Goal: Information Seeking & Learning: Learn about a topic

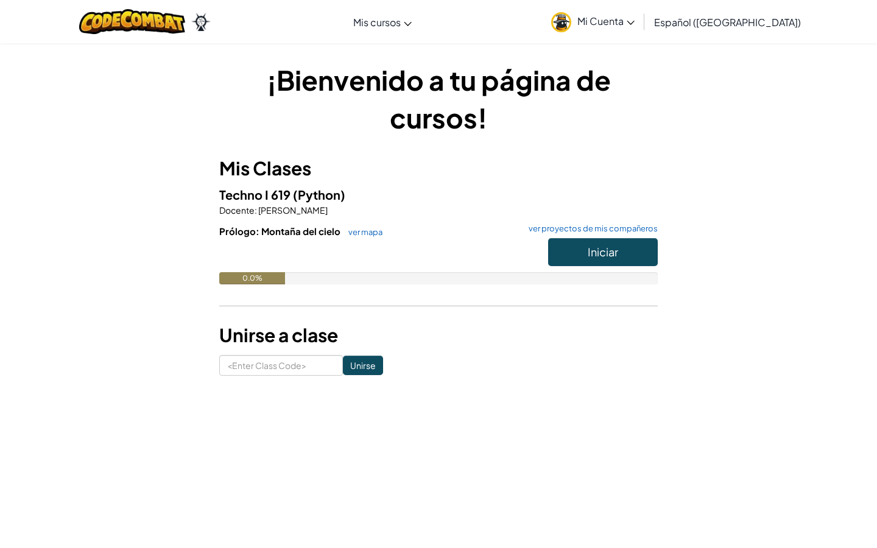
click at [603, 250] on span "Iniciar" at bounding box center [603, 252] width 30 height 14
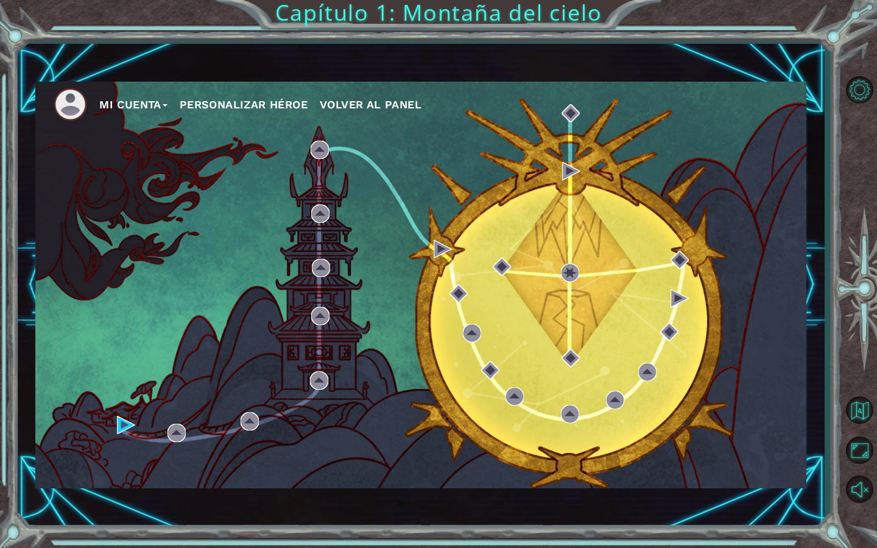
click at [250, 102] on button "Personalizar héroe" at bounding box center [244, 105] width 128 height 18
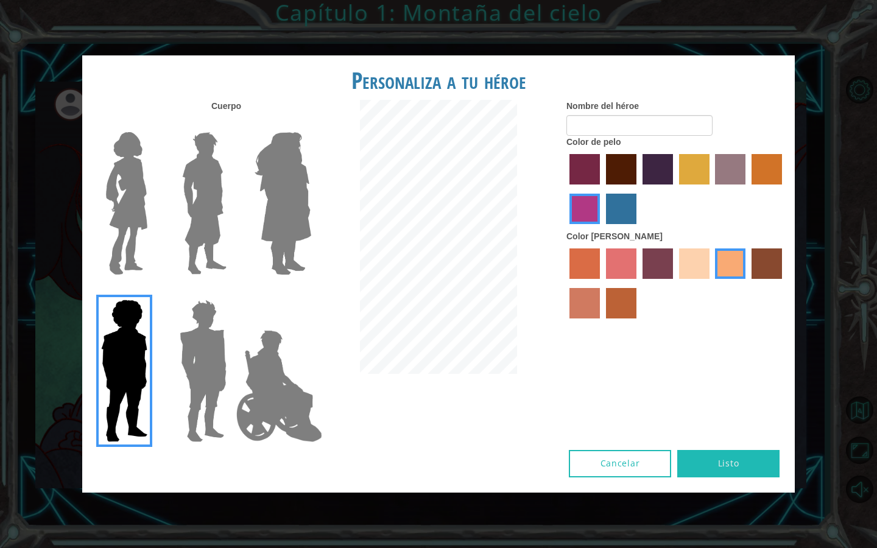
click at [161, 236] on div at bounding box center [200, 198] width 79 height 167
click at [127, 156] on img at bounding box center [126, 203] width 51 height 152
click at [152, 124] on input "Hero Connie" at bounding box center [152, 124] width 0 height 0
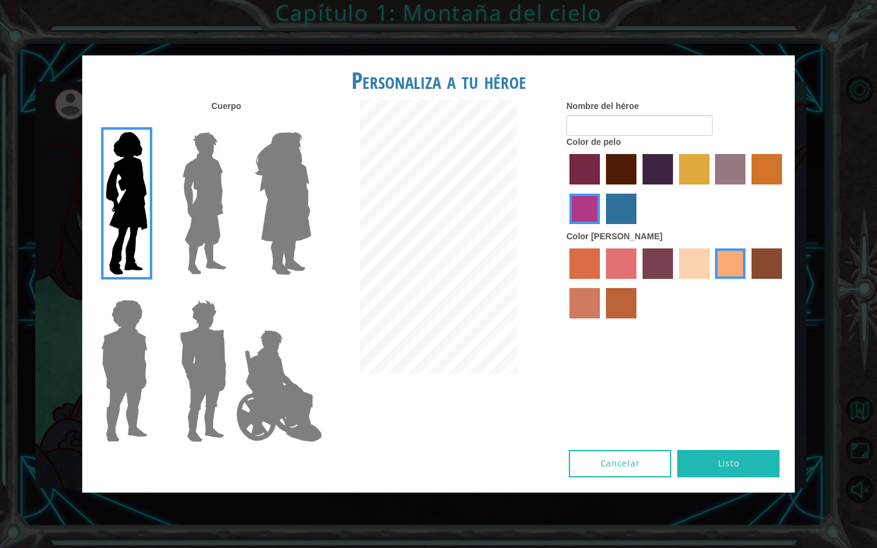
click at [221, 376] on img at bounding box center [203, 371] width 57 height 152
click at [231, 292] on input "Hero Garnet" at bounding box center [231, 292] width 0 height 0
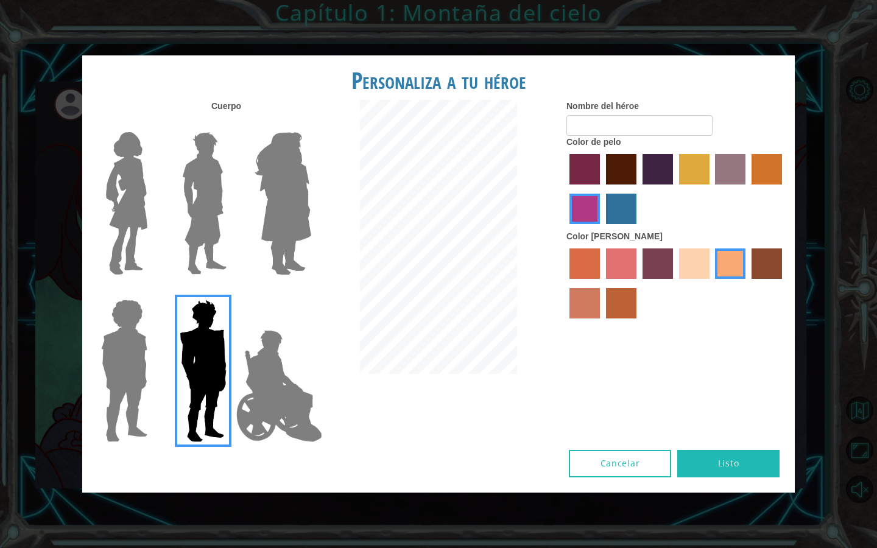
click at [276, 361] on img at bounding box center [279, 386] width 96 height 122
click at [311, 292] on input "Hero Jamie" at bounding box center [311, 292] width 0 height 0
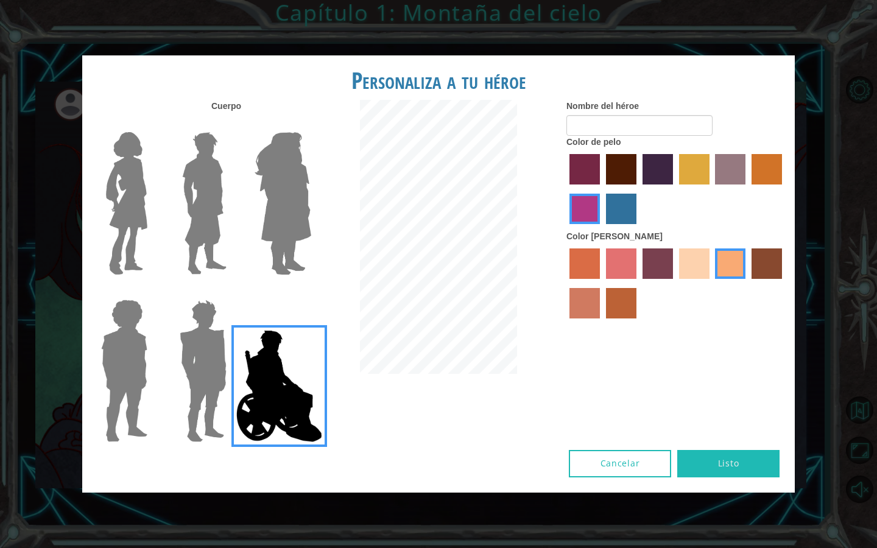
click at [276, 214] on img at bounding box center [283, 203] width 66 height 152
click at [311, 124] on input "Hero Amethyst" at bounding box center [311, 124] width 0 height 0
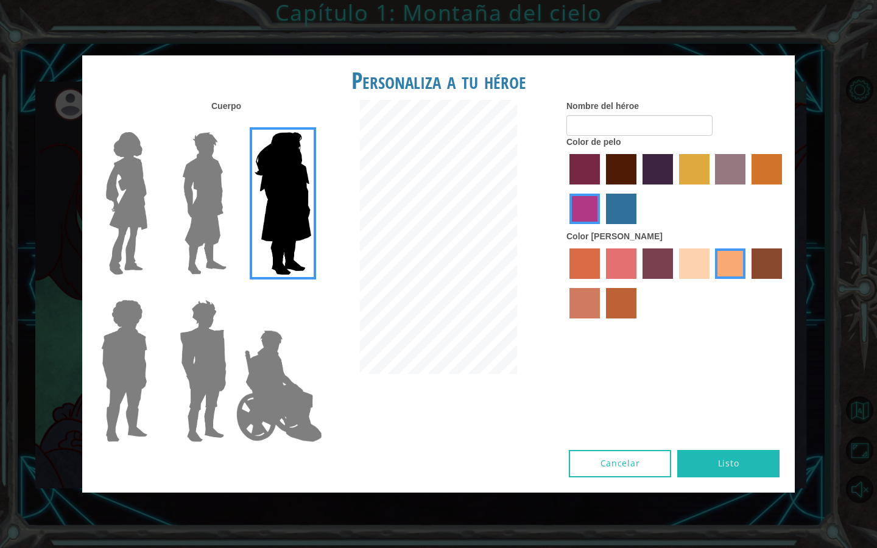
click at [220, 229] on img at bounding box center [204, 203] width 54 height 152
click at [231, 124] on input "Hero Lars" at bounding box center [231, 124] width 0 height 0
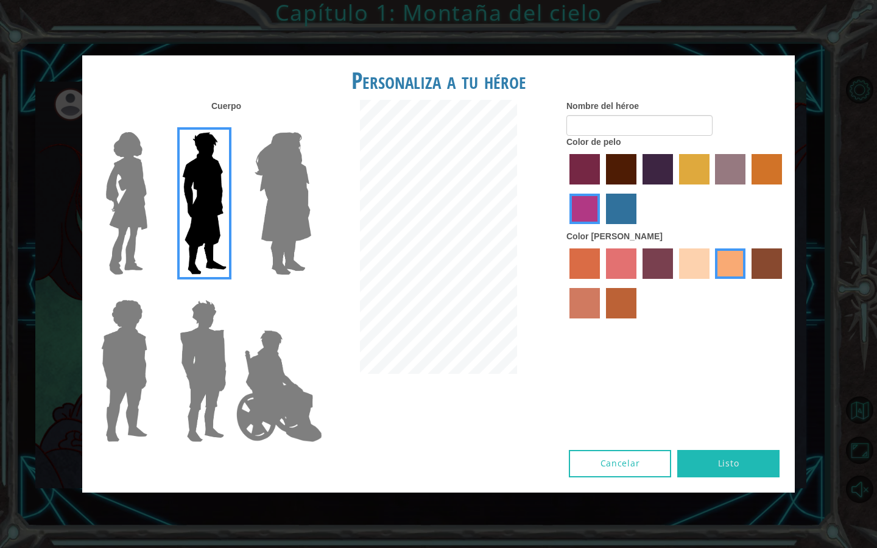
click at [127, 171] on img at bounding box center [126, 203] width 51 height 152
click at [152, 124] on input "Hero Connie" at bounding box center [152, 124] width 0 height 0
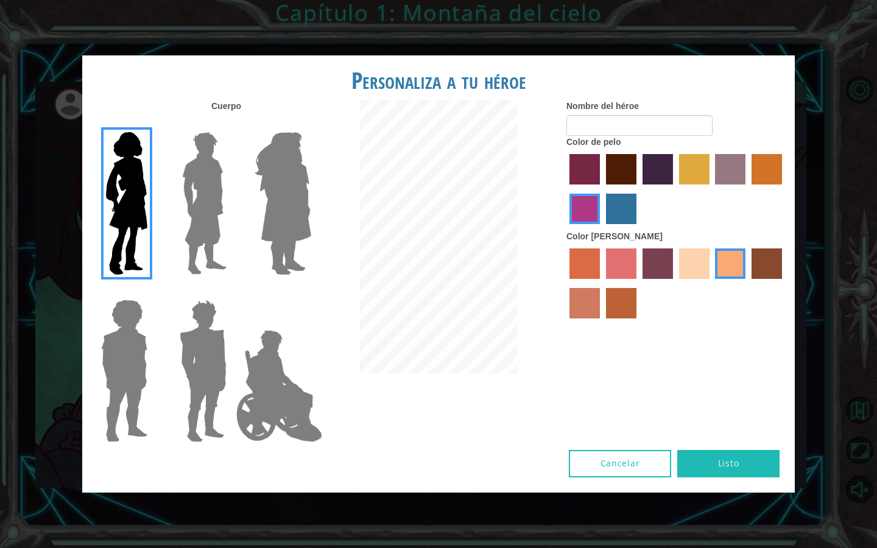
click at [615, 169] on label "maroon hair color" at bounding box center [621, 169] width 30 height 30
click at [602, 189] on input "maroon hair color" at bounding box center [602, 189] width 0 height 0
click at [694, 272] on label "sandy beach skin color" at bounding box center [694, 264] width 30 height 30
click at [675, 283] on input "sandy beach skin color" at bounding box center [675, 283] width 0 height 0
click at [730, 275] on label "tacao skin color" at bounding box center [730, 264] width 30 height 30
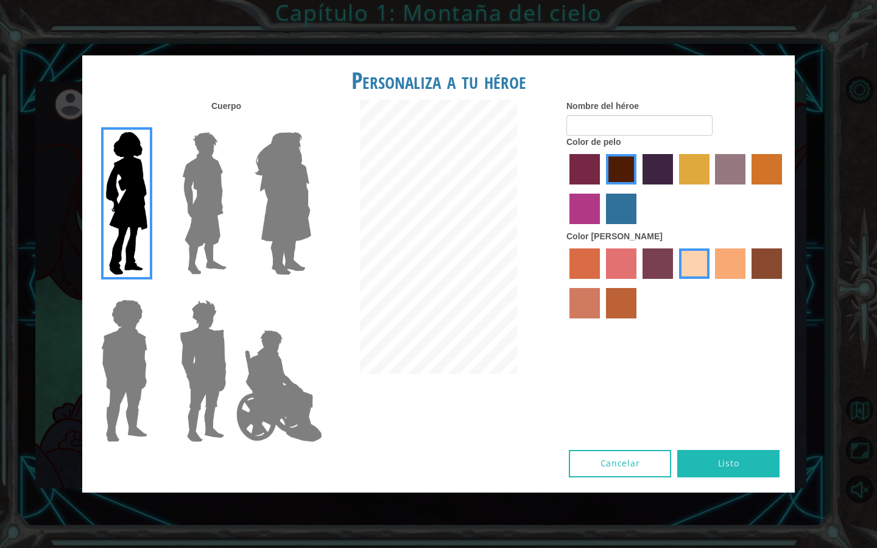
click at [711, 283] on input "tacao skin color" at bounding box center [711, 283] width 0 height 0
click at [776, 279] on label "karma skin color" at bounding box center [767, 264] width 30 height 30
click at [747, 283] on input "karma skin color" at bounding box center [747, 283] width 0 height 0
click at [624, 315] on label "smoke tree skin color" at bounding box center [621, 303] width 30 height 30
click at [602, 323] on input "smoke tree skin color" at bounding box center [602, 323] width 0 height 0
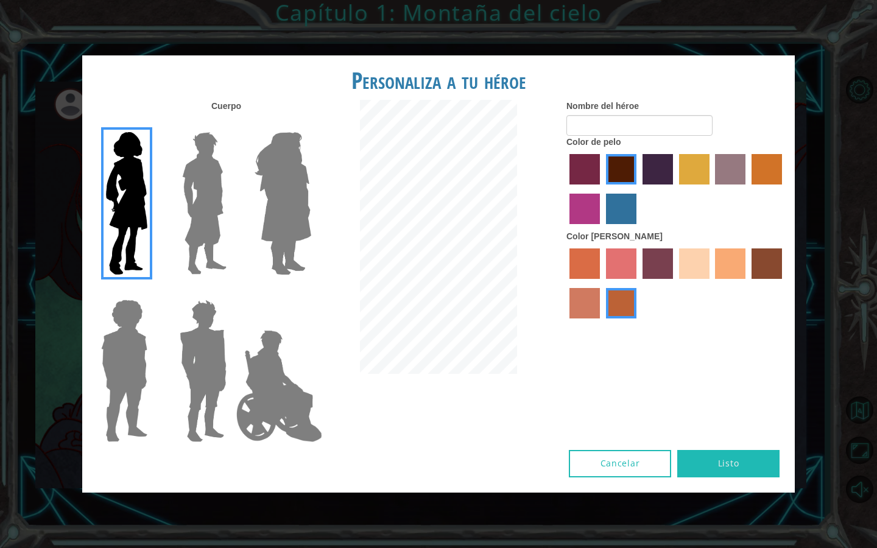
click at [566, 311] on div "Nombre del héroe Color de pelo Color [PERSON_NAME]" at bounding box center [676, 212] width 238 height 225
click at [581, 310] on label "burning sand skin color" at bounding box center [584, 303] width 30 height 30
click at [784, 283] on input "burning sand skin color" at bounding box center [784, 283] width 0 height 0
click at [585, 279] on label "sorbus skin color" at bounding box center [584, 264] width 30 height 30
click at [565, 283] on input "sorbus skin color" at bounding box center [565, 283] width 0 height 0
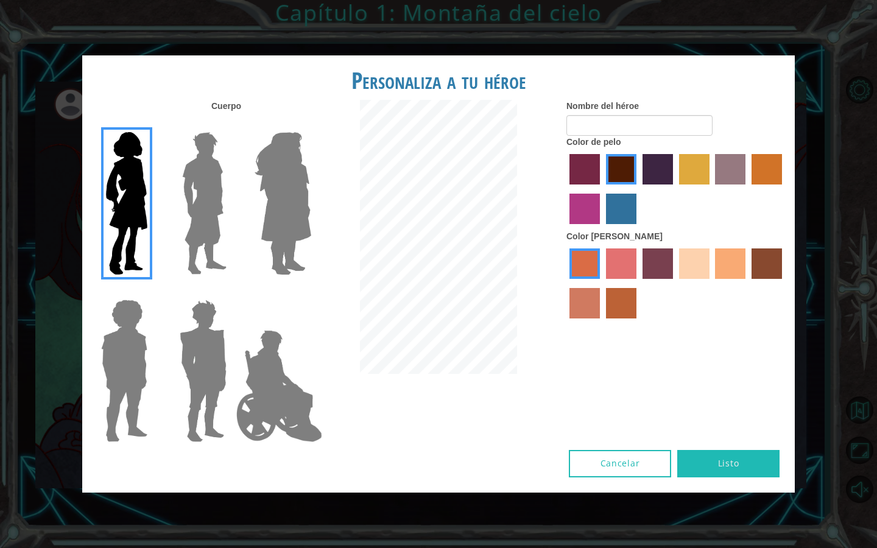
click at [613, 277] on label "froly skin color" at bounding box center [621, 264] width 30 height 30
click at [602, 283] on input "froly skin color" at bounding box center [602, 283] width 0 height 0
click at [668, 279] on label "tosca skin color" at bounding box center [658, 264] width 30 height 30
click at [638, 283] on input "tosca skin color" at bounding box center [638, 283] width 0 height 0
click at [706, 278] on label "sandy beach skin color" at bounding box center [694, 264] width 30 height 30
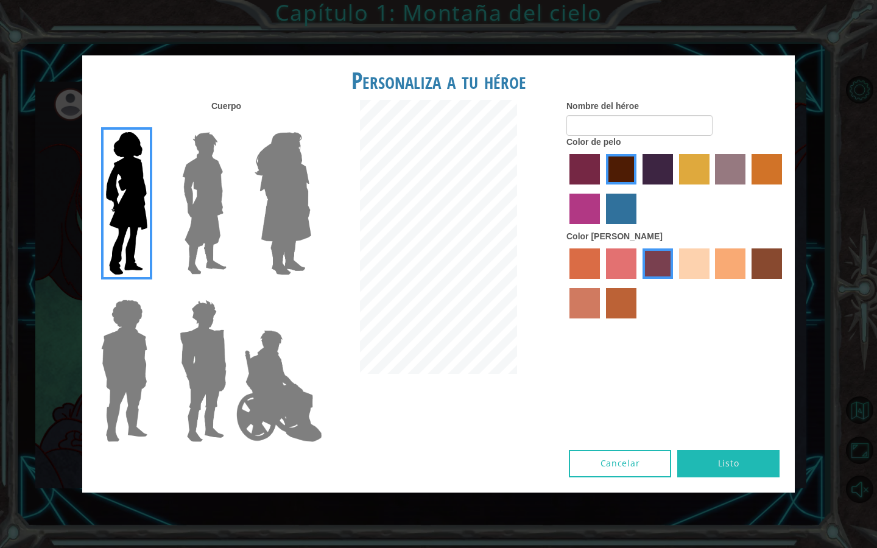
click at [675, 283] on input "sandy beach skin color" at bounding box center [675, 283] width 0 height 0
click at [573, 315] on label "burning sand skin color" at bounding box center [584, 303] width 30 height 30
click at [784, 283] on input "burning sand skin color" at bounding box center [784, 283] width 0 height 0
click at [595, 147] on label "Color de pelo" at bounding box center [593, 142] width 54 height 12
click at [597, 136] on input "Nombre del héroe" at bounding box center [639, 125] width 146 height 21
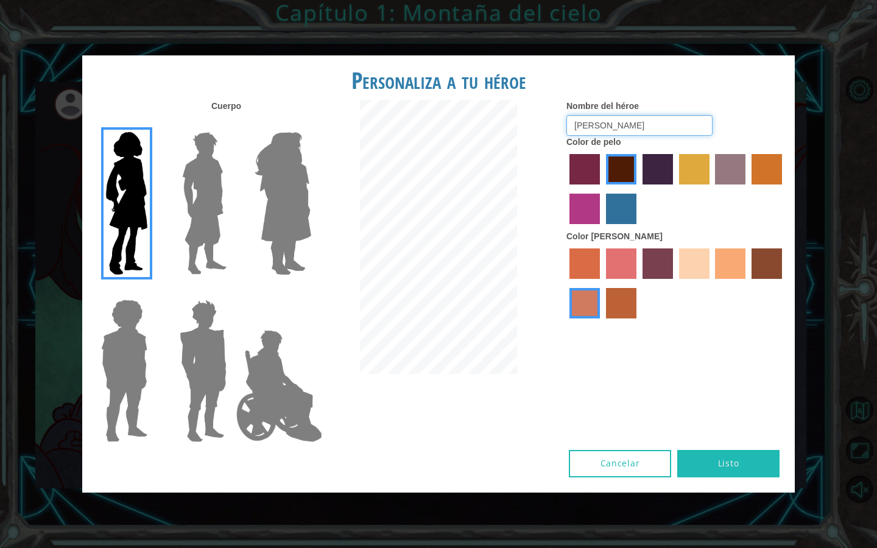
type input "[PERSON_NAME]"
click at [746, 457] on button "Listo" at bounding box center [728, 463] width 102 height 27
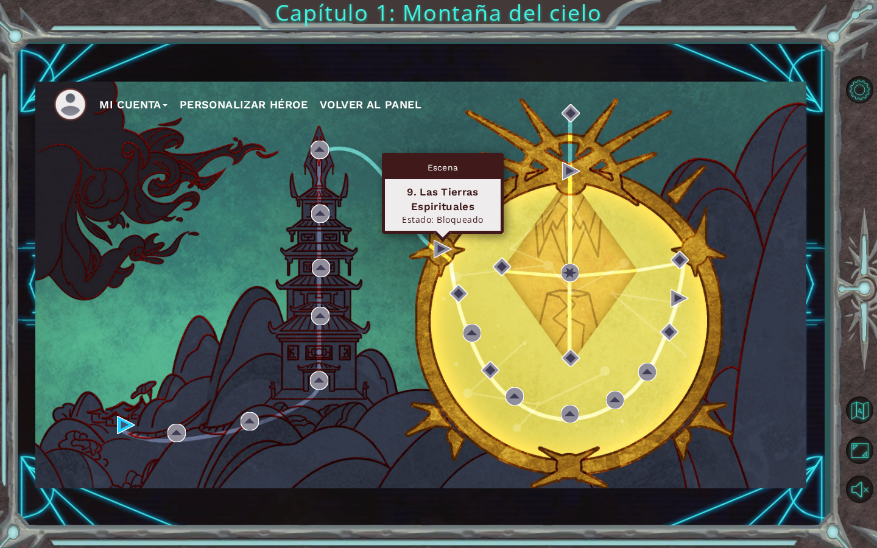
click at [443, 234] on div "Escena 9. Las Tierras Espirituales Estado: Bloqueado" at bounding box center [443, 193] width 122 height 81
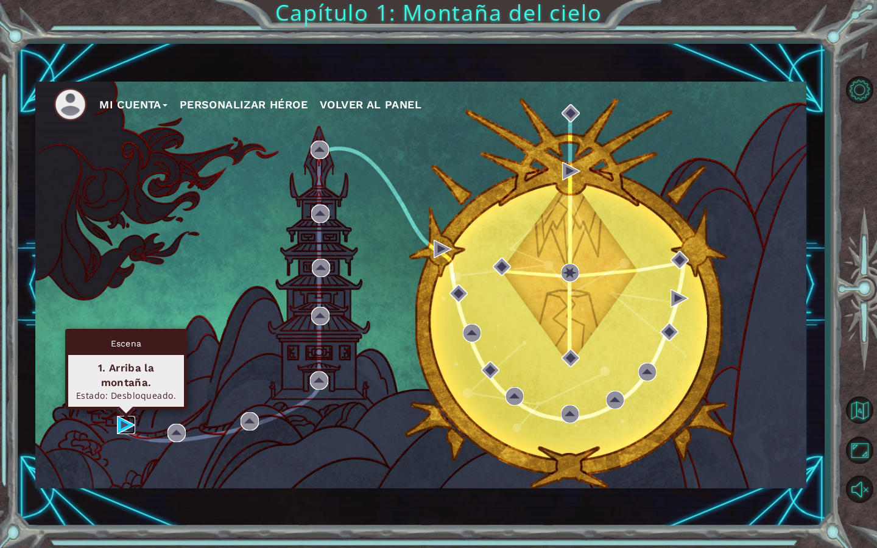
click at [119, 421] on img at bounding box center [126, 425] width 18 height 18
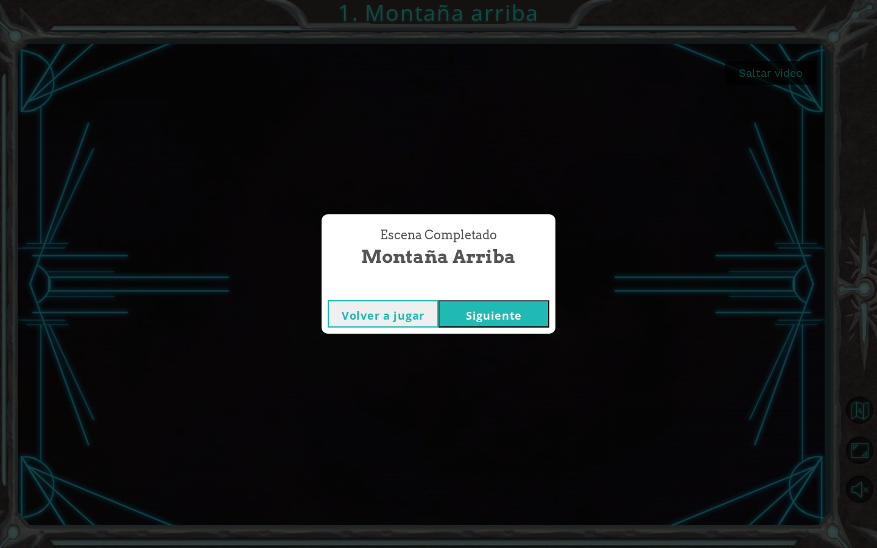
click at [479, 310] on button "Siguiente" at bounding box center [494, 313] width 111 height 27
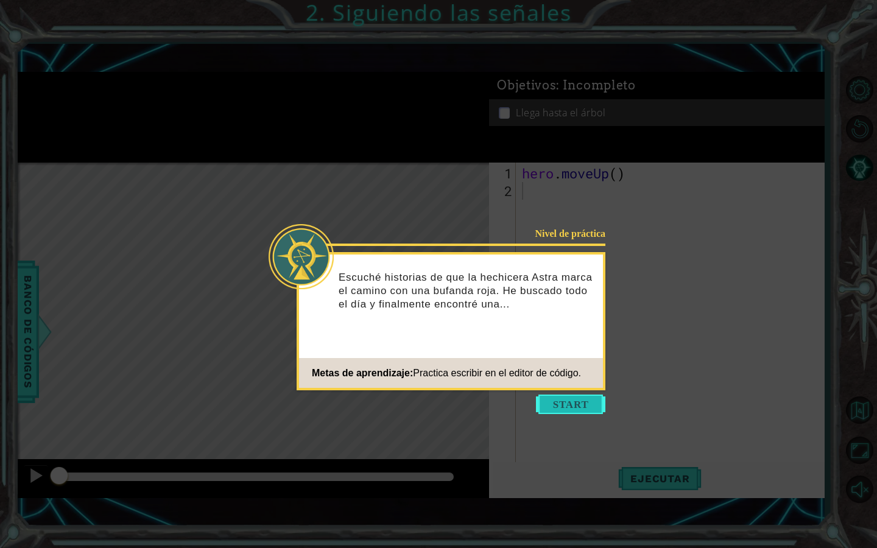
click at [547, 398] on button "Start" at bounding box center [570, 404] width 69 height 19
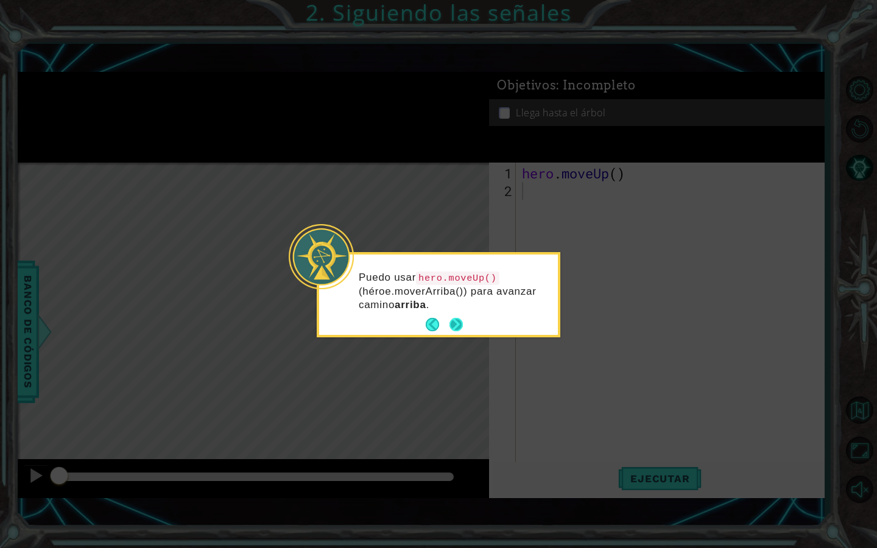
click at [453, 325] on button "Next" at bounding box center [456, 324] width 13 height 13
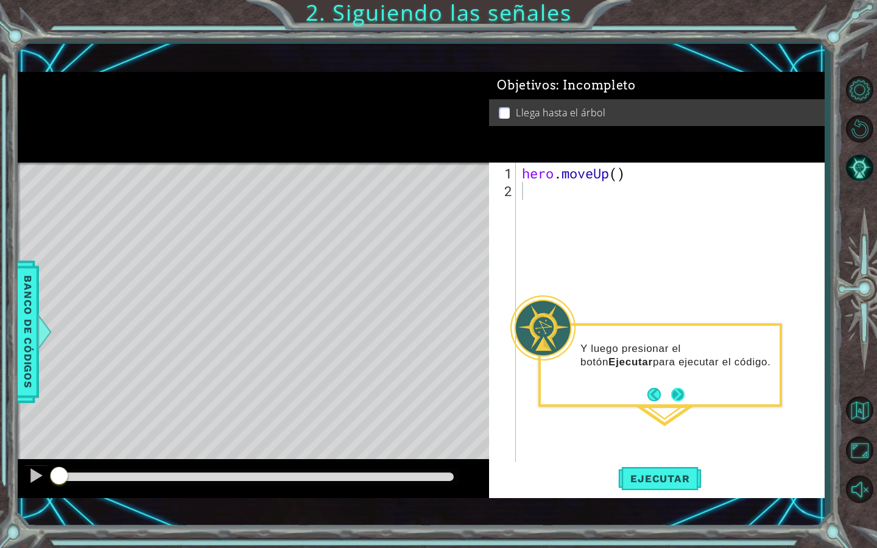
click at [675, 393] on button "Next" at bounding box center [678, 394] width 14 height 14
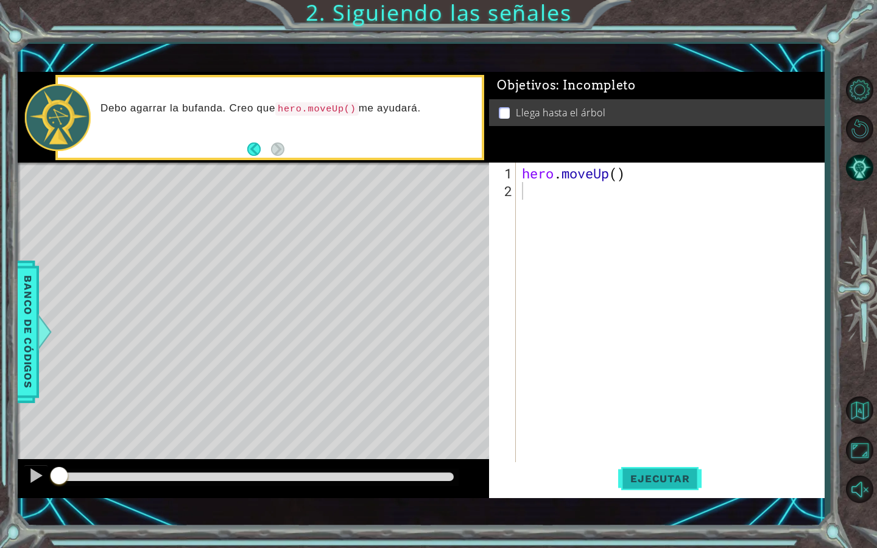
click at [693, 479] on span "Ejecutar" at bounding box center [659, 479] width 83 height 12
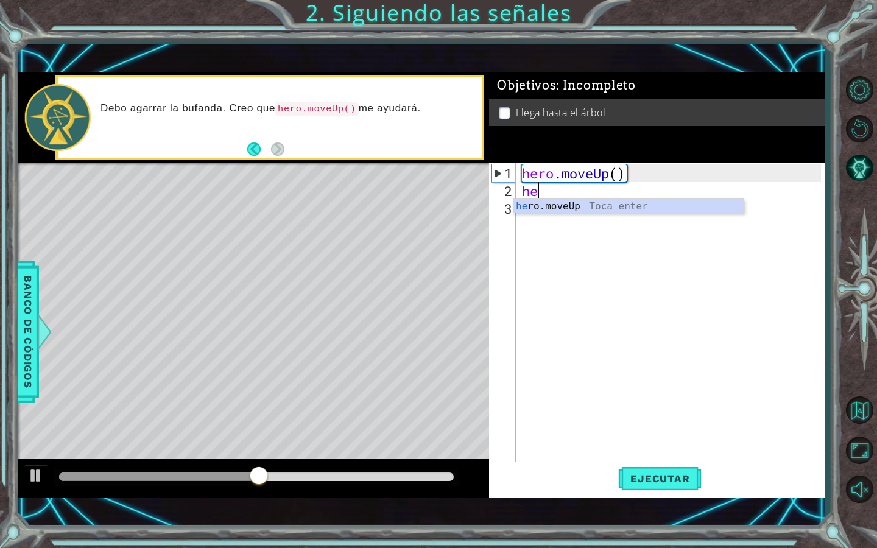
scroll to position [0, 1]
type textarea "hero"
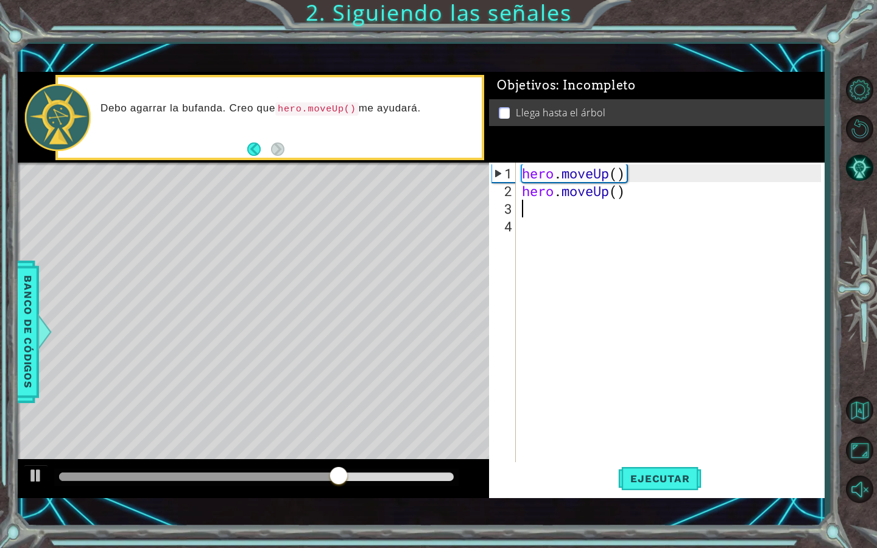
scroll to position [0, 0]
click at [671, 485] on button "Ejecutar" at bounding box center [659, 478] width 83 height 33
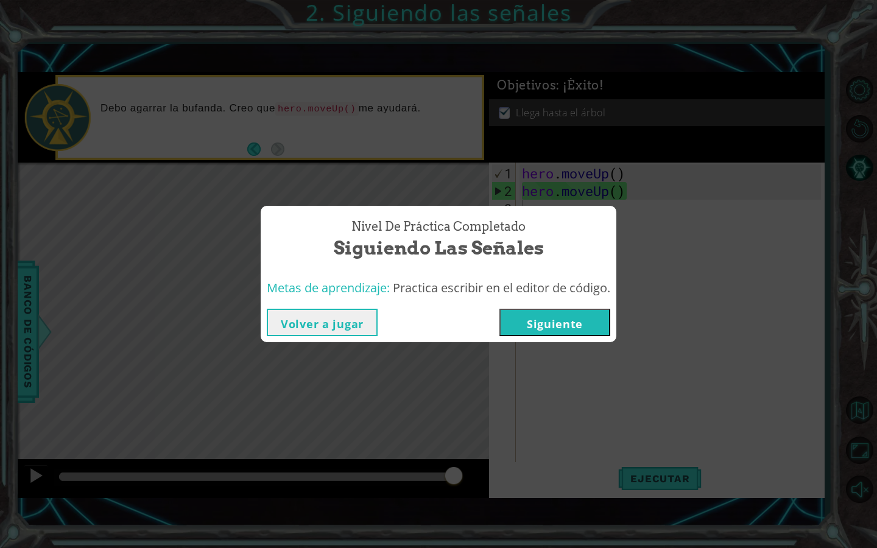
click at [543, 325] on button "Siguiente" at bounding box center [554, 322] width 111 height 27
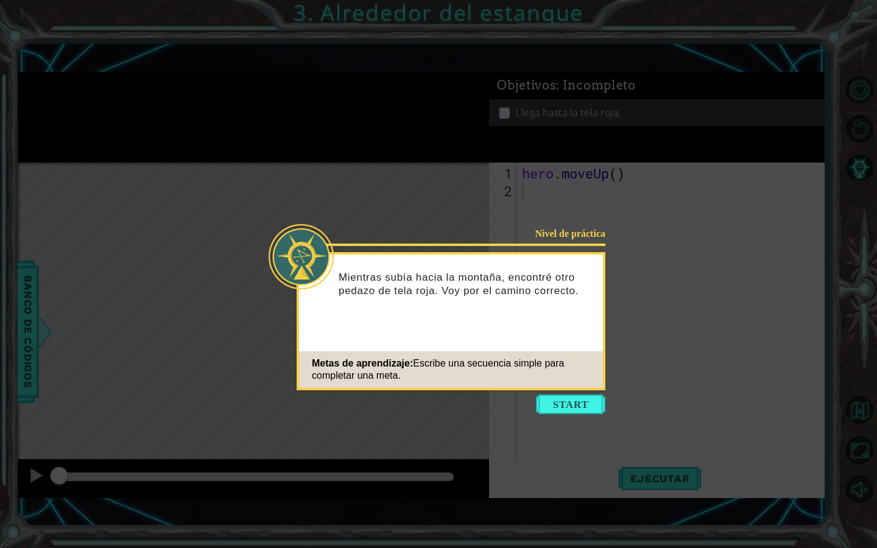
click at [556, 419] on icon at bounding box center [438, 274] width 877 height 548
click at [557, 407] on button "Start" at bounding box center [570, 404] width 69 height 19
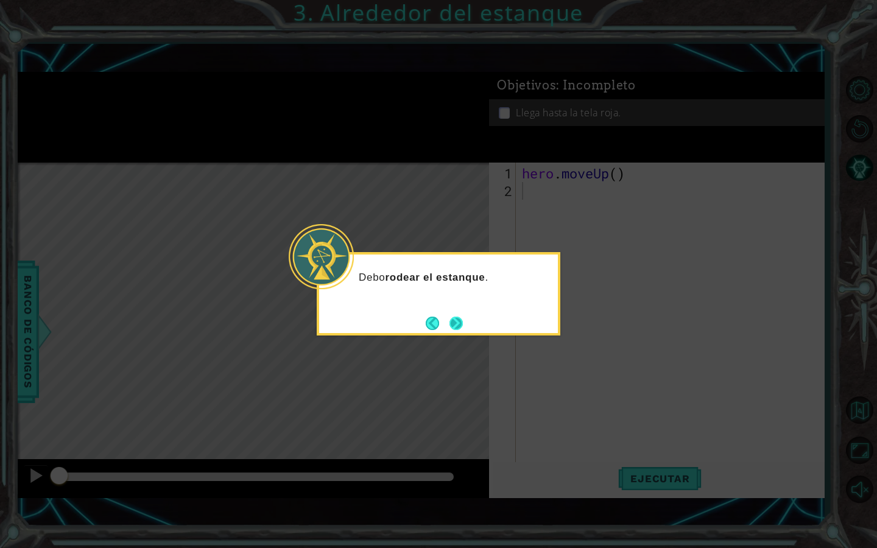
click at [455, 326] on button "Next" at bounding box center [456, 323] width 13 height 13
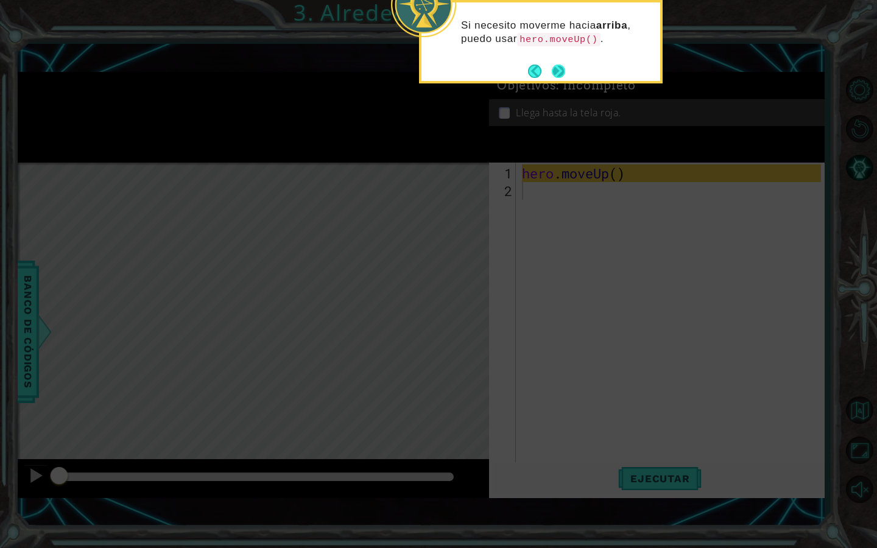
click at [552, 67] on button "Next" at bounding box center [559, 71] width 14 height 14
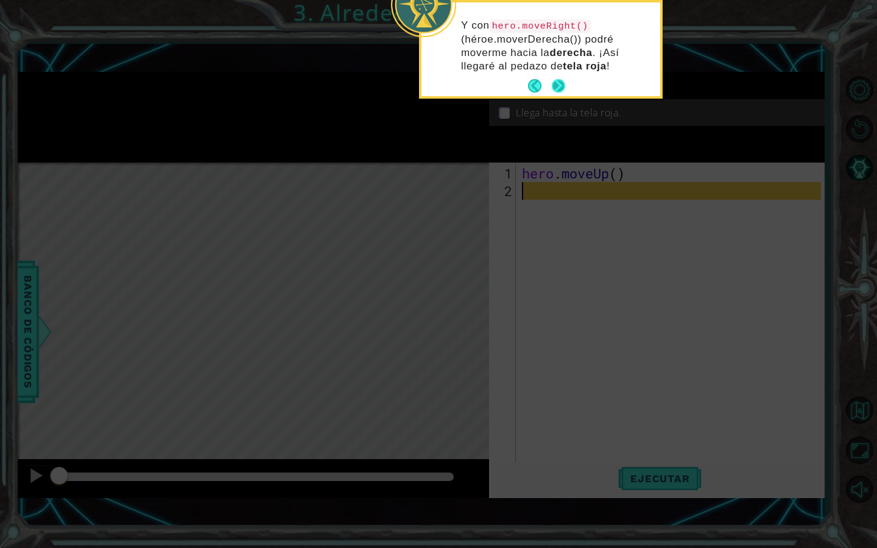
click at [560, 83] on button "Next" at bounding box center [559, 86] width 14 height 14
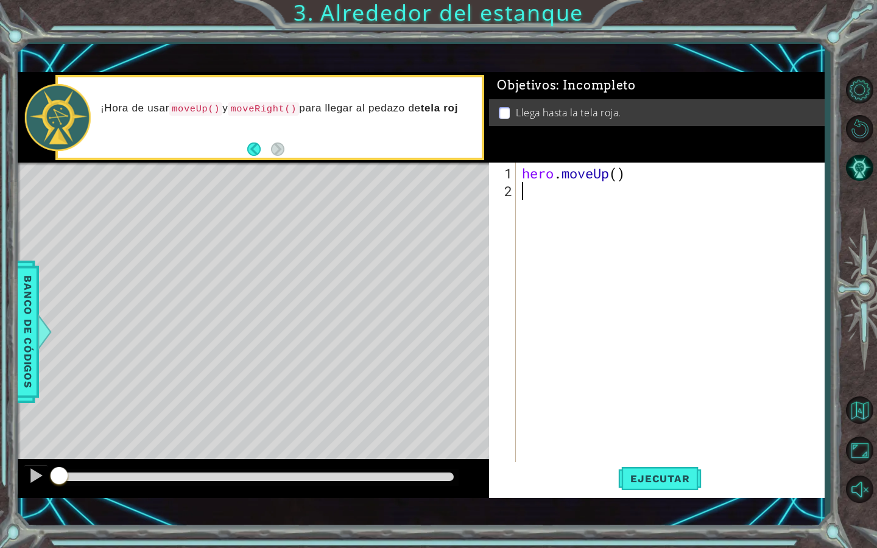
click at [536, 203] on div "hero . moveUp ( )" at bounding box center [674, 332] width 308 height 336
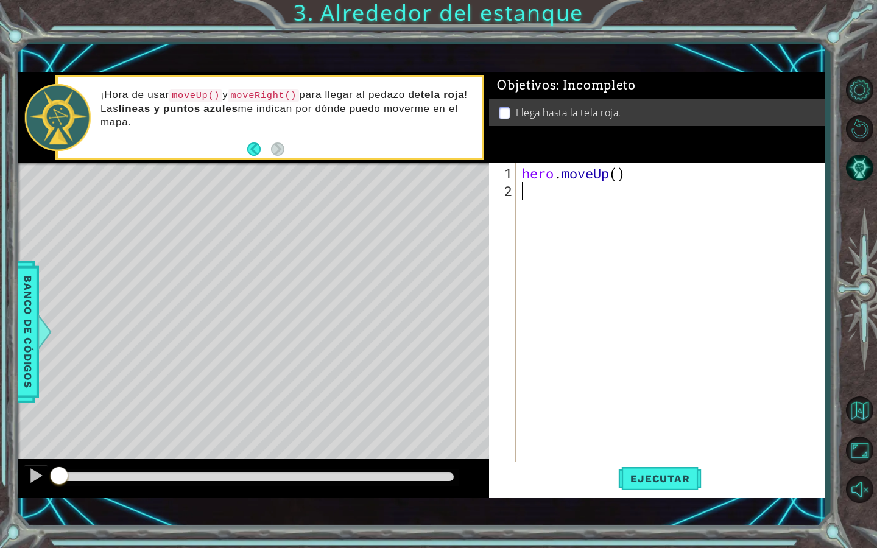
type textarea "h"
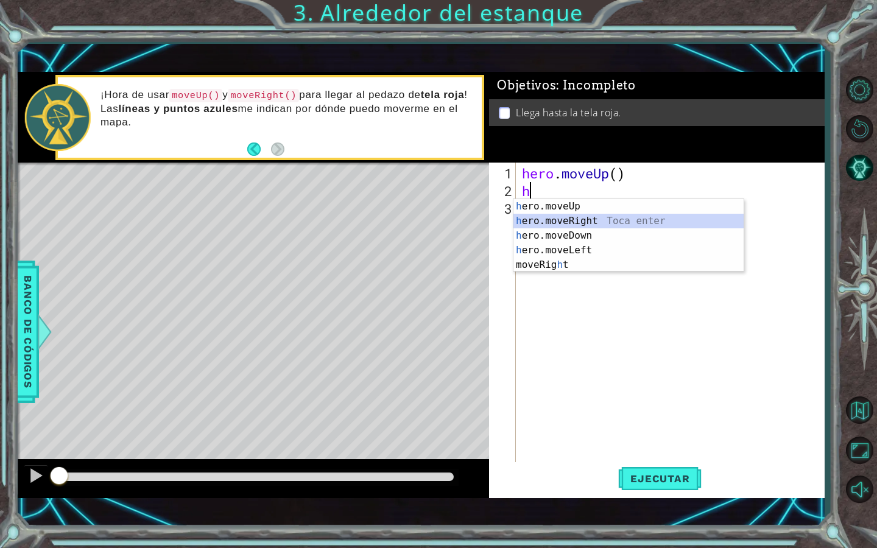
click at [593, 219] on div "h ero.moveUp Toca enter h ero.moveRight Toca enter h ero.moveDown Toca enter h …" at bounding box center [628, 250] width 230 height 102
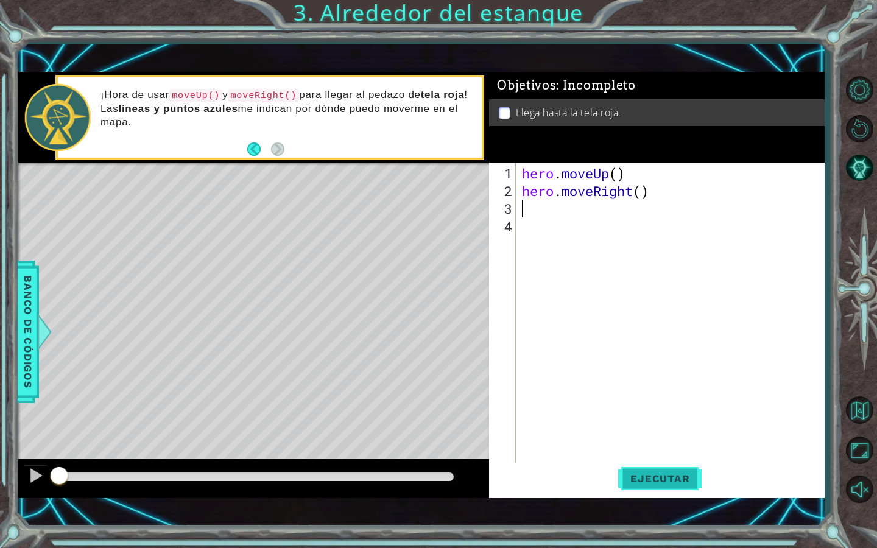
click at [647, 487] on button "Ejecutar" at bounding box center [659, 478] width 83 height 33
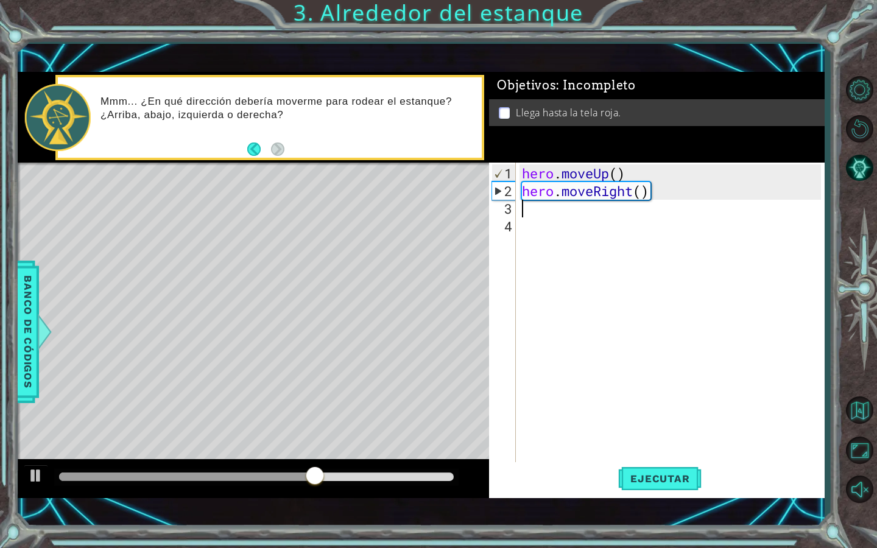
click at [533, 210] on div "hero . moveUp ( ) hero . moveRight ( )" at bounding box center [674, 332] width 308 height 336
type textarea "he"
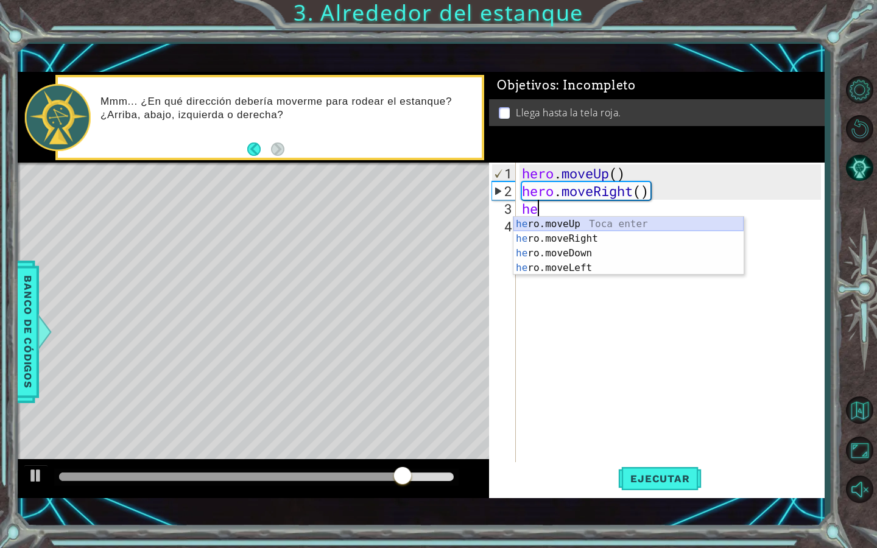
click at [582, 227] on div "he ro.moveUp Toca enter he ro.moveRight Toca enter he ro.moveDown Toca enter he…" at bounding box center [628, 261] width 230 height 88
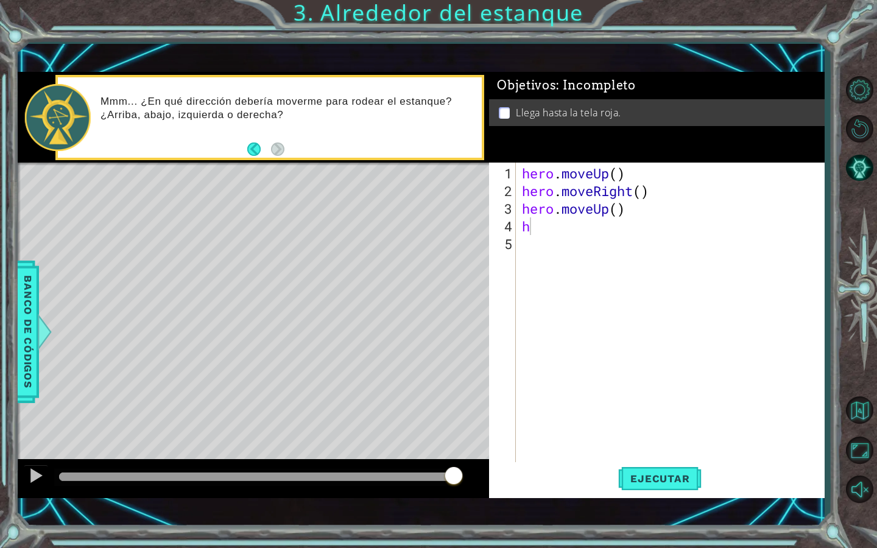
click at [608, 234] on body "1 ההההההההההההההההההההההההההההההההההההההההההההההההההההההההההההההההההההההההההההה…" at bounding box center [438, 274] width 877 height 548
click at [572, 228] on div "hero . moveUp ( ) hero . moveRight ( ) hero . moveUp ( ) h" at bounding box center [674, 332] width 308 height 336
type textarea "he"
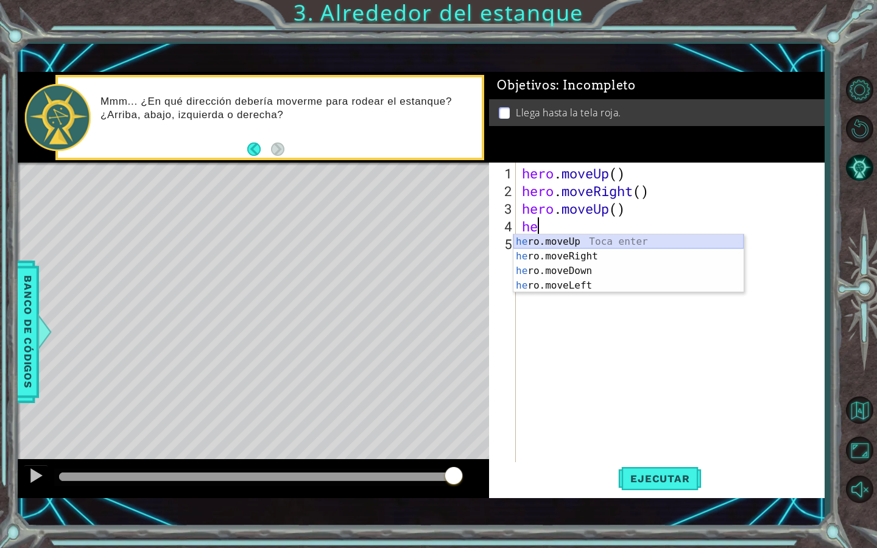
click at [573, 239] on div "he ro.moveUp Toca enter he ro.moveRight Toca enter he ro.moveDown Toca enter he…" at bounding box center [628, 278] width 230 height 88
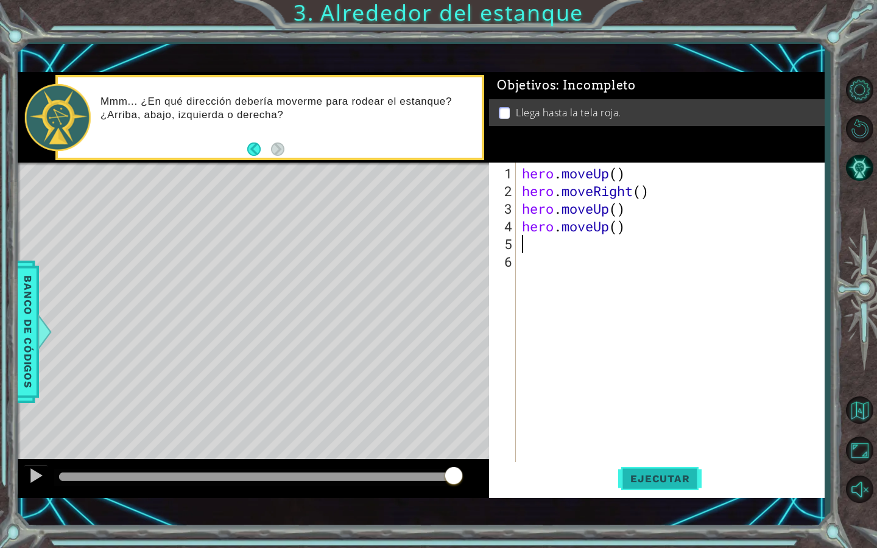
click at [653, 480] on span "Ejecutar" at bounding box center [659, 479] width 83 height 12
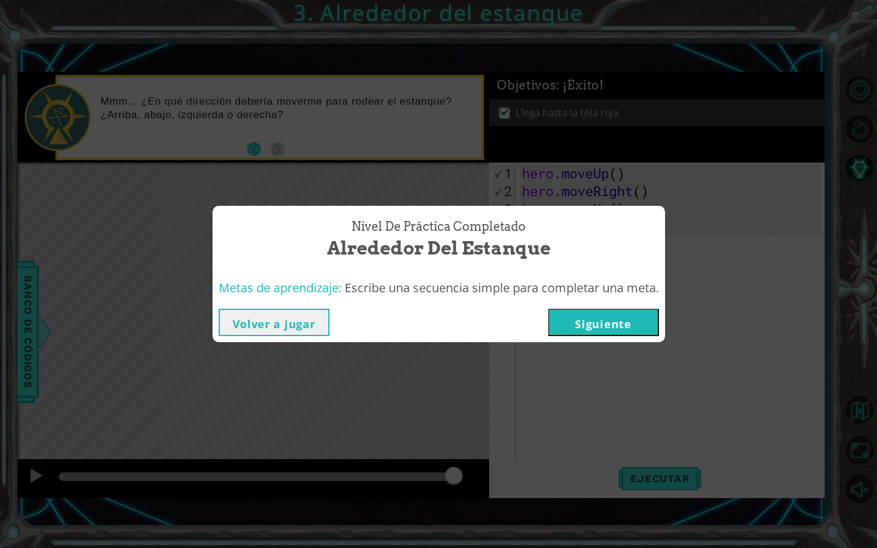
click at [598, 322] on button "Siguiente" at bounding box center [603, 322] width 111 height 27
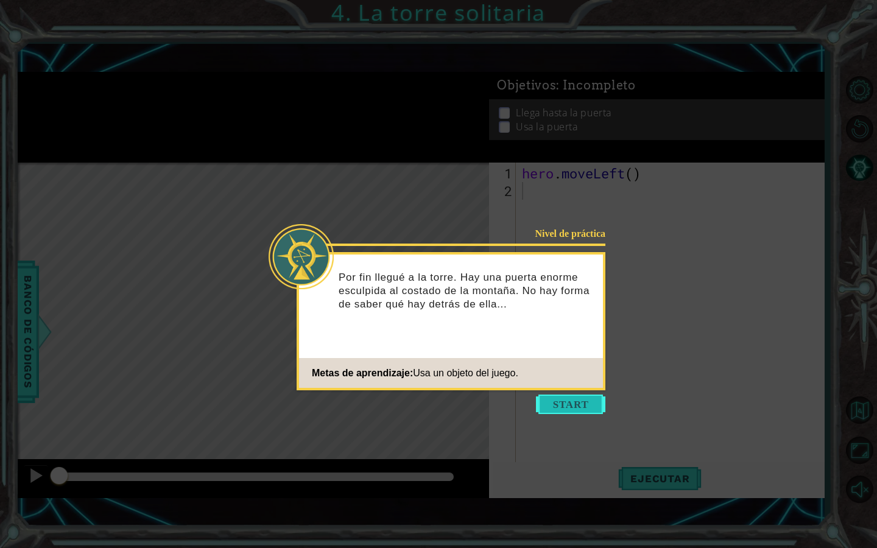
click at [570, 397] on button "Start" at bounding box center [570, 404] width 69 height 19
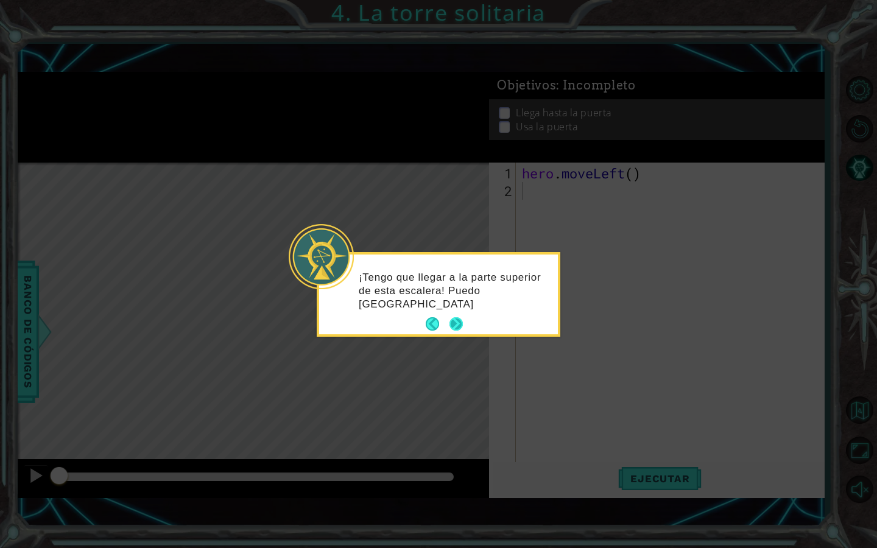
click at [460, 328] on button "Next" at bounding box center [457, 324] width 14 height 14
click at [460, 328] on button "Next" at bounding box center [457, 323] width 14 height 14
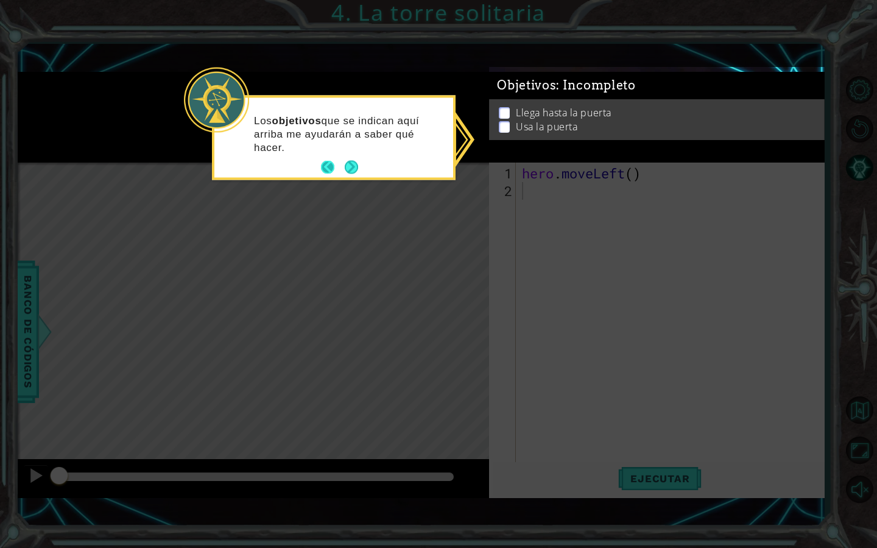
click at [327, 161] on button "Back" at bounding box center [333, 167] width 24 height 13
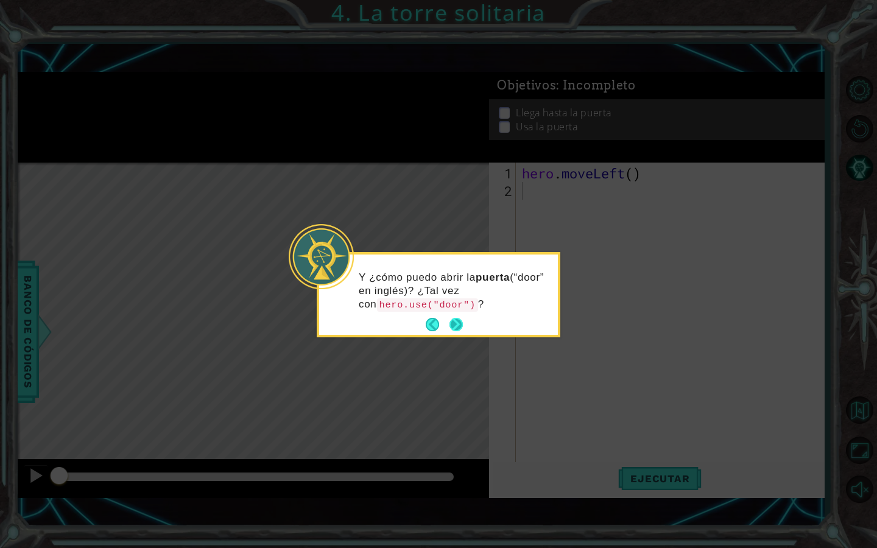
click at [452, 323] on button "Next" at bounding box center [456, 324] width 13 height 13
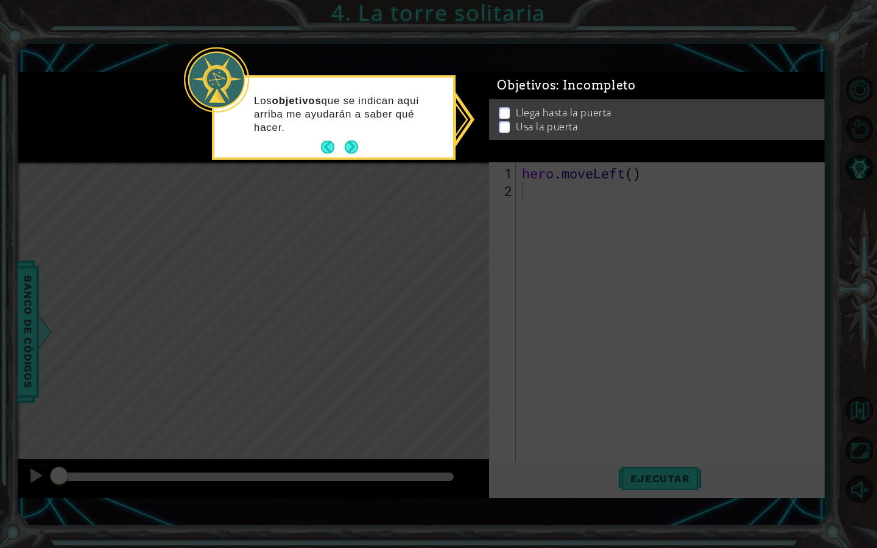
click at [454, 323] on icon at bounding box center [438, 274] width 877 height 548
click at [354, 141] on button "Next" at bounding box center [351, 147] width 13 height 13
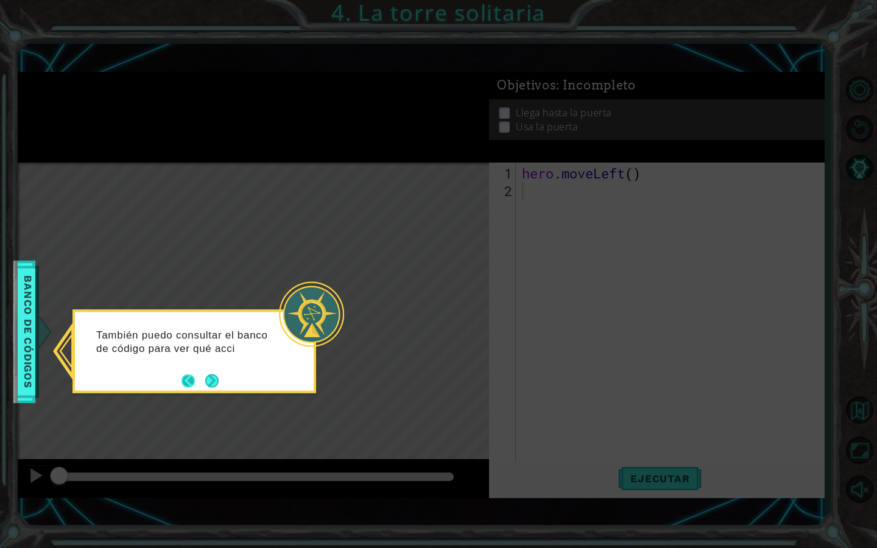
click at [204, 381] on button "Back" at bounding box center [194, 380] width 24 height 13
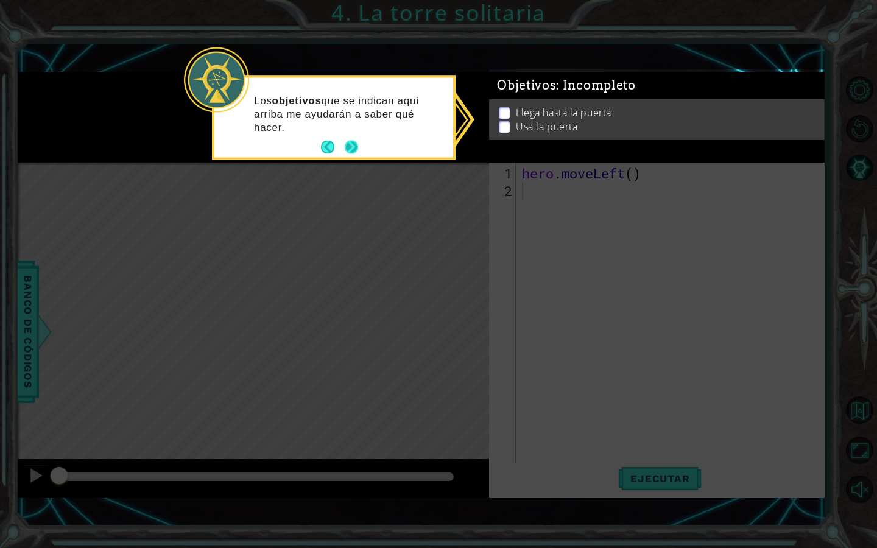
click at [348, 146] on button "Next" at bounding box center [351, 147] width 13 height 13
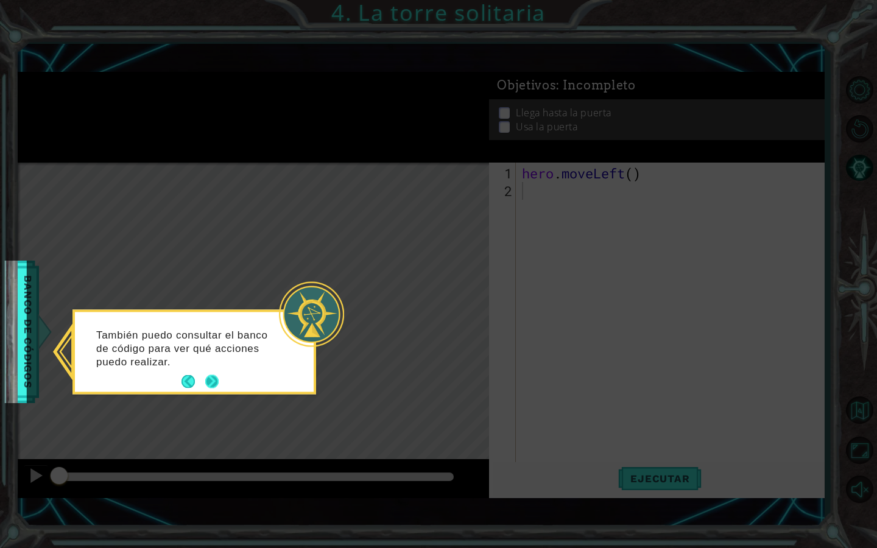
click at [212, 384] on button "Next" at bounding box center [211, 381] width 13 height 13
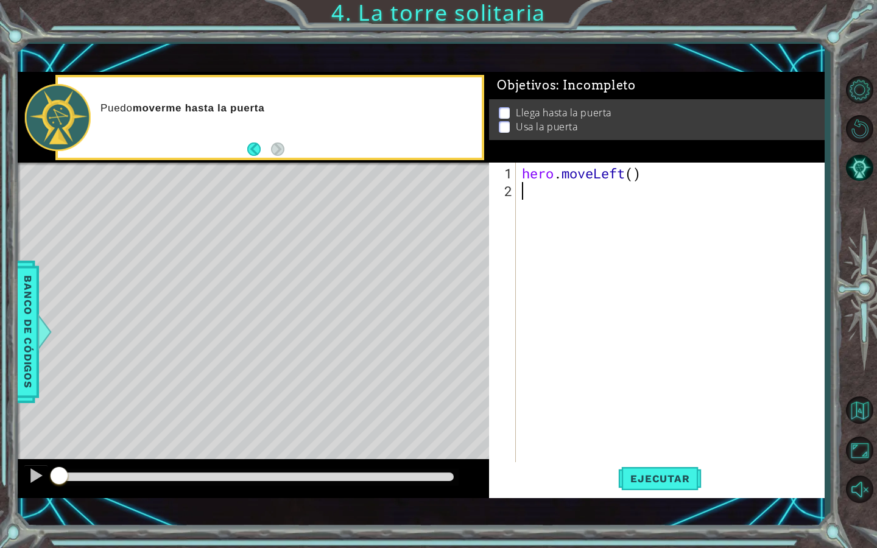
type textarea "h"
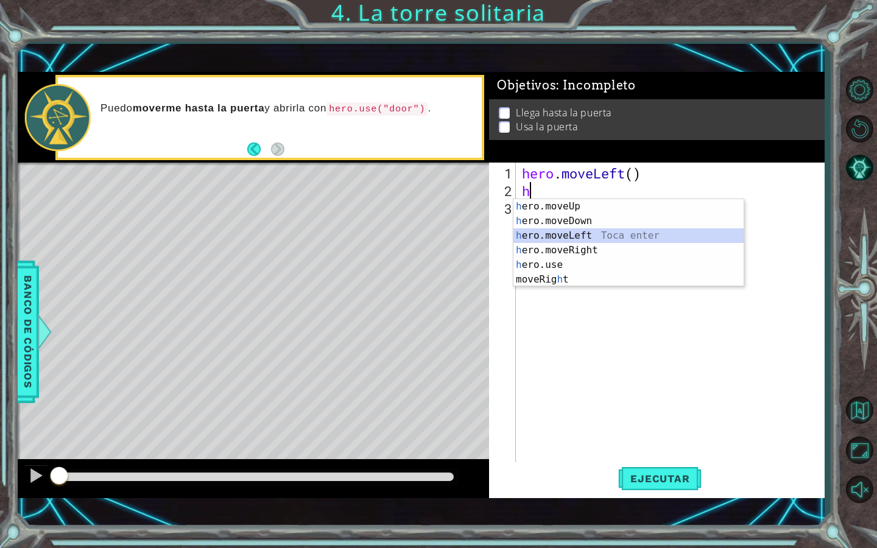
click at [594, 233] on div "h ero.moveUp Toca enter h ero.moveDown Toca enter h ero.moveLeft Toca enter h e…" at bounding box center [628, 257] width 230 height 117
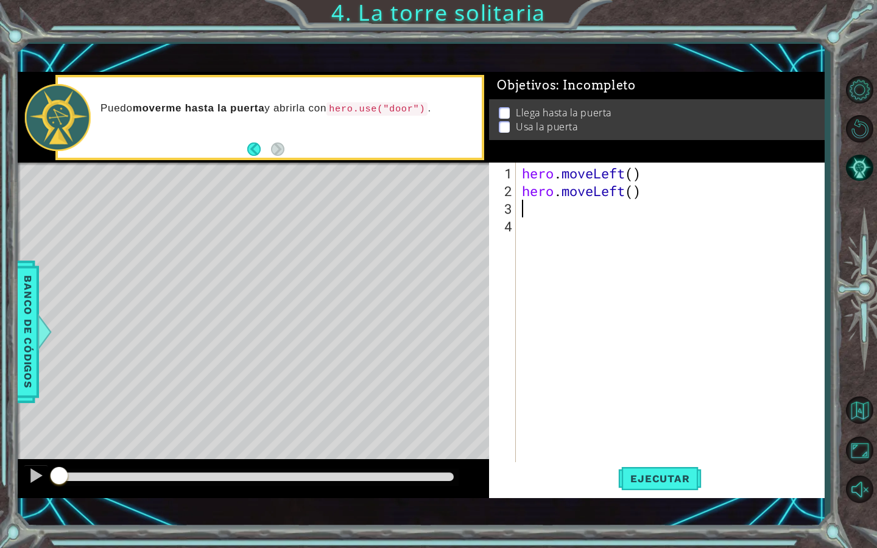
type textarea "h"
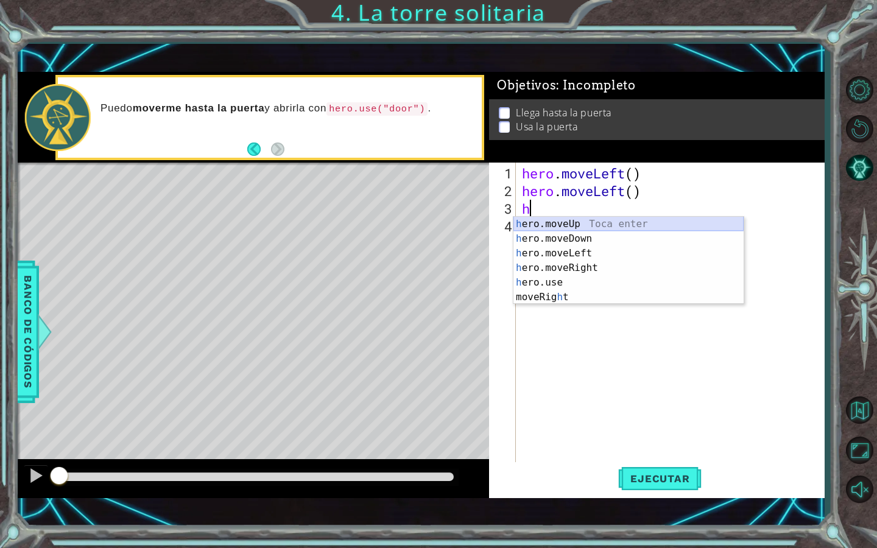
click at [572, 227] on div "h ero.moveUp Toca enter h ero.moveDown Toca enter h ero.moveLeft Toca enter h e…" at bounding box center [628, 275] width 230 height 117
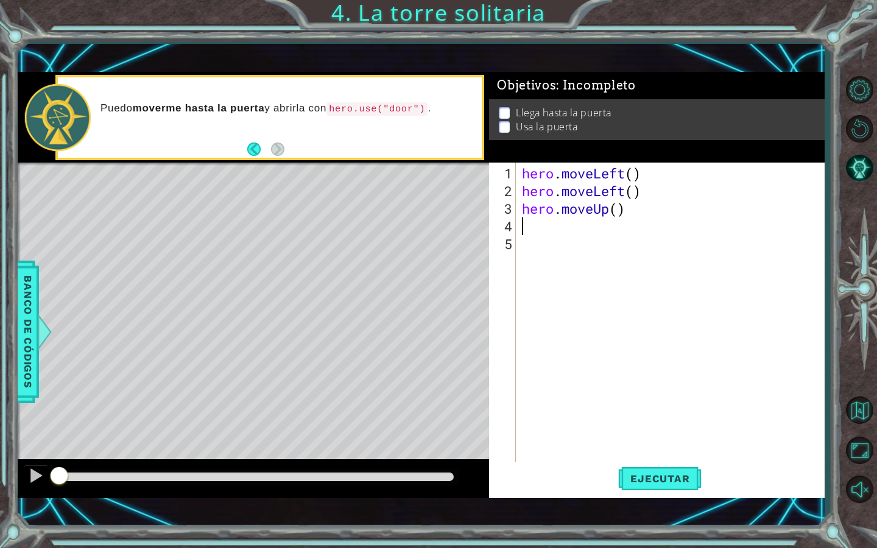
type textarea "h"
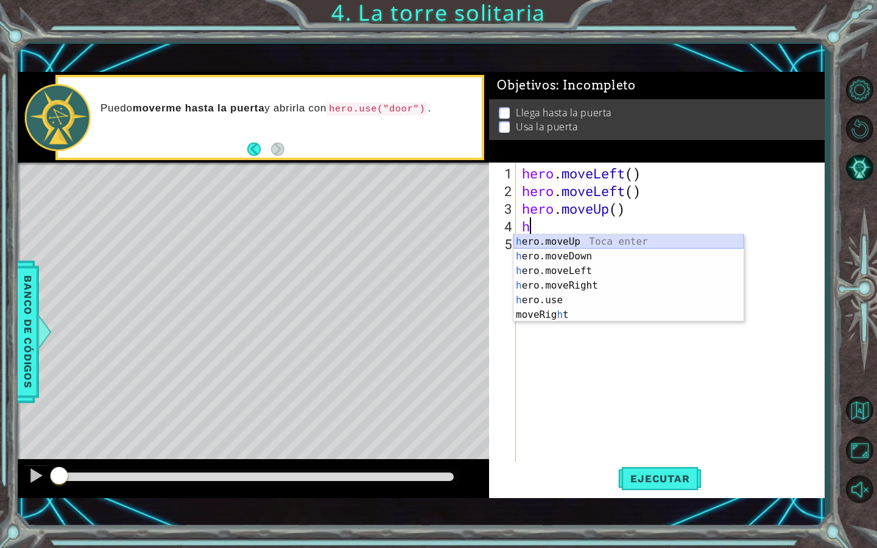
click at [555, 240] on div "h ero.moveUp Toca enter h ero.moveDown Toca enter h ero.moveLeft Toca enter h e…" at bounding box center [628, 292] width 230 height 117
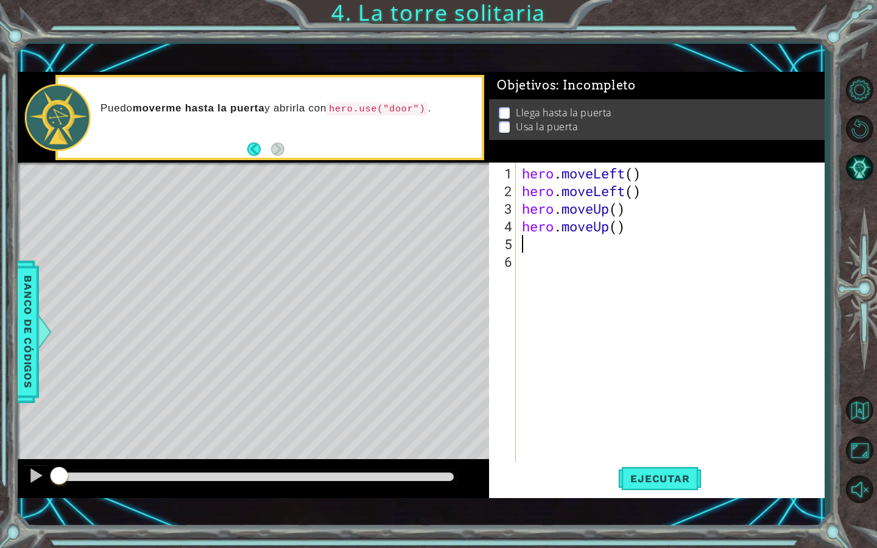
type textarea "h"
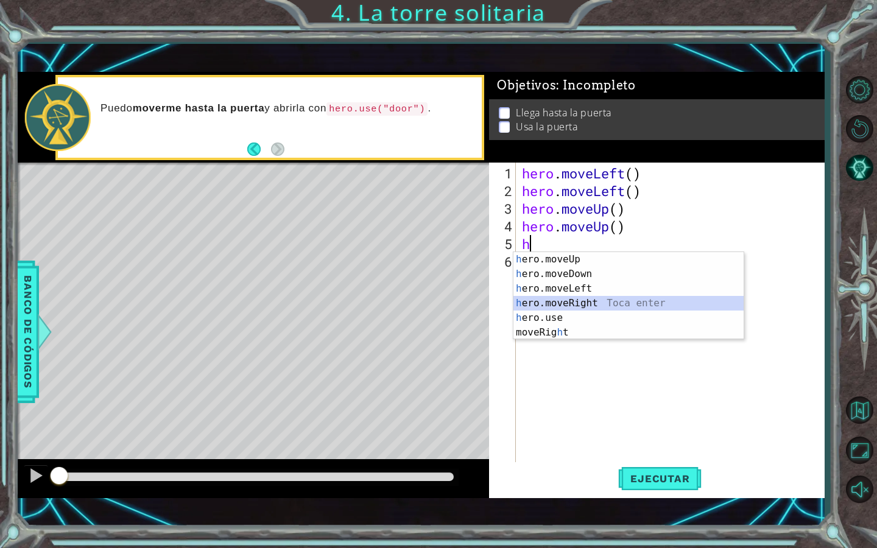
click at [574, 298] on div "h ero.moveUp Toca enter h ero.moveDown Toca enter h ero.moveLeft Toca enter h e…" at bounding box center [628, 310] width 230 height 117
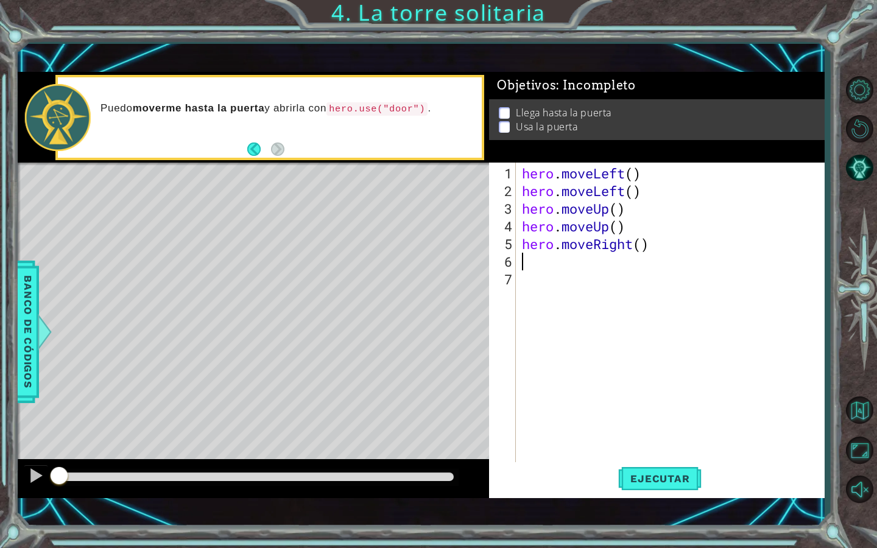
type textarea "h"
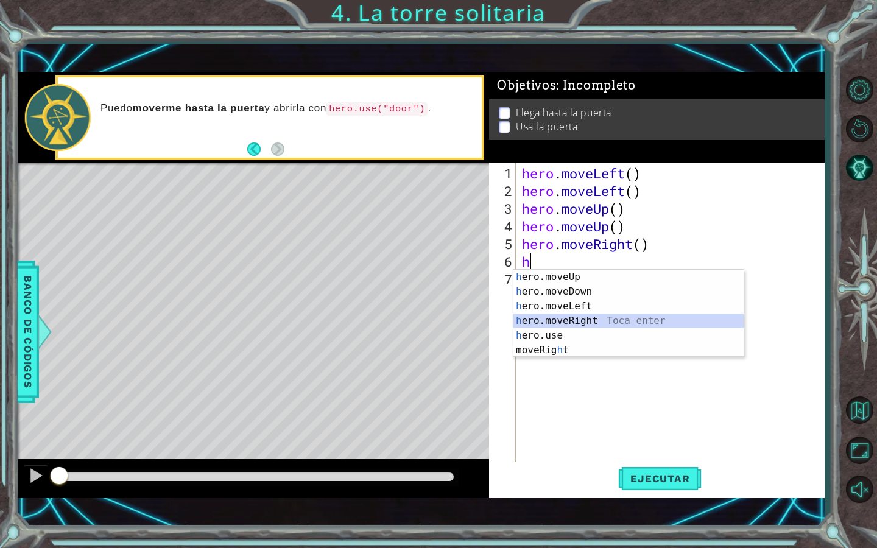
click at [573, 315] on div "h ero.moveUp Toca enter h ero.moveDown Toca enter h ero.moveLeft Toca enter h e…" at bounding box center [628, 328] width 230 height 117
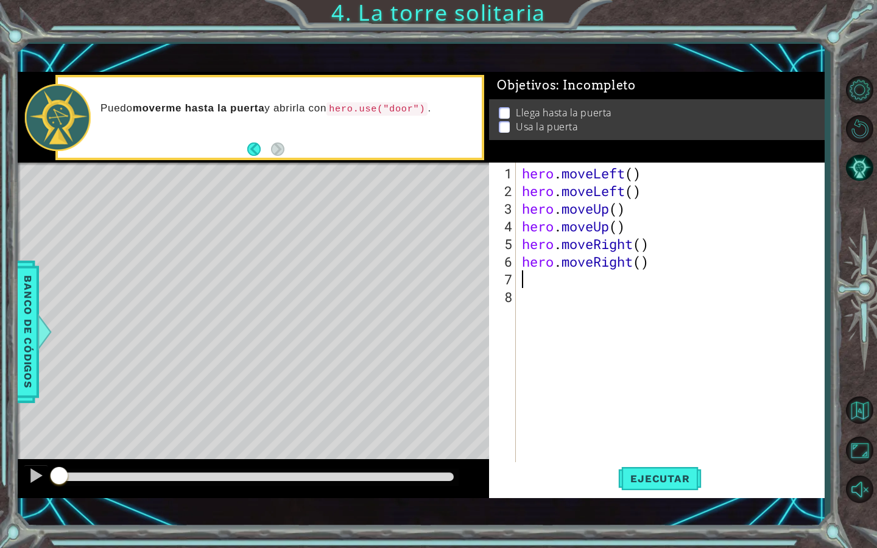
type textarea "h"
type textarea "d"
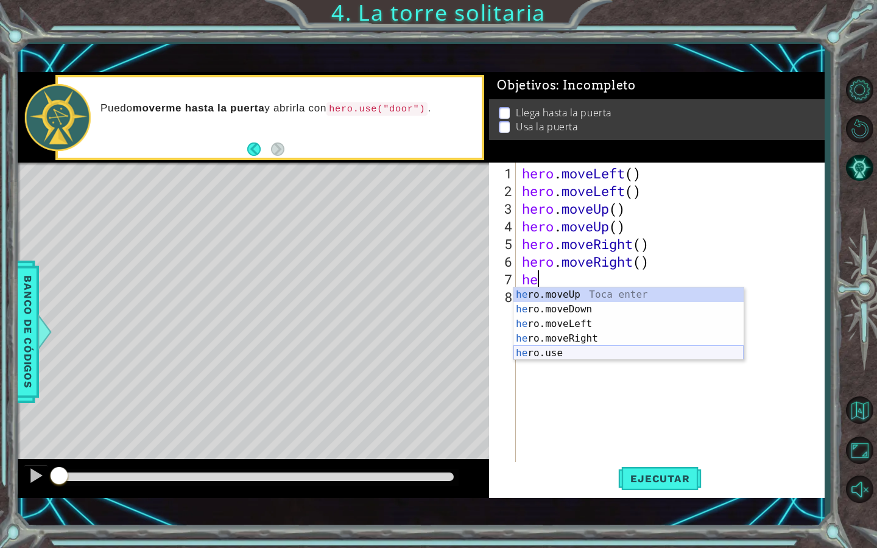
click at [549, 354] on div "he ro.moveUp Toca enter he ro.moveDown Toca enter he ro.moveLeft Toca enter he …" at bounding box center [628, 338] width 230 height 102
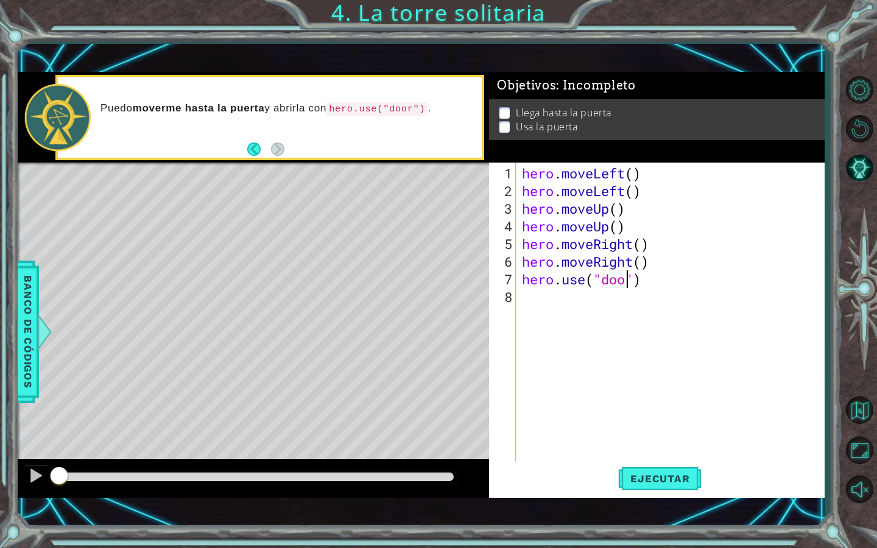
scroll to position [0, 5]
type textarea "hero.use("door")"
click at [644, 474] on span "Ejecutar" at bounding box center [659, 479] width 83 height 12
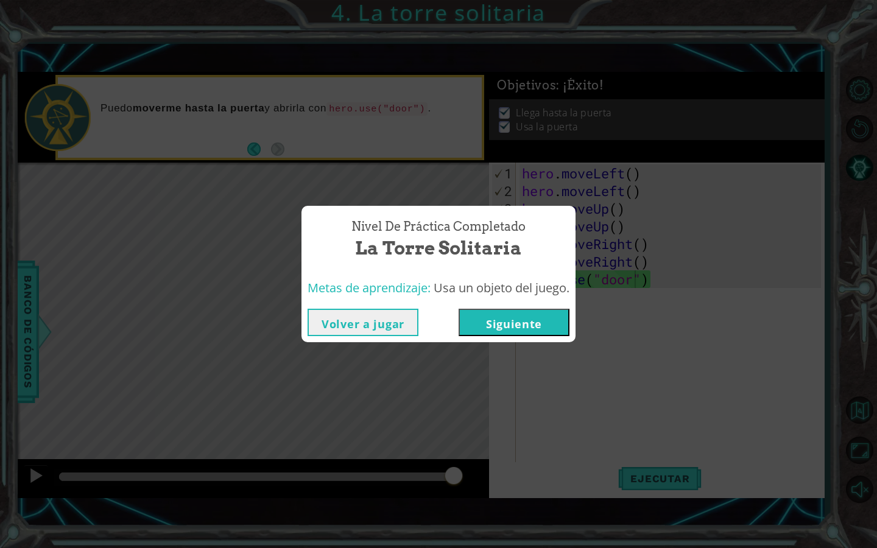
click at [522, 319] on button "Siguiente" at bounding box center [514, 322] width 111 height 27
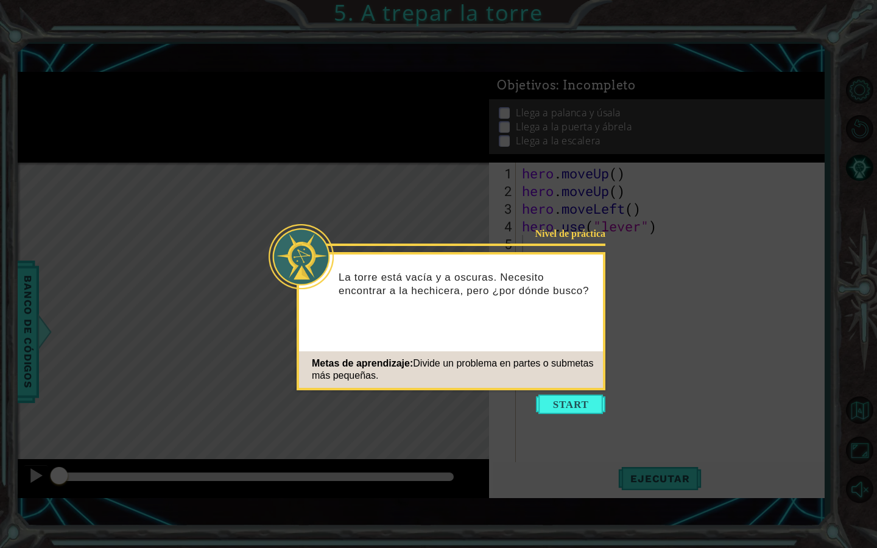
click at [573, 394] on icon at bounding box center [438, 274] width 877 height 548
click at [568, 403] on button "Start" at bounding box center [570, 404] width 69 height 19
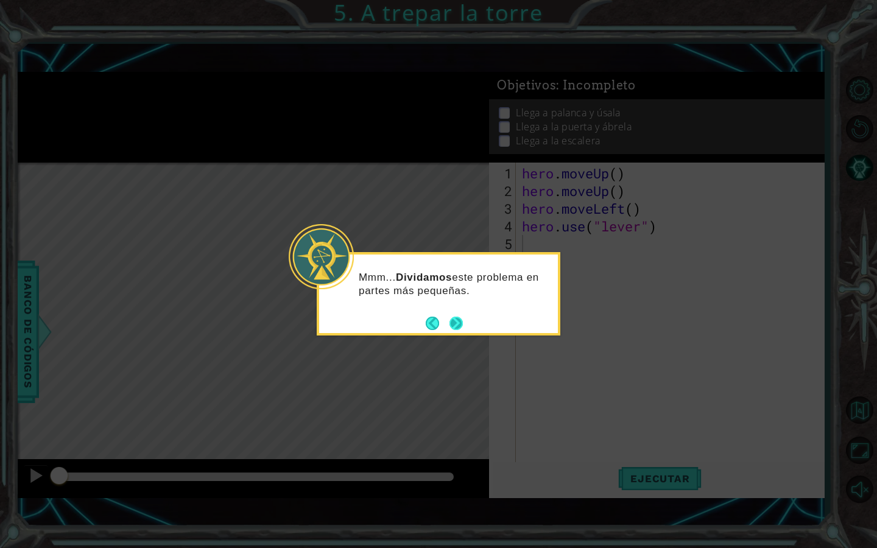
click at [456, 322] on button "Next" at bounding box center [456, 323] width 14 height 14
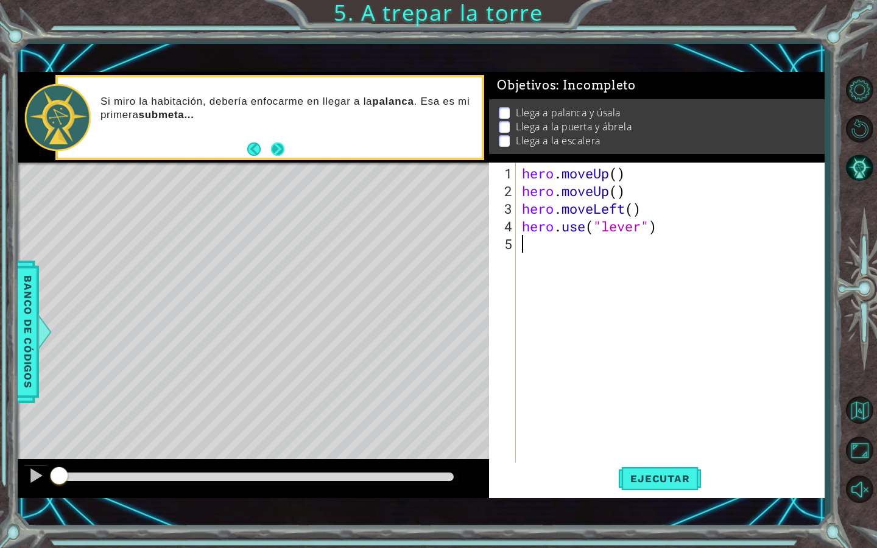
click at [281, 152] on button "Next" at bounding box center [278, 150] width 14 height 14
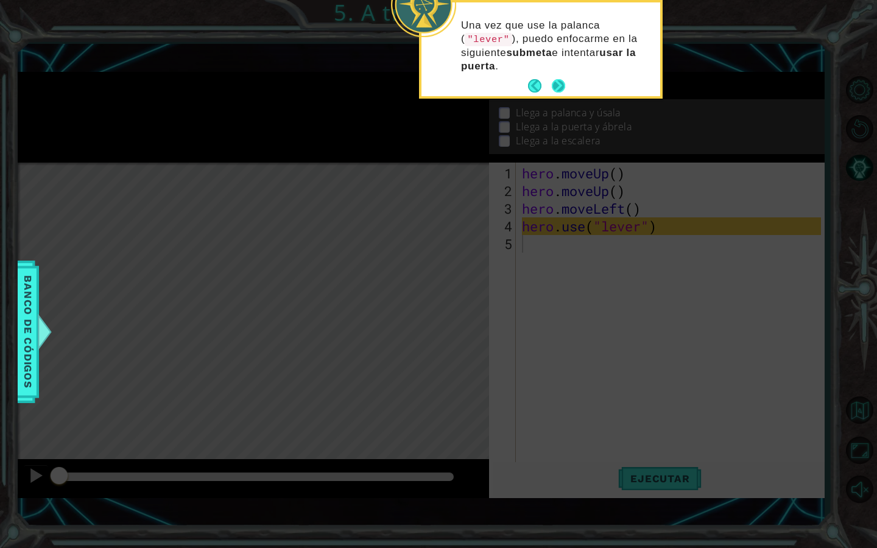
click at [556, 83] on button "Next" at bounding box center [559, 86] width 14 height 14
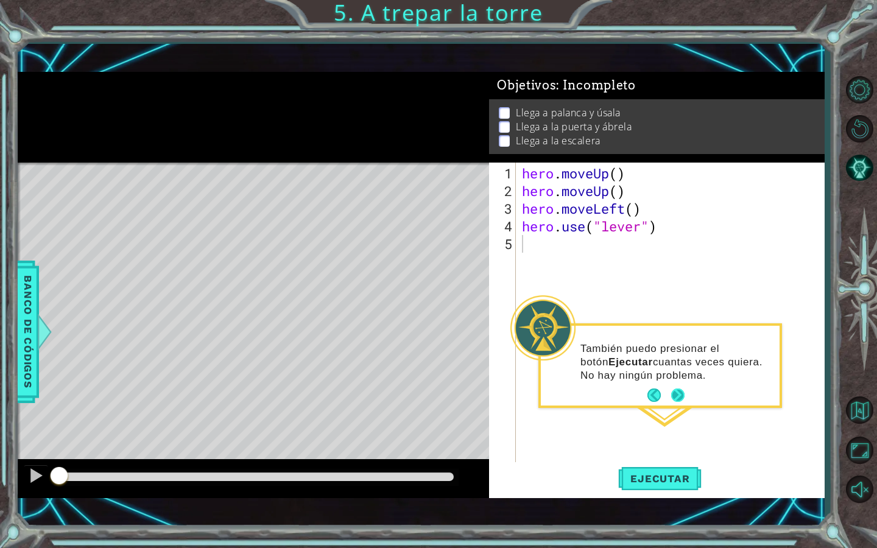
click at [674, 392] on button "Next" at bounding box center [677, 395] width 13 height 13
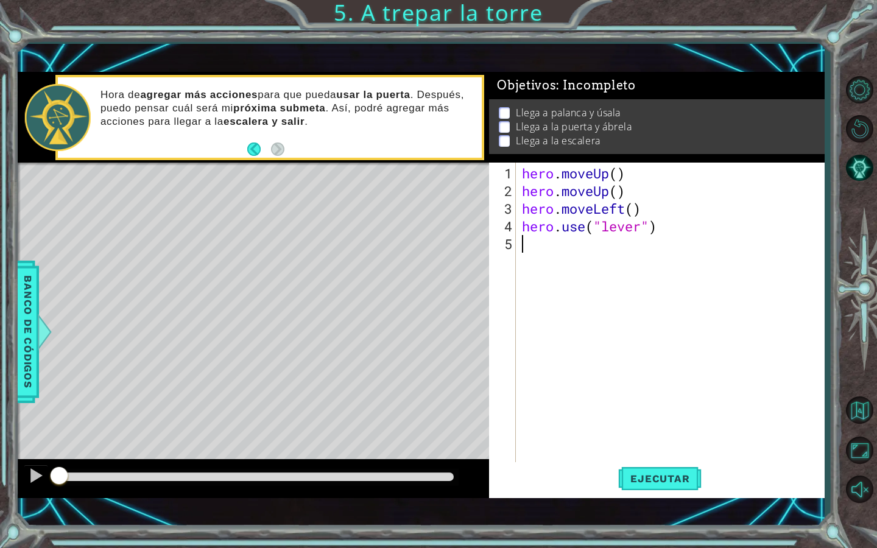
type textarea "h"
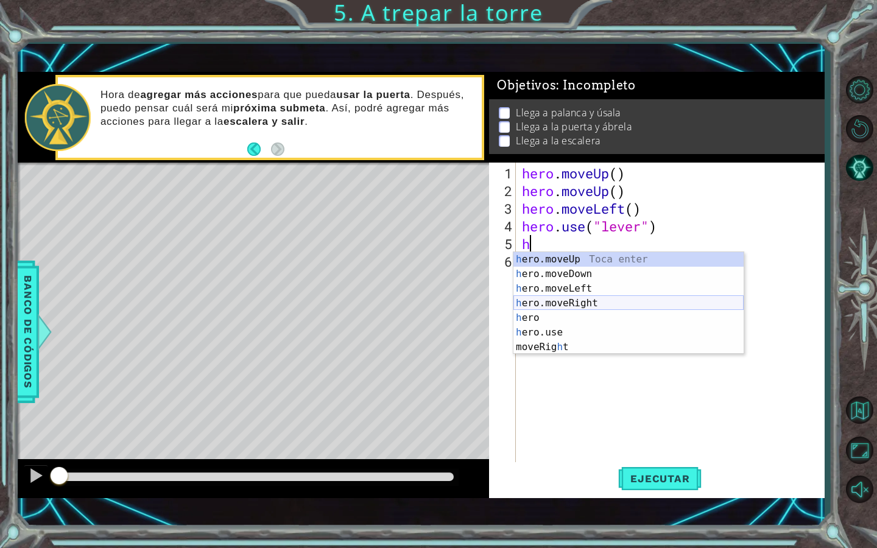
click at [594, 300] on div "h ero.moveUp Toca enter h ero.moveDown Toca enter h ero.moveLeft Toca enter h e…" at bounding box center [628, 318] width 230 height 132
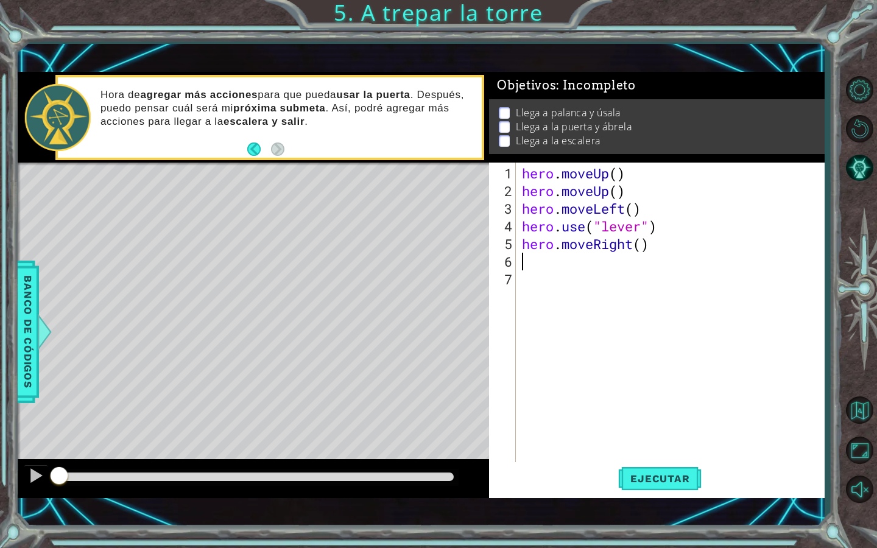
type textarea "h"
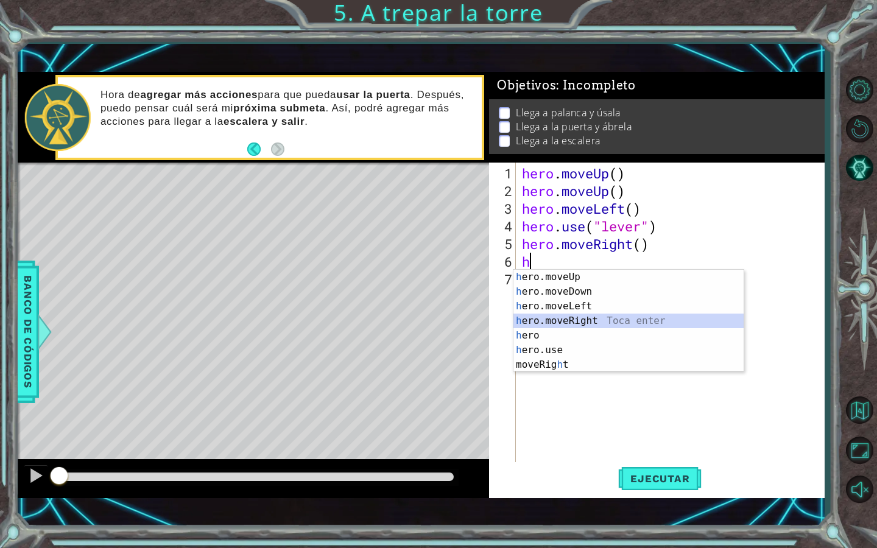
click at [559, 322] on div "h ero.moveUp Toca enter h ero.moveDown Toca enter h ero.moveLeft Toca enter h e…" at bounding box center [628, 336] width 230 height 132
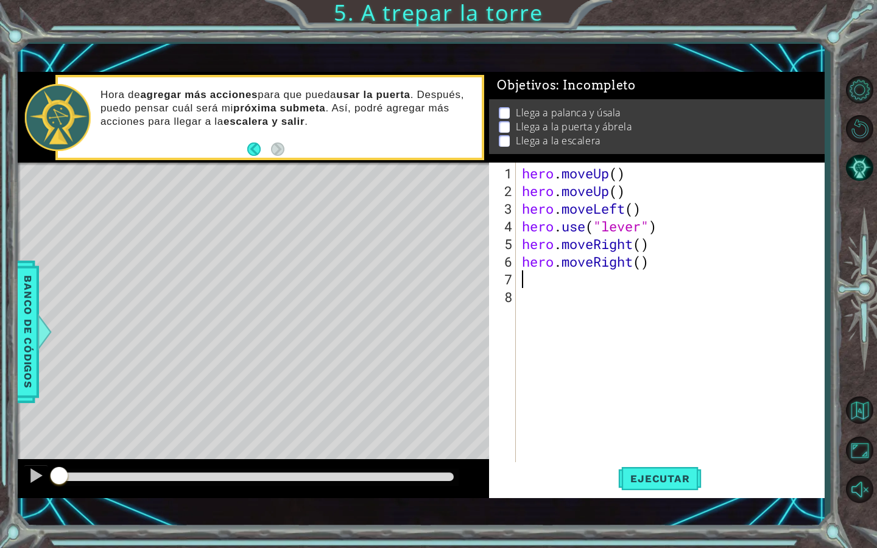
type textarea "h"
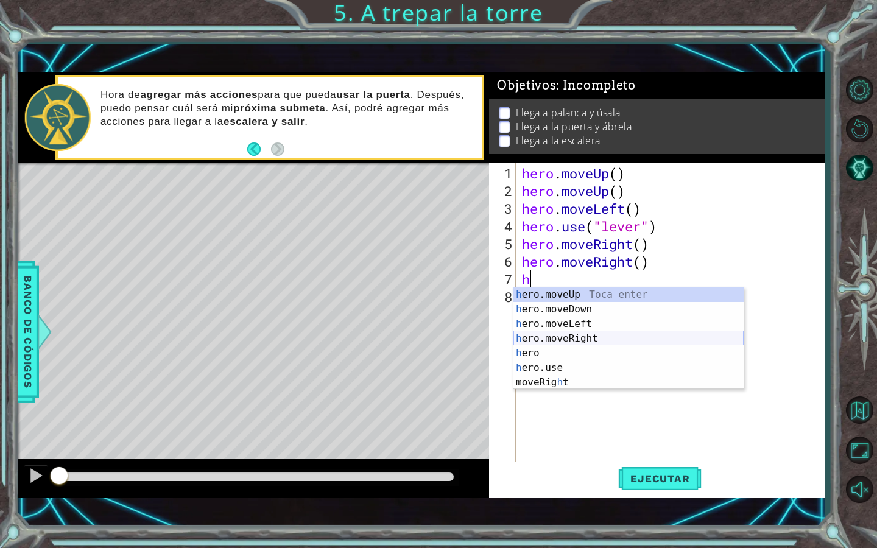
click at [579, 341] on div "h ero.moveUp Toca enter h ero.moveDown Toca enter h ero.moveLeft Toca enter h e…" at bounding box center [628, 353] width 230 height 132
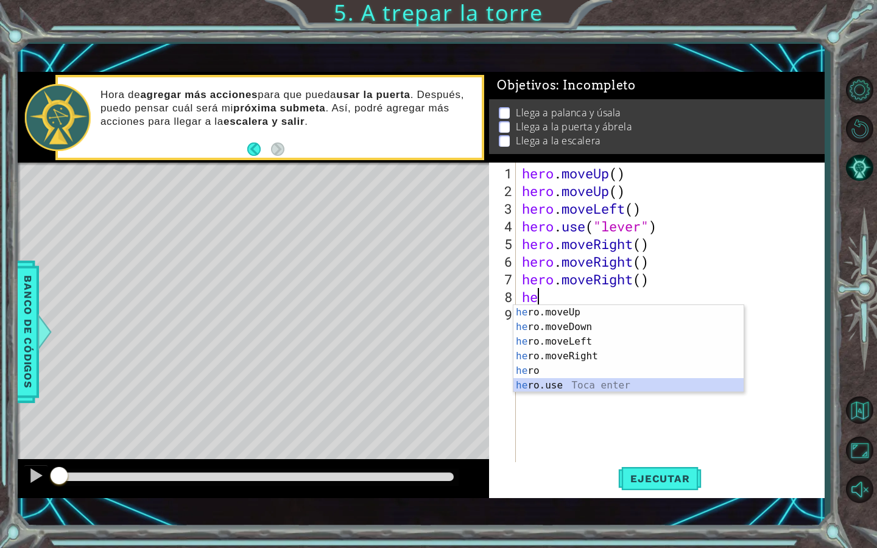
click at [562, 383] on div "he ro.moveUp Toca enter he ro.moveDown Toca enter he ro.moveLeft Toca enter he …" at bounding box center [628, 363] width 230 height 117
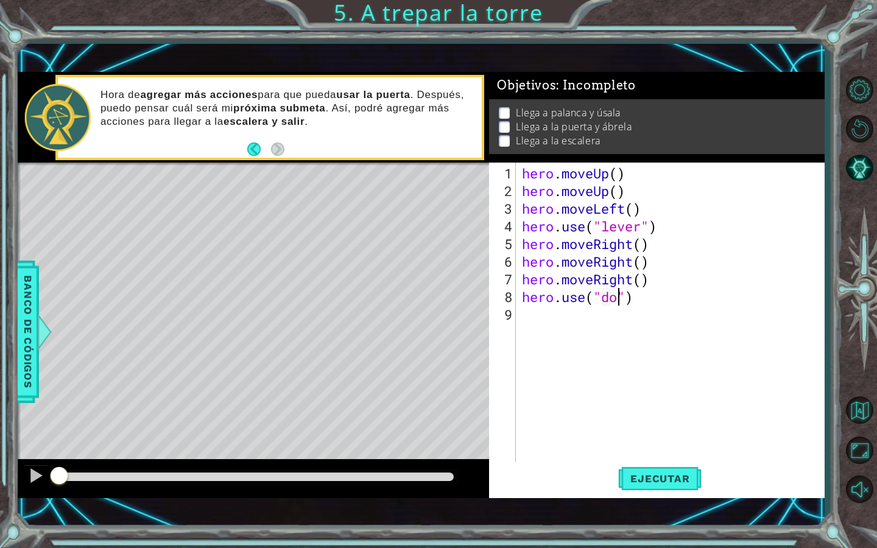
type textarea "hero.use("door")"
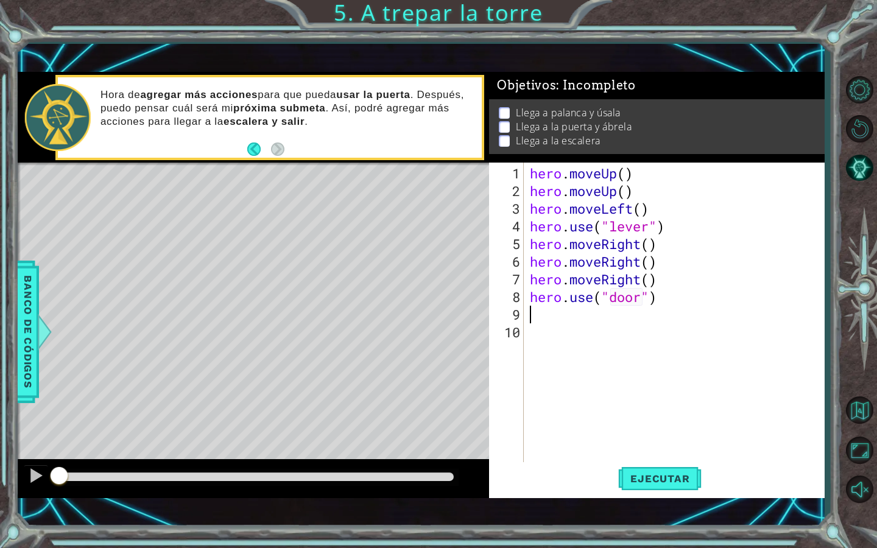
type textarea "h"
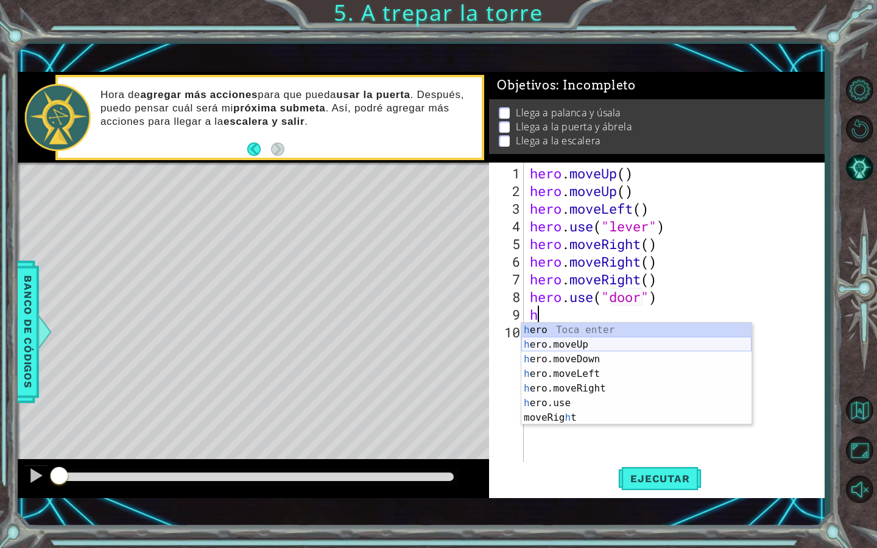
click at [592, 346] on div "h ero Toca enter h ero.moveUp Toca enter h ero.moveDown Toca enter h ero.moveLe…" at bounding box center [636, 389] width 230 height 132
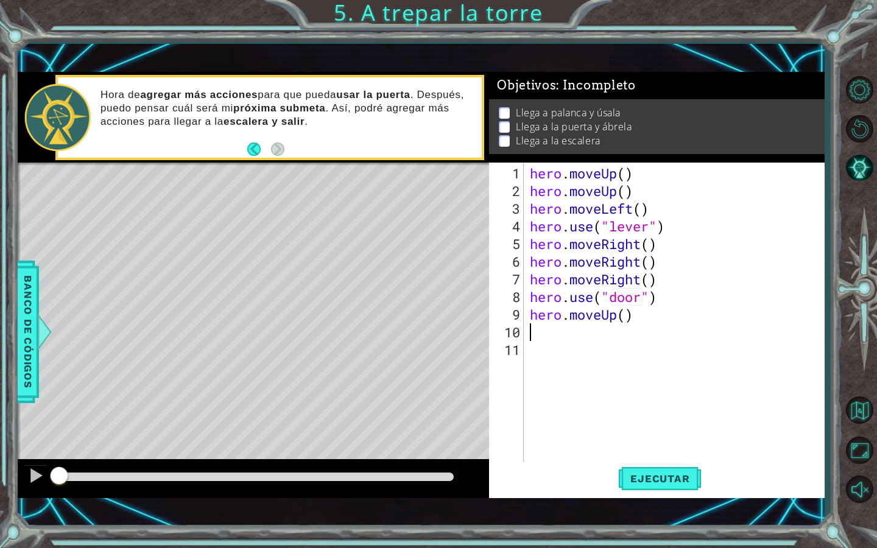
type textarea "h"
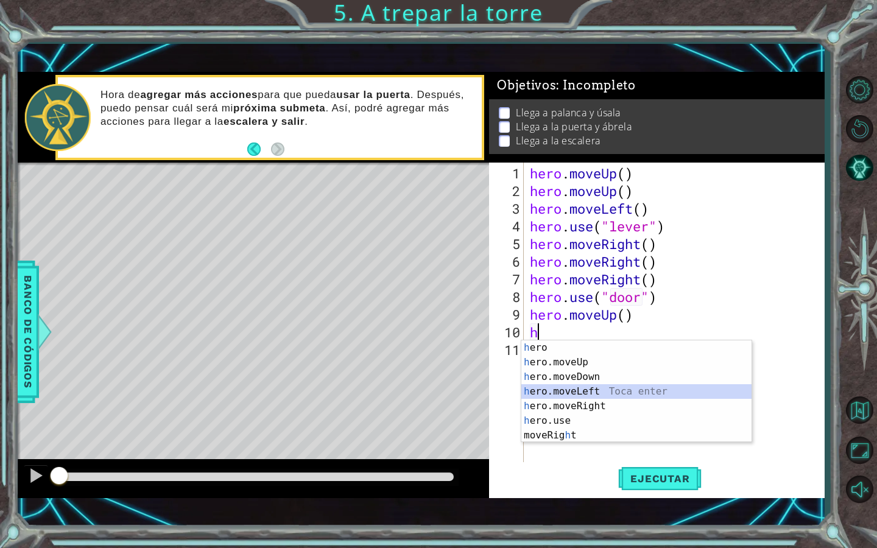
click at [586, 398] on div "h ero Toca enter h ero.moveUp Toca enter h ero.moveDown Toca enter h ero.moveLe…" at bounding box center [636, 406] width 230 height 132
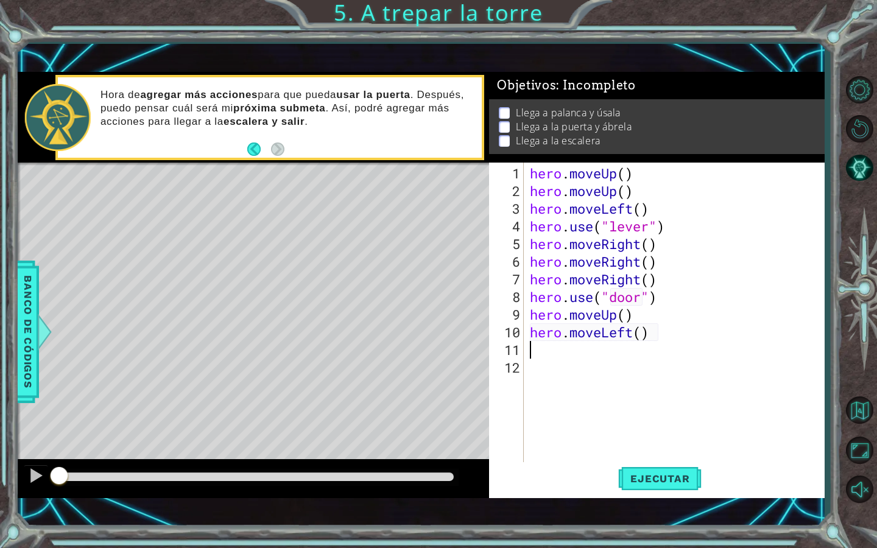
type textarea "h"
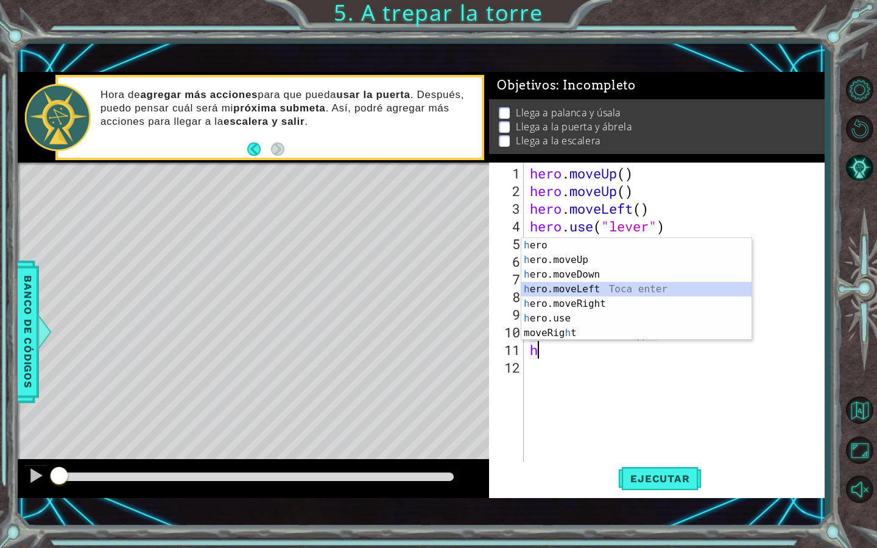
click at [608, 289] on div "h ero Toca enter h ero.moveUp Toca enter h ero.moveDown Toca enter h ero.moveLe…" at bounding box center [636, 304] width 230 height 132
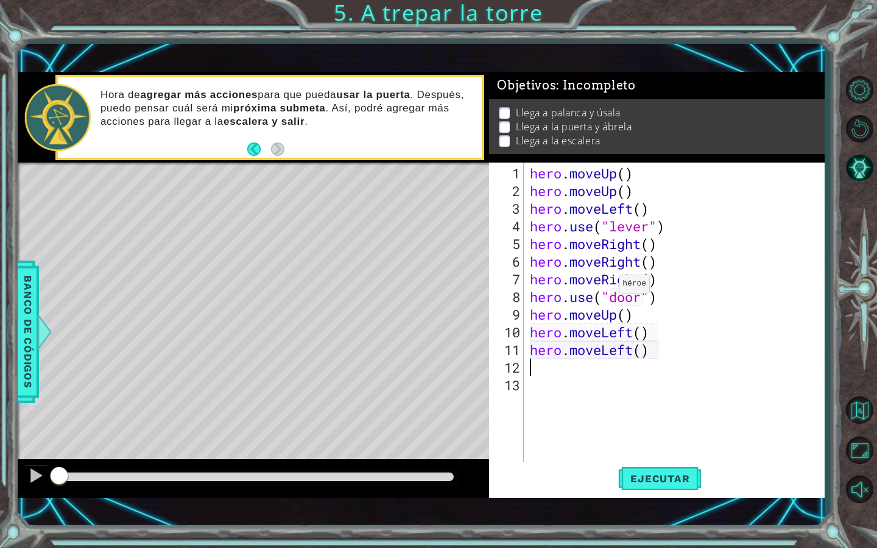
type textarea "h"
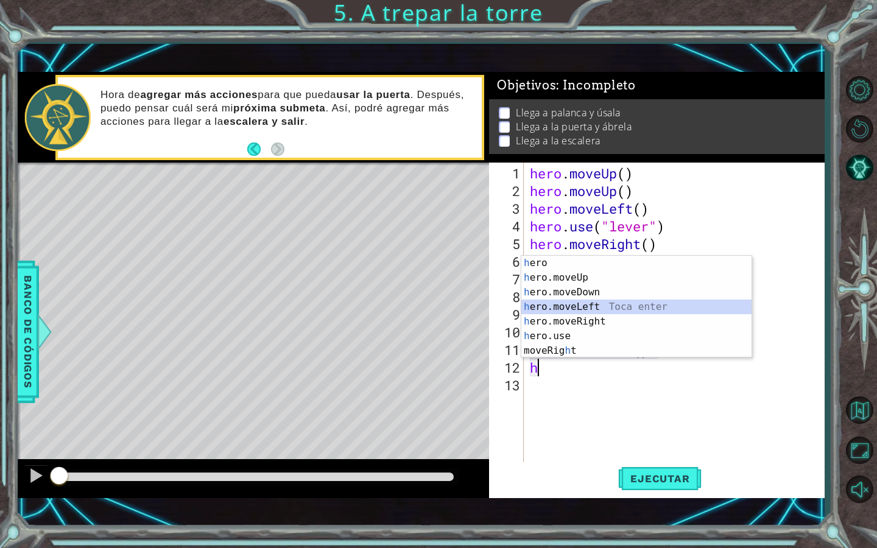
click at [604, 311] on div "h ero Toca enter h ero.moveUp Toca enter h ero.moveDown Toca enter h ero.moveLe…" at bounding box center [636, 322] width 230 height 132
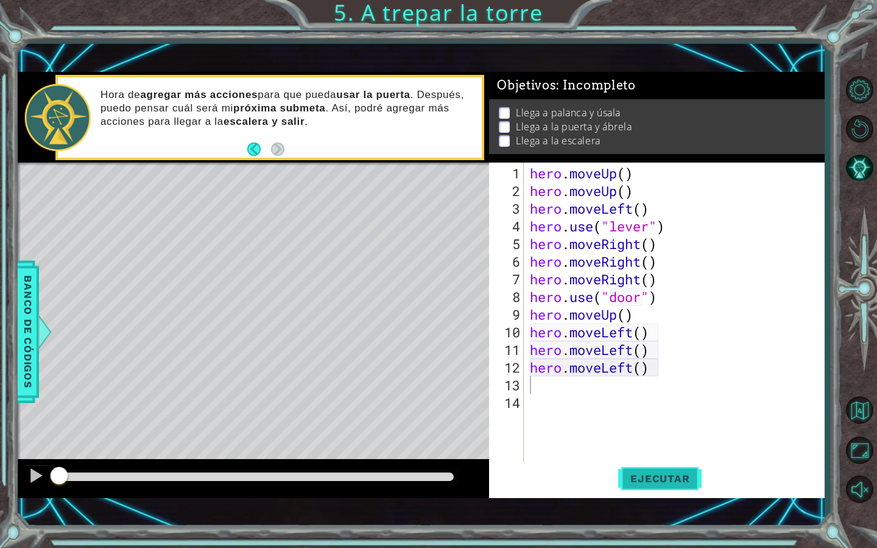
click at [643, 473] on span "Ejecutar" at bounding box center [659, 479] width 83 height 12
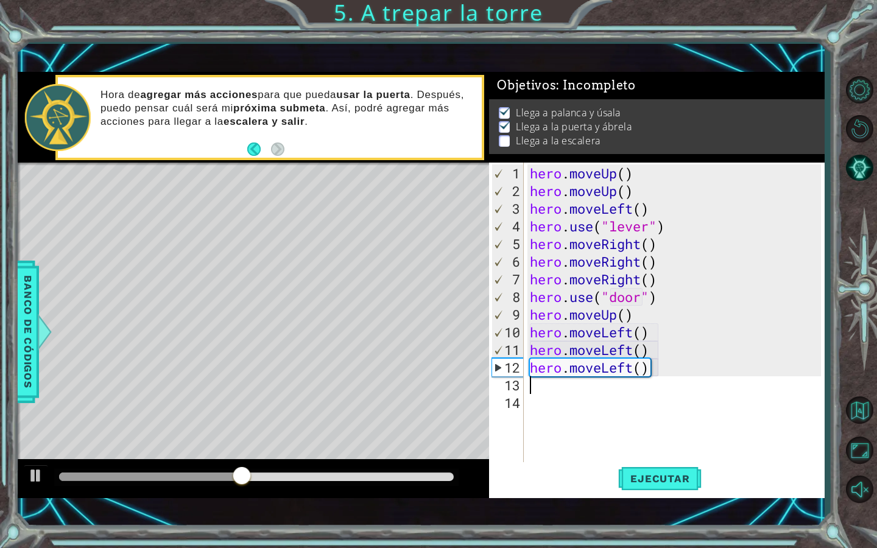
click at [635, 316] on div "hero . moveUp ( ) hero . moveUp ( ) hero . moveLeft ( ) hero . use ( "lever" ) …" at bounding box center [677, 332] width 300 height 336
type textarea "hero.moveUp()"
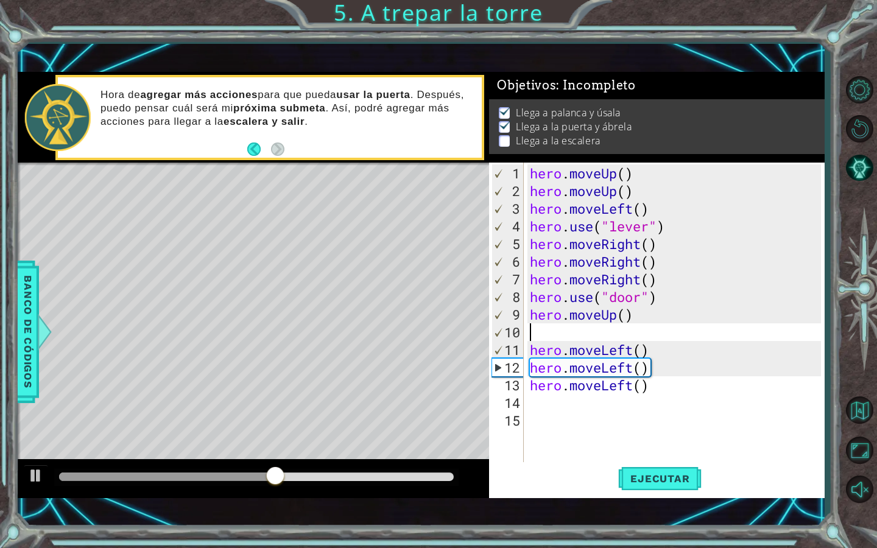
type textarea "h"
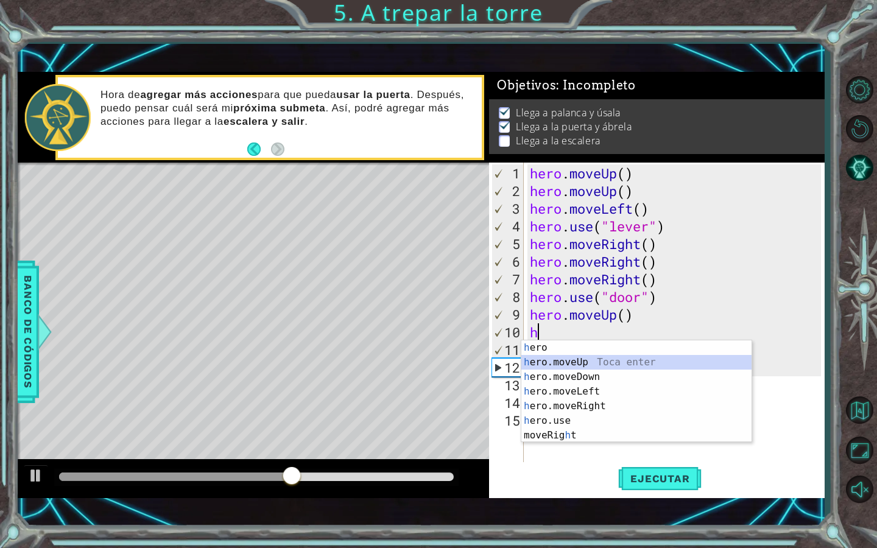
click at [605, 359] on div "h ero Toca enter h ero.moveUp Toca enter h ero.moveDown Toca enter h ero.moveLe…" at bounding box center [636, 406] width 230 height 132
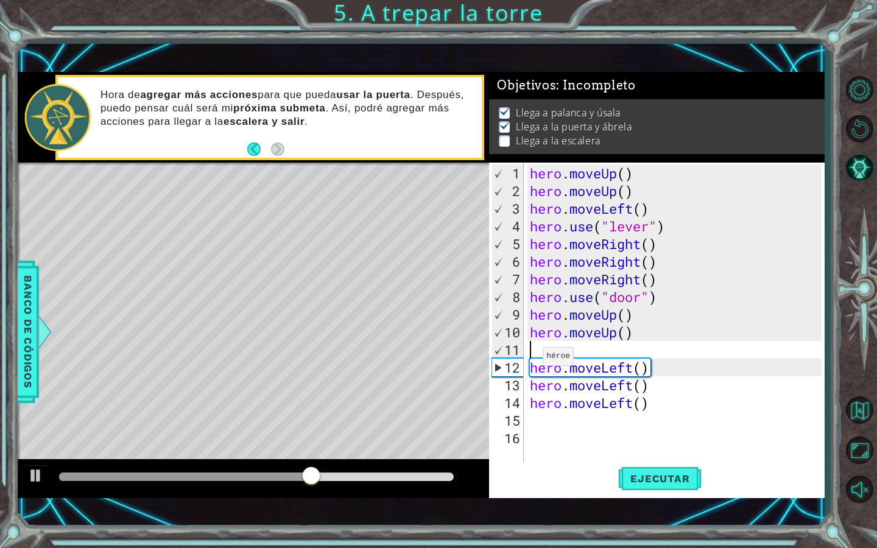
type textarea "hero.moveUp()"
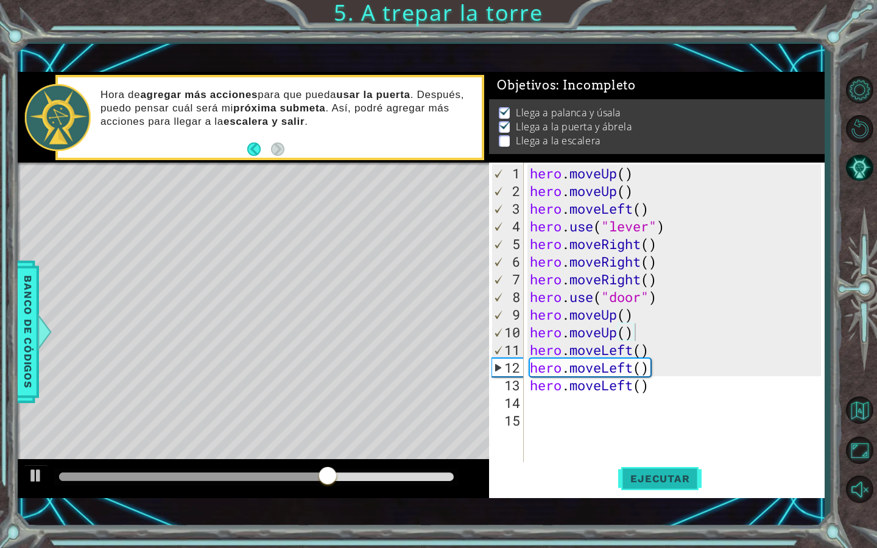
click at [681, 478] on span "Ejecutar" at bounding box center [659, 479] width 83 height 12
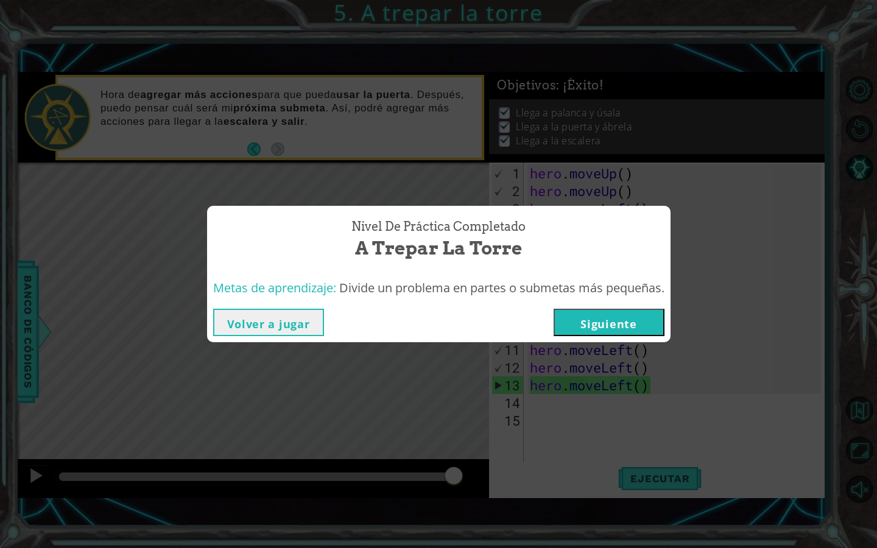
click at [596, 323] on button "Siguiente" at bounding box center [609, 322] width 111 height 27
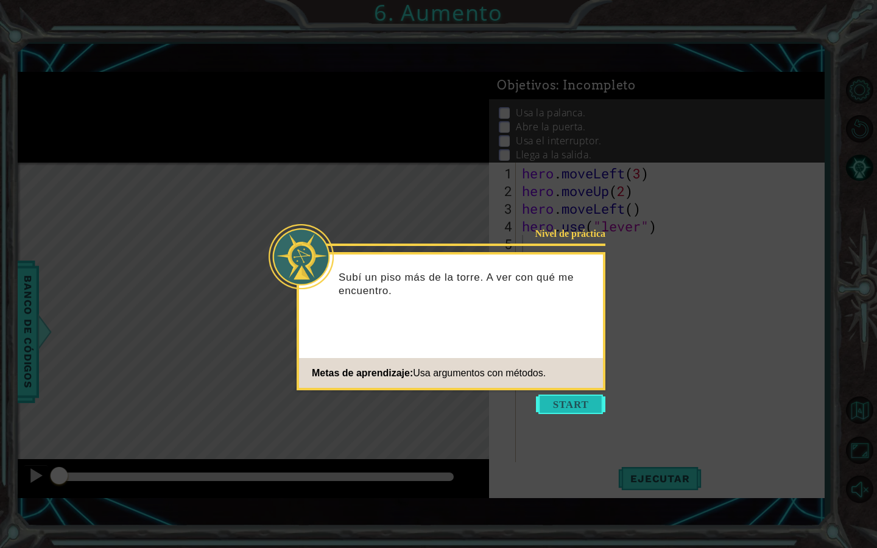
click at [558, 403] on button "Start" at bounding box center [570, 404] width 69 height 19
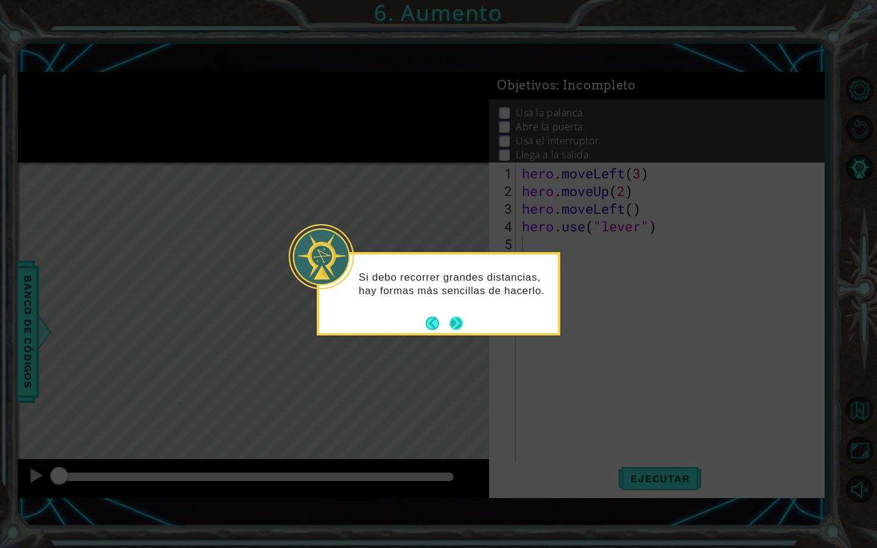
click at [454, 327] on button "Next" at bounding box center [456, 323] width 13 height 13
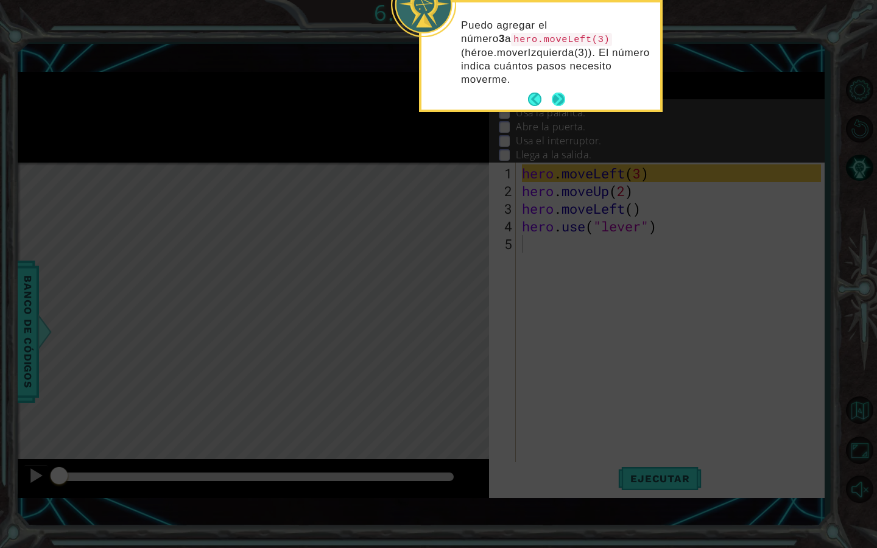
click at [558, 101] on button "Next" at bounding box center [559, 100] width 14 height 14
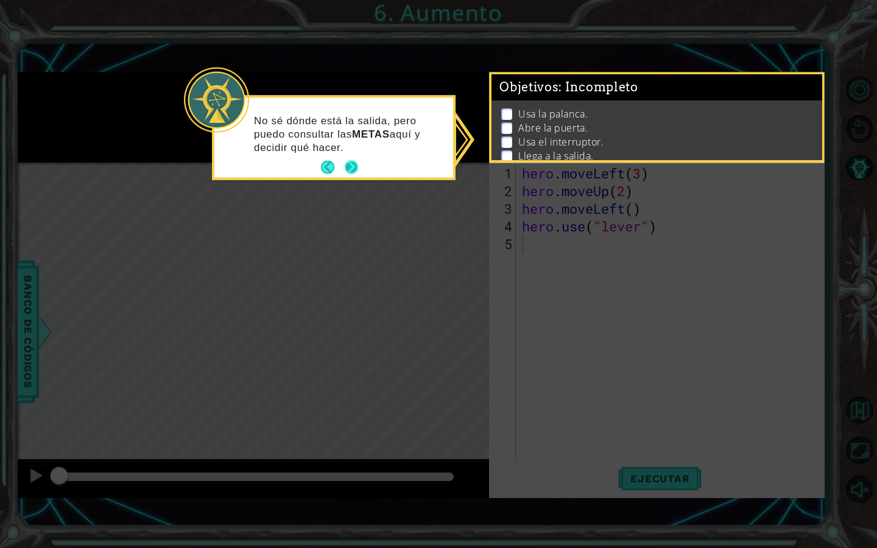
click at [356, 163] on button "Next" at bounding box center [352, 168] width 14 height 14
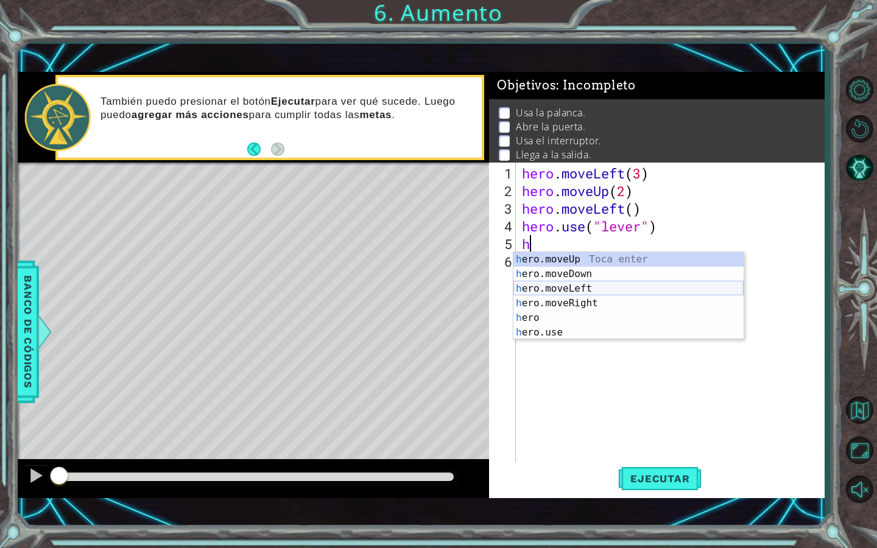
click at [576, 289] on div "h ero.moveUp Toca enter h ero.moveDown Toca enter h ero.moveLeft Toca enter h e…" at bounding box center [628, 310] width 230 height 117
type textarea "hero.moveLeft(1)"
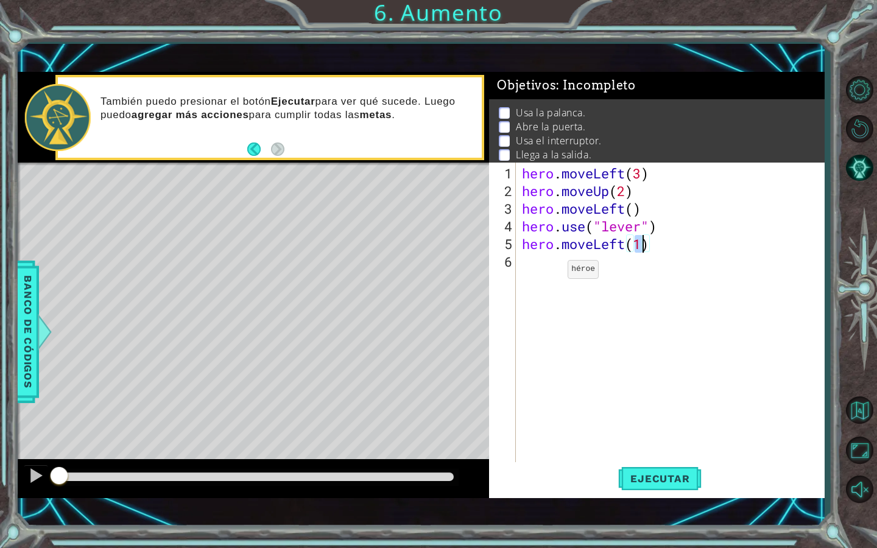
click at [548, 272] on div "hero . moveLeft ( 3 ) hero . moveUp ( 2 ) hero . moveLeft ( ) hero . use ( "lev…" at bounding box center [674, 332] width 308 height 336
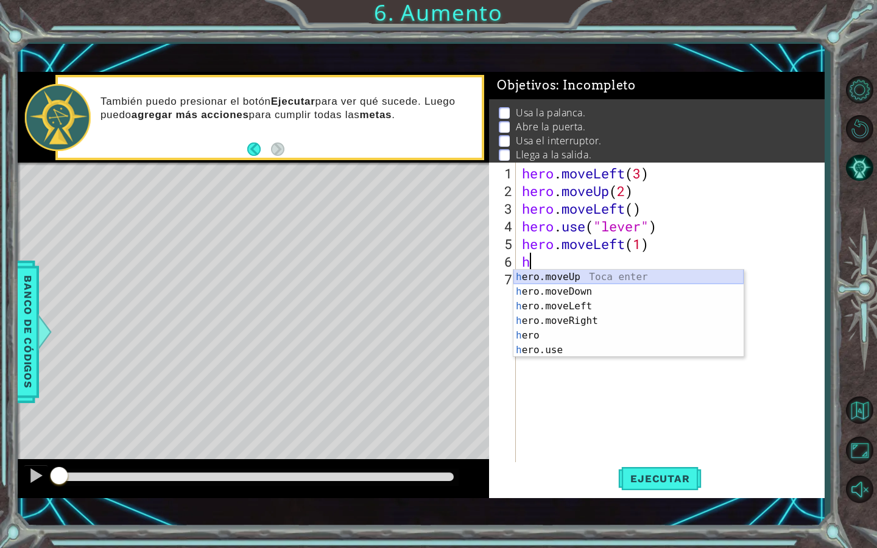
click at [557, 281] on div "h ero.moveUp Toca enter h ero.moveDown Toca enter h ero.moveLeft Toca enter h e…" at bounding box center [628, 328] width 230 height 117
type textarea "hero.moveUp(1)"
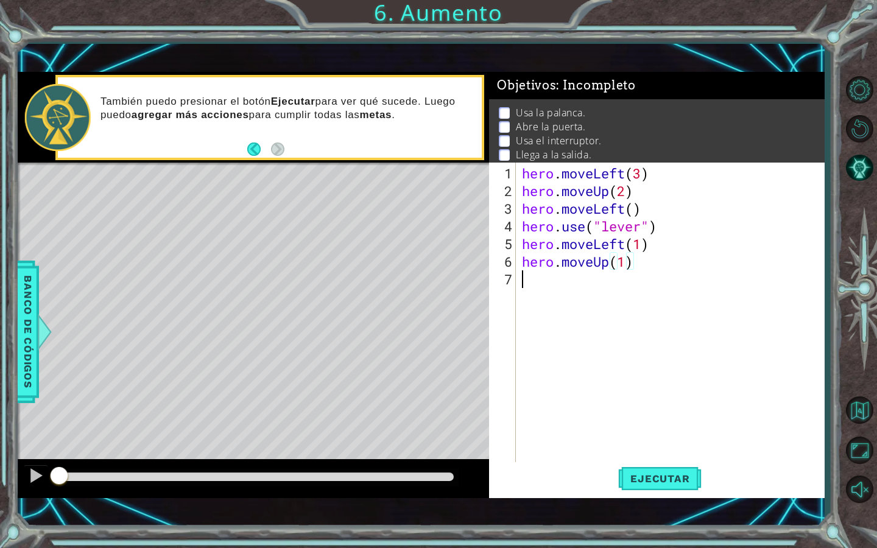
click at [557, 281] on div "hero . moveLeft ( 3 ) hero . moveUp ( 2 ) hero . moveLeft ( ) hero . use ( "lev…" at bounding box center [674, 332] width 308 height 336
click at [622, 260] on div "hero . moveLeft ( 3 ) hero . moveUp ( 2 ) hero . moveLeft ( ) hero . use ( "lev…" at bounding box center [674, 332] width 308 height 336
type textarea "hero.moveUp(2)"
click at [556, 279] on div "hero . moveLeft ( 3 ) hero . moveUp ( 2 ) hero . moveLeft ( ) hero . use ( "lev…" at bounding box center [674, 332] width 308 height 336
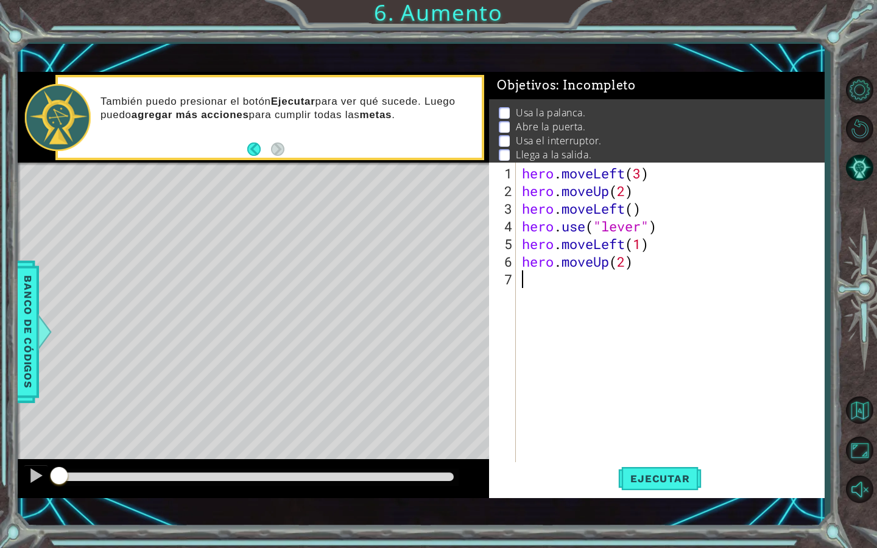
scroll to position [0, 0]
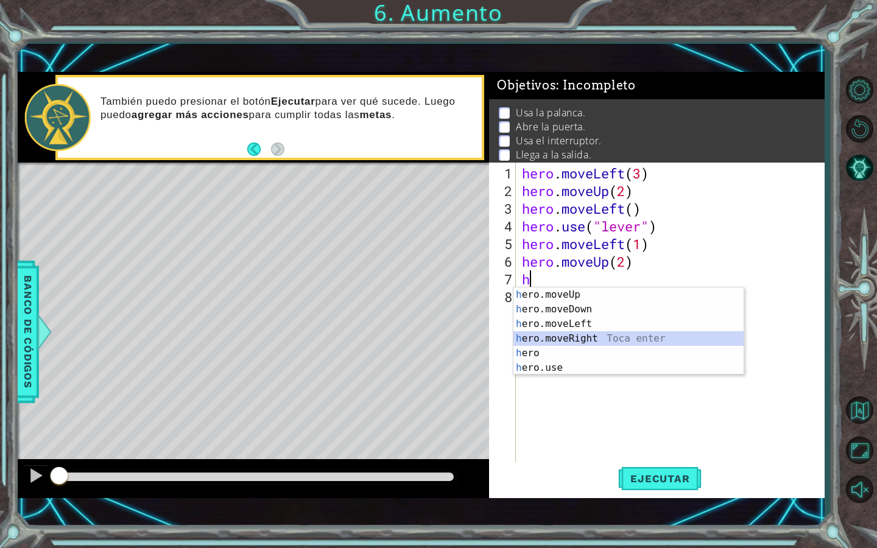
click at [575, 338] on div "h ero.moveUp Toca enter h ero.moveDown Toca enter h ero.moveLeft Toca enter h e…" at bounding box center [628, 345] width 230 height 117
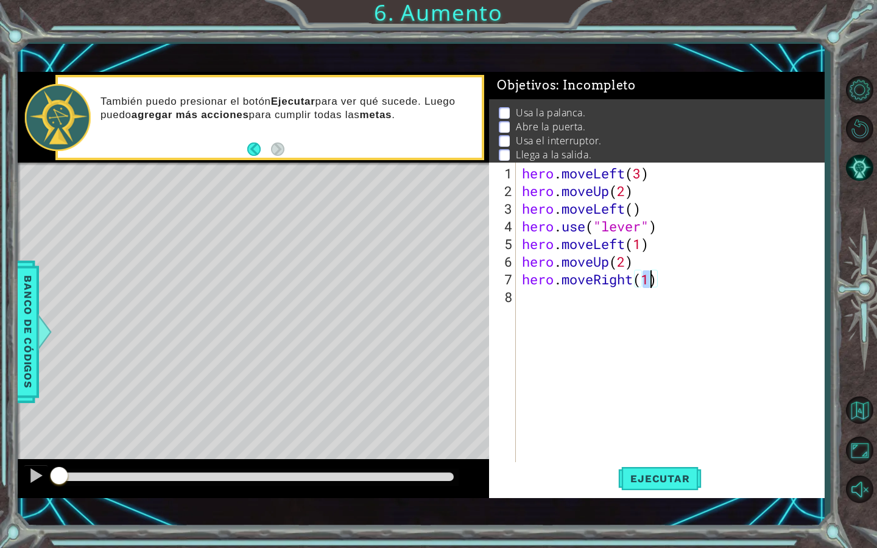
type textarea "hero.moveRight(2)"
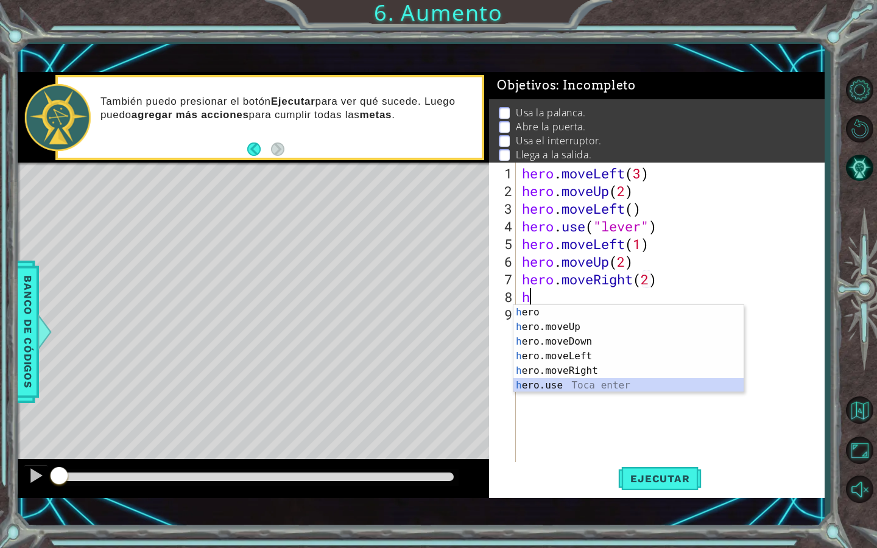
click at [574, 381] on div "h ero Toca enter h ero.moveUp Toca enter h ero.moveDown Toca enter h ero.moveLe…" at bounding box center [628, 363] width 230 height 117
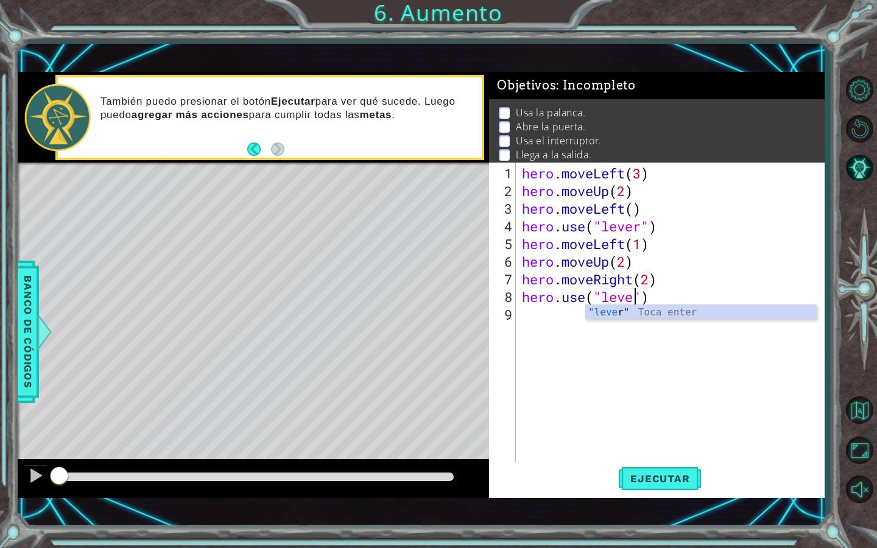
scroll to position [0, 5]
click at [683, 294] on div "hero . moveLeft ( 3 ) hero . moveUp ( 2 ) hero . moveLeft ( ) hero . use ( "lev…" at bounding box center [674, 332] width 308 height 336
click at [660, 252] on div "hero . moveLeft ( 3 ) hero . moveUp ( 2 ) hero . moveLeft ( ) hero . use ( "lev…" at bounding box center [674, 332] width 308 height 336
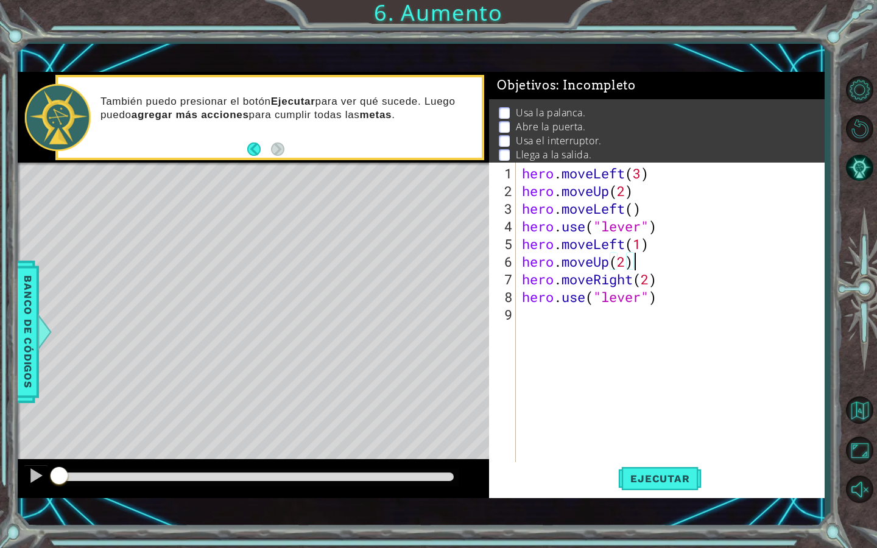
click at [658, 247] on div "hero . moveLeft ( 3 ) hero . moveUp ( 2 ) hero . moveLeft ( ) hero . use ( "lev…" at bounding box center [674, 332] width 308 height 336
type textarea "hero.moveLeft(1)"
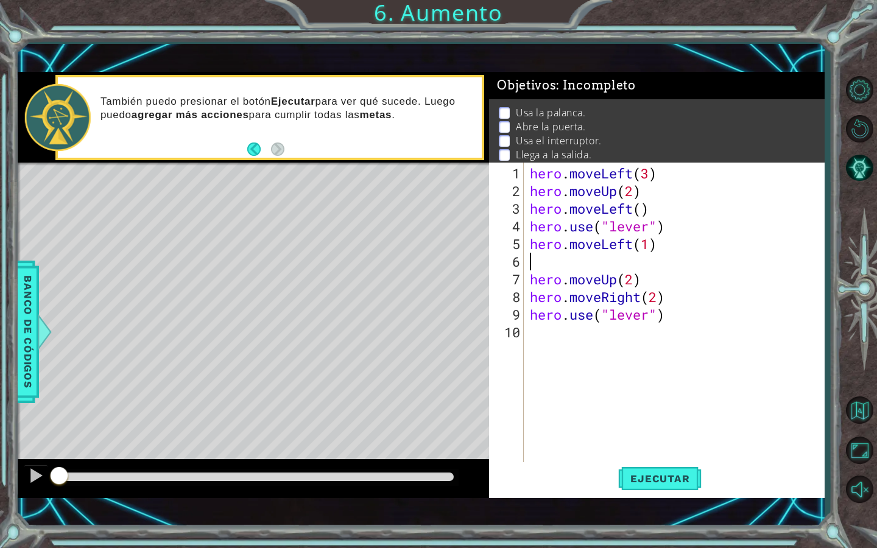
scroll to position [0, 0]
type textarea "j"
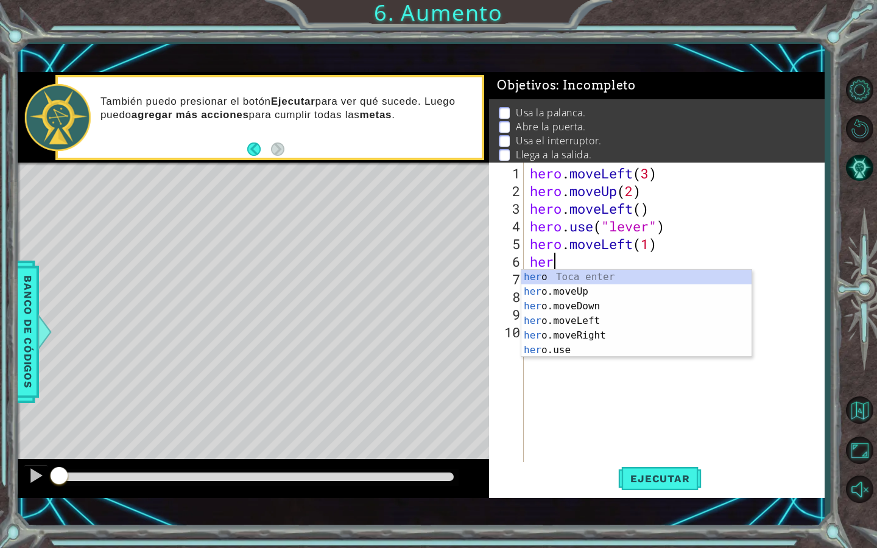
scroll to position [0, 1]
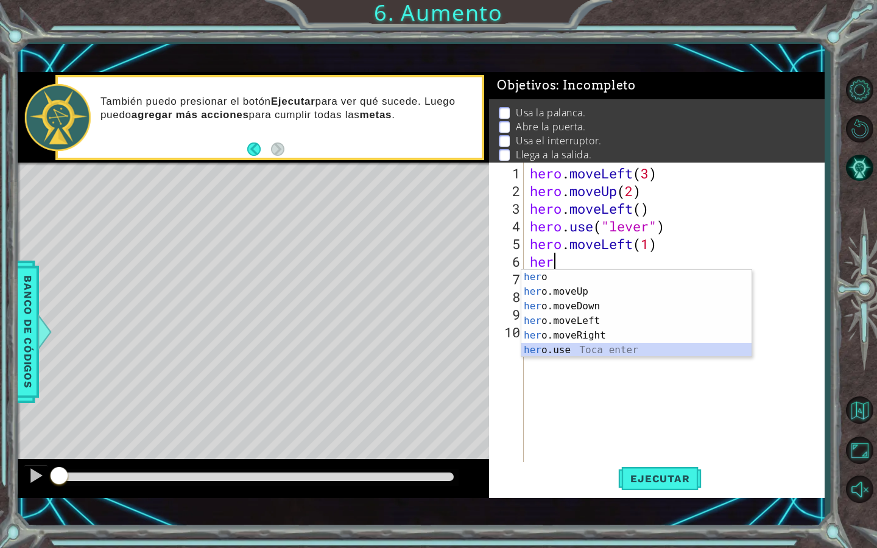
click at [599, 345] on div "her o Toca enter her o.moveUp Toca enter her o.moveDown Toca enter her o.moveLe…" at bounding box center [636, 328] width 230 height 117
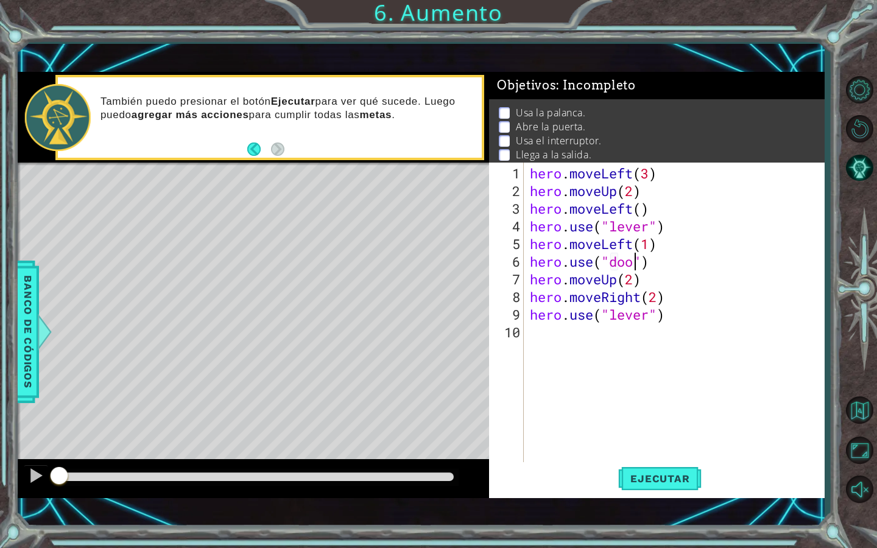
scroll to position [0, 5]
click at [672, 316] on div "hero . moveLeft ( 3 ) hero . moveUp ( 2 ) hero . moveLeft ( ) hero . use ( "lev…" at bounding box center [677, 332] width 300 height 336
type textarea "hero.use("lever")"
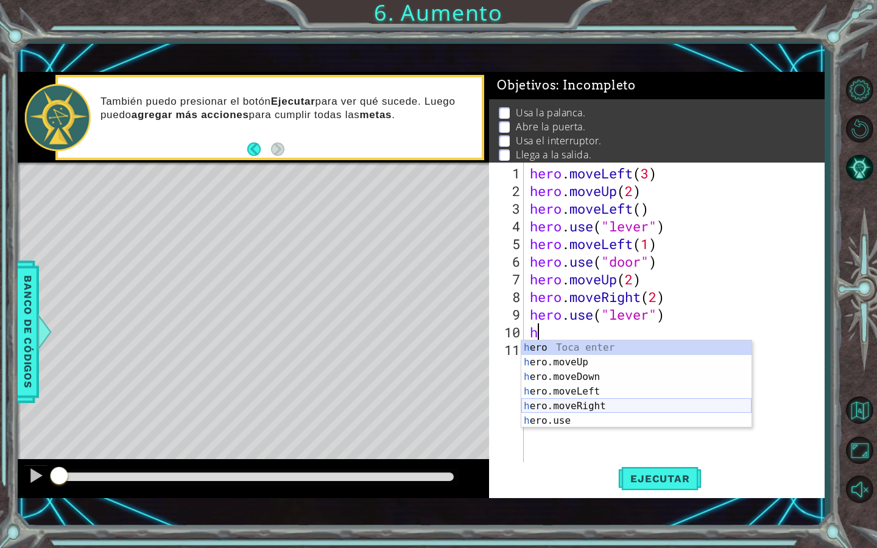
click at [622, 411] on div "h ero Toca enter h ero.moveUp Toca enter h ero.moveDown Toca enter h ero.moveLe…" at bounding box center [636, 398] width 230 height 117
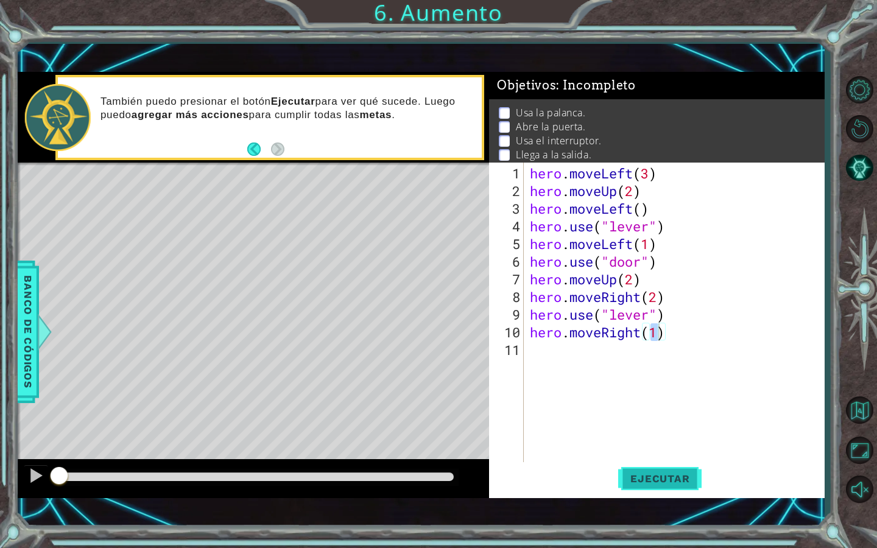
click at [646, 471] on button "Ejecutar" at bounding box center [659, 478] width 83 height 33
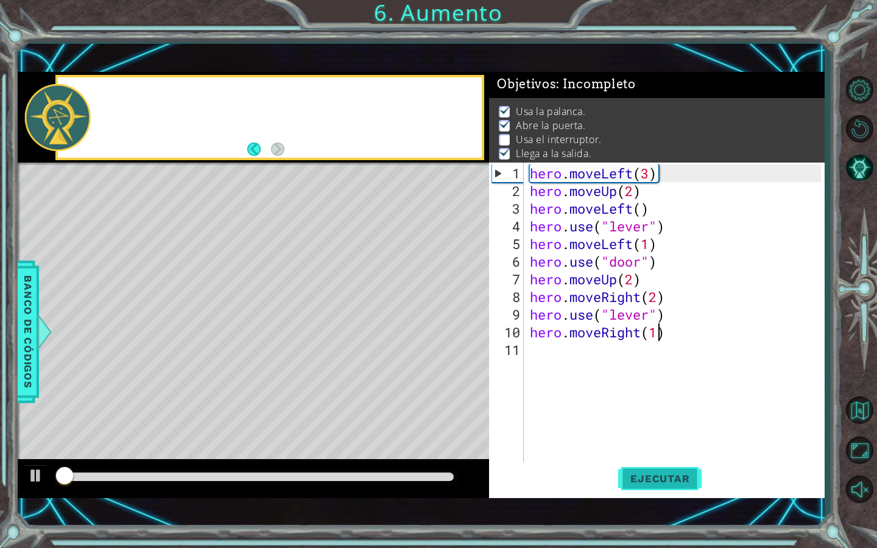
scroll to position [2, 0]
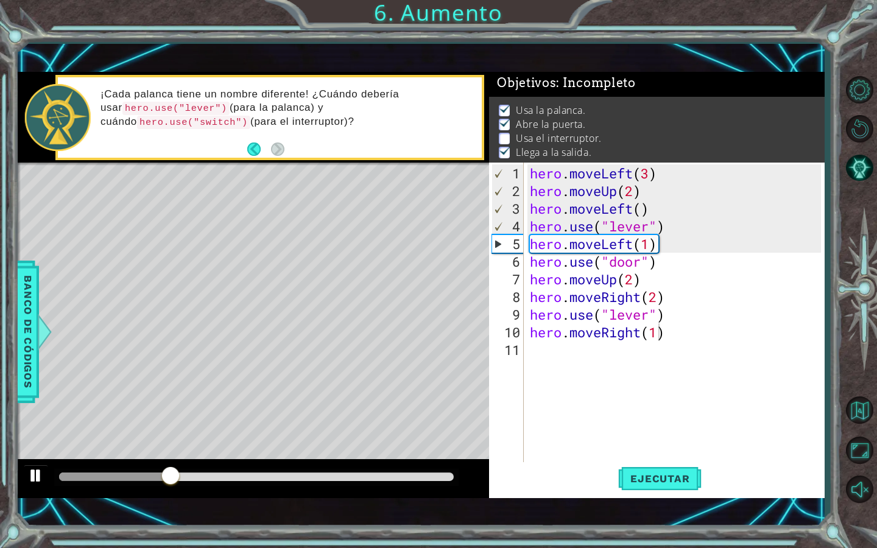
click at [36, 474] on div at bounding box center [36, 476] width 16 height 16
click at [646, 316] on div "hero . moveLeft ( 3 ) hero . moveUp ( 2 ) hero . moveLeft ( ) hero . use ( "lev…" at bounding box center [677, 332] width 300 height 336
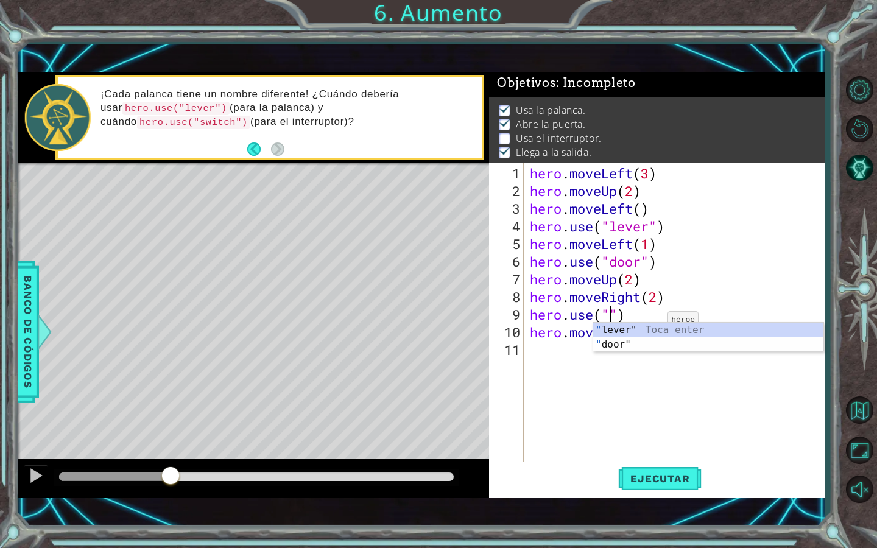
scroll to position [0, 4]
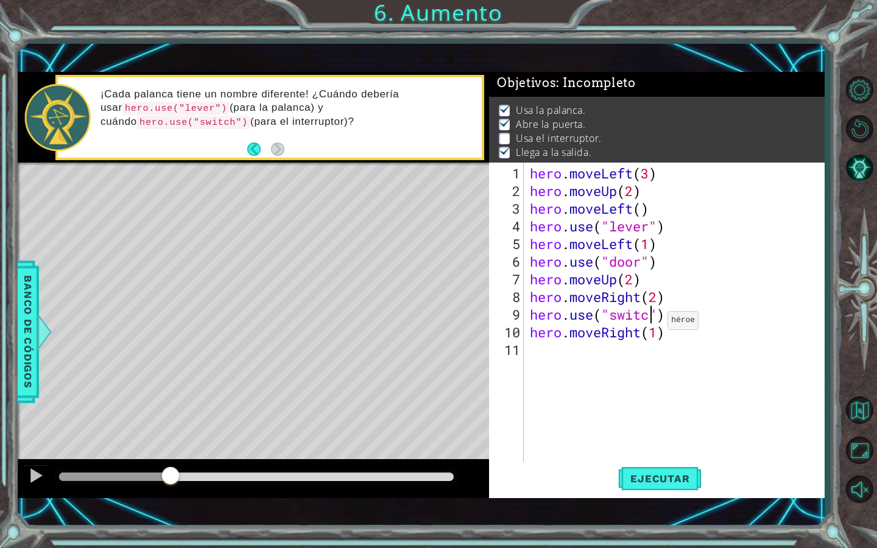
type textarea "hero.use("switch")"
click at [615, 363] on div "hero . moveLeft ( 3 ) hero . moveUp ( 2 ) hero . moveLeft ( ) hero . use ( "lev…" at bounding box center [677, 332] width 300 height 336
click at [36, 465] on button at bounding box center [36, 477] width 24 height 25
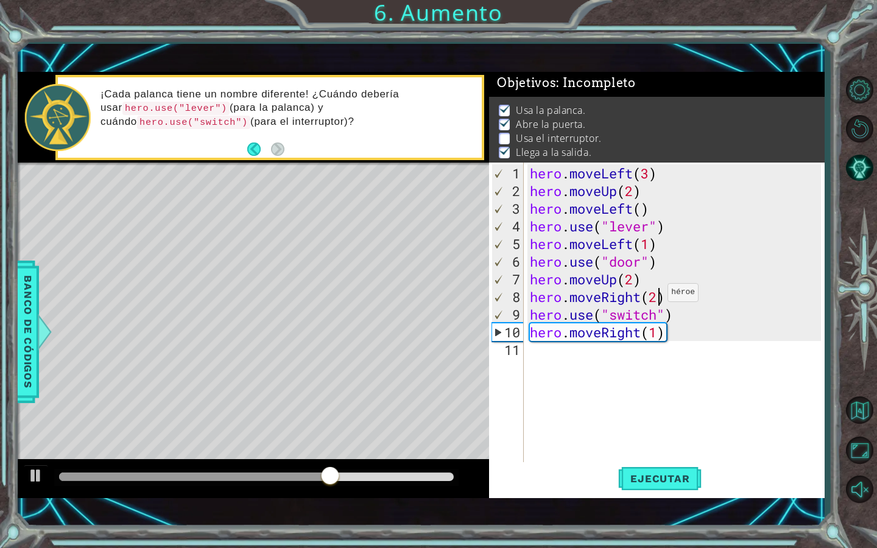
click at [657, 297] on div "hero . moveLeft ( 3 ) hero . moveUp ( 2 ) hero . moveLeft ( ) hero . use ( "lev…" at bounding box center [677, 332] width 300 height 336
click at [657, 331] on div "hero . moveLeft ( 3 ) hero . moveUp ( 2 ) hero . moveLeft ( ) hero . use ( "lev…" at bounding box center [677, 332] width 300 height 336
type textarea "hero.moveRight(2)"
click at [607, 398] on div "hero . moveLeft ( 3 ) hero . moveUp ( 2 ) hero . moveLeft ( ) hero . use ( "lev…" at bounding box center [677, 332] width 300 height 336
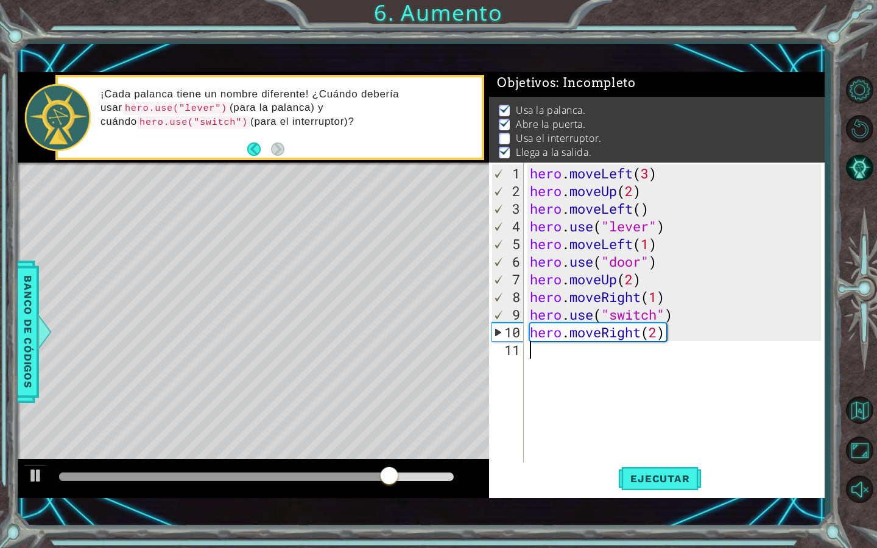
scroll to position [0, 0]
click at [292, 483] on div at bounding box center [256, 477] width 404 height 17
drag, startPoint x: 431, startPoint y: 465, endPoint x: 447, endPoint y: 471, distance: 17.2
click at [447, 471] on div at bounding box center [253, 478] width 471 height 39
drag, startPoint x: 447, startPoint y: 471, endPoint x: 283, endPoint y: 464, distance: 164.0
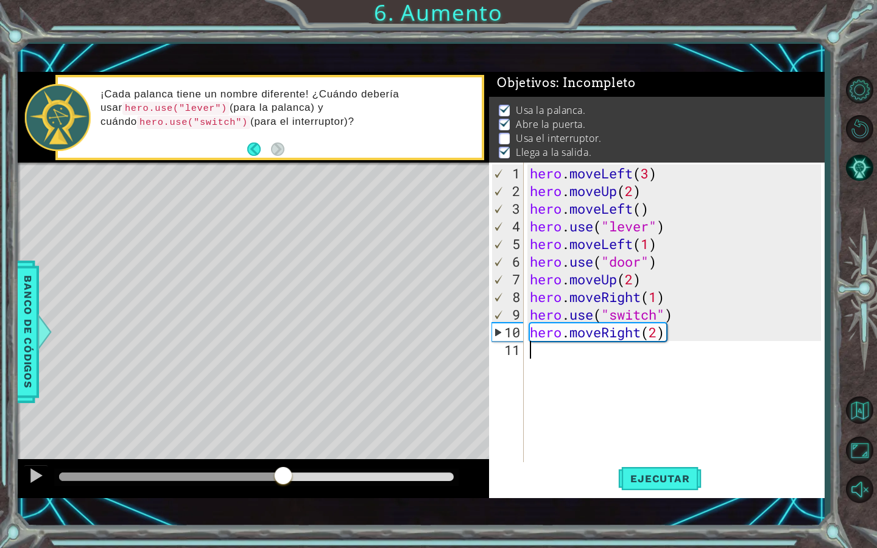
click at [283, 464] on div at bounding box center [253, 478] width 471 height 39
click at [637, 471] on button "Ejecutar" at bounding box center [659, 478] width 83 height 33
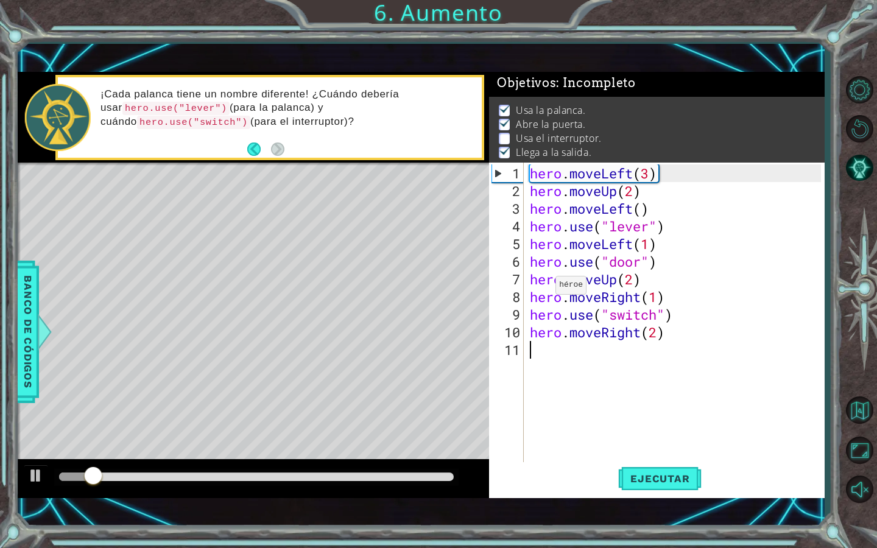
click at [545, 296] on div "hero . moveLeft ( 3 ) hero . moveUp ( 2 ) hero . moveLeft ( ) hero . use ( "lev…" at bounding box center [677, 332] width 300 height 336
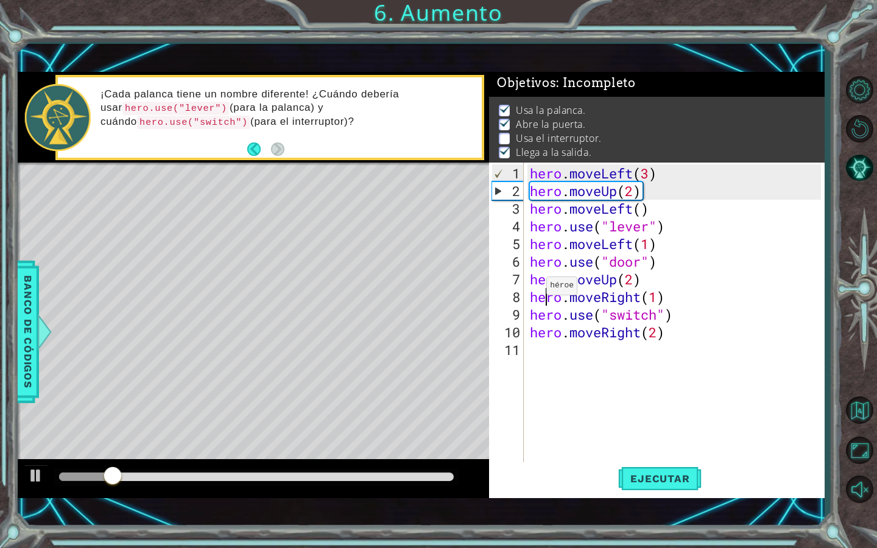
click at [192, 477] on div at bounding box center [256, 477] width 395 height 9
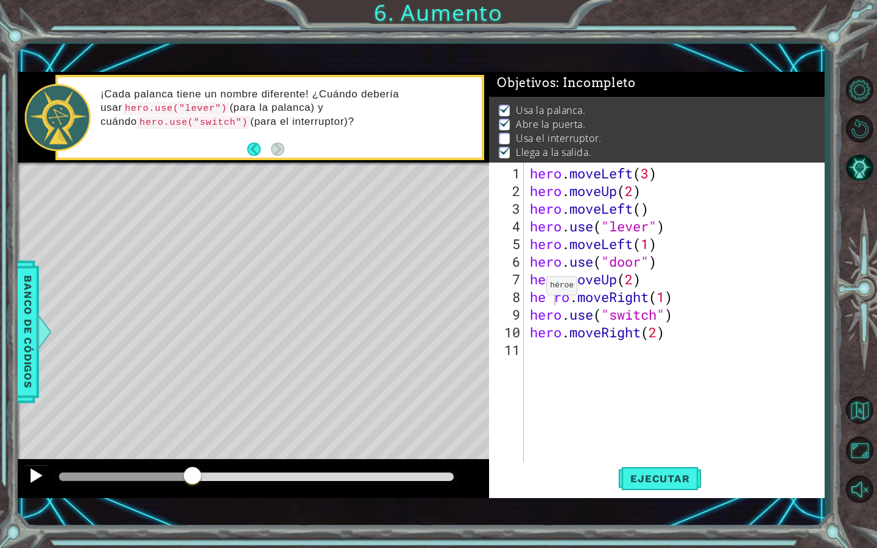
click at [42, 476] on div at bounding box center [36, 476] width 16 height 16
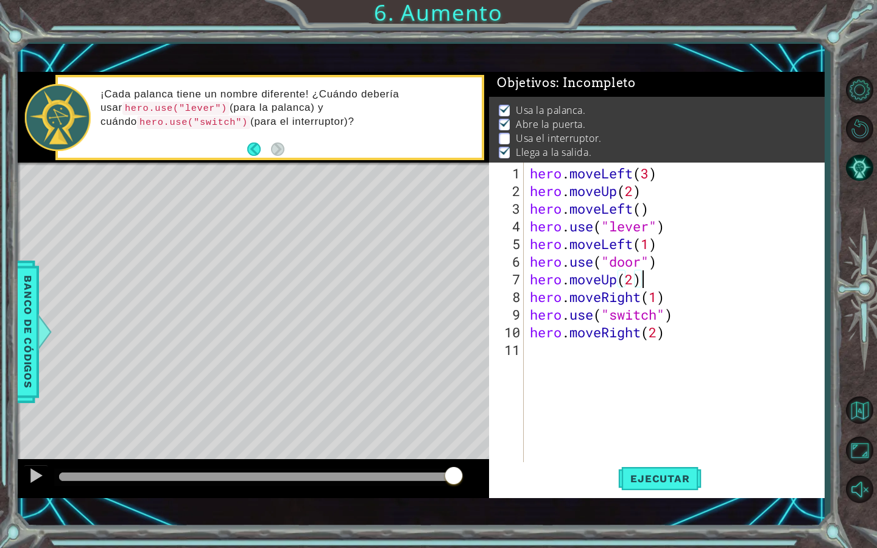
click at [732, 272] on div "hero . moveLeft ( 3 ) hero . moveUp ( 2 ) hero . moveLeft ( ) hero . use ( "lev…" at bounding box center [677, 332] width 300 height 336
click at [300, 263] on div "Level Map" at bounding box center [299, 342] width 563 height 359
click at [680, 314] on div "hero . moveLeft ( 3 ) hero . moveUp ( 2 ) hero . moveLeft ( ) hero . use ( "lev…" at bounding box center [677, 332] width 300 height 336
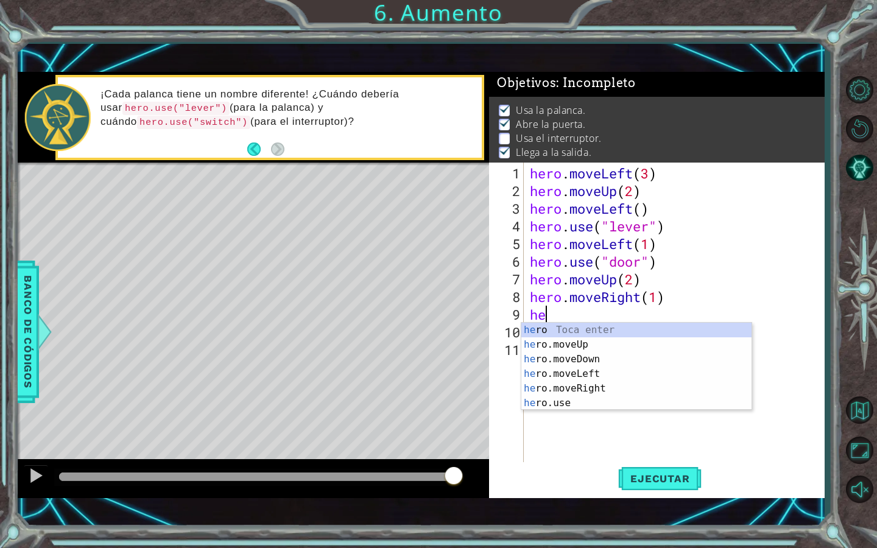
type textarea "h"
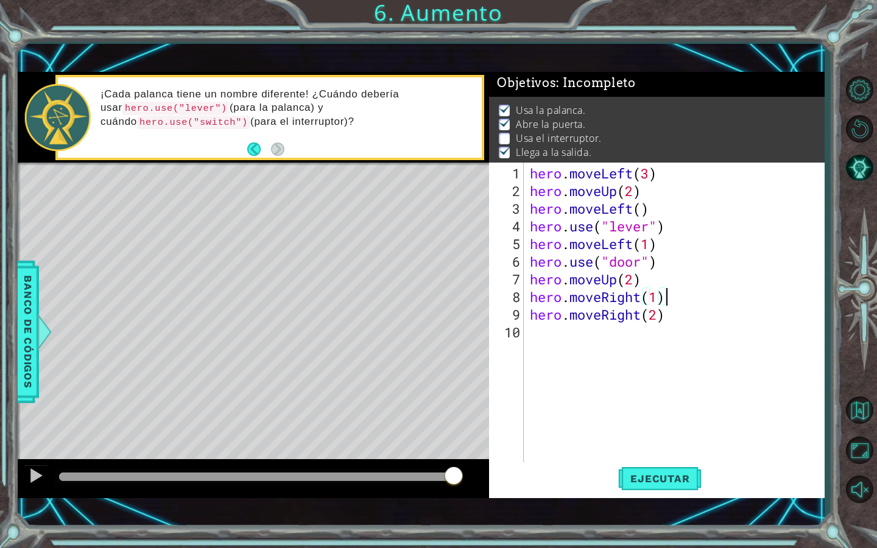
click at [669, 320] on div "hero . moveLeft ( 3 ) hero . moveUp ( 2 ) hero . moveLeft ( ) hero . use ( "lev…" at bounding box center [677, 332] width 300 height 336
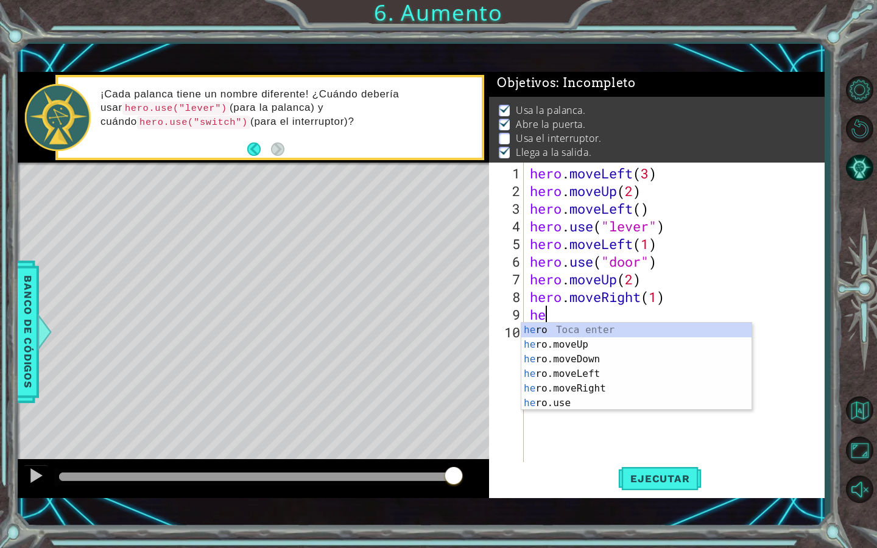
type textarea "h"
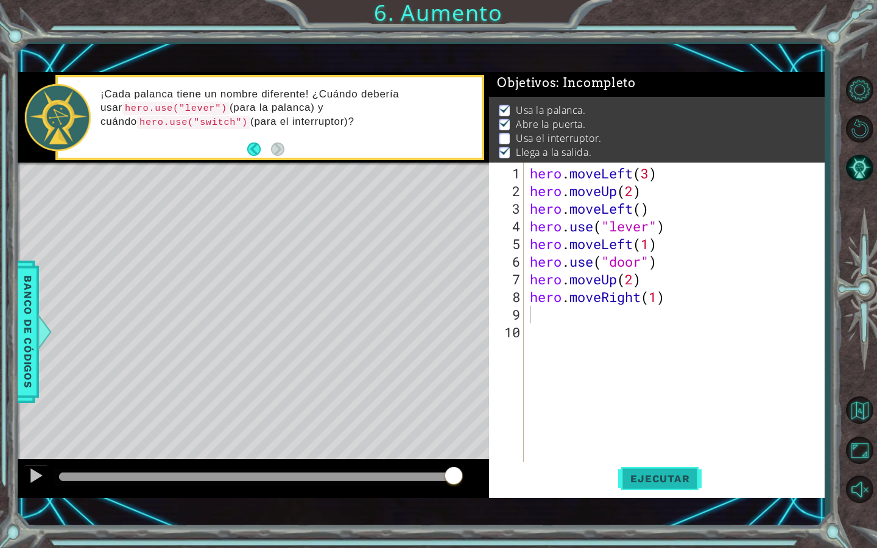
click at [640, 476] on span "Ejecutar" at bounding box center [659, 479] width 83 height 12
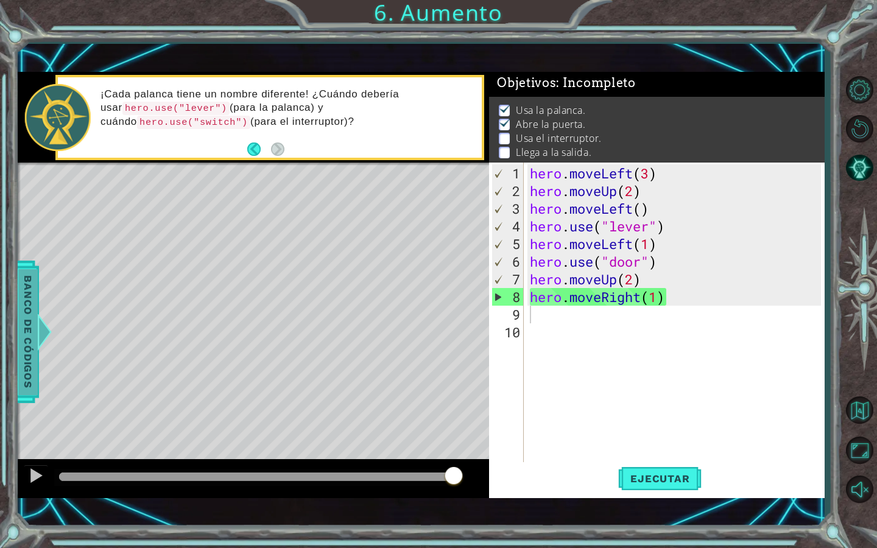
click at [21, 339] on span "Banco de códigos" at bounding box center [27, 332] width 19 height 126
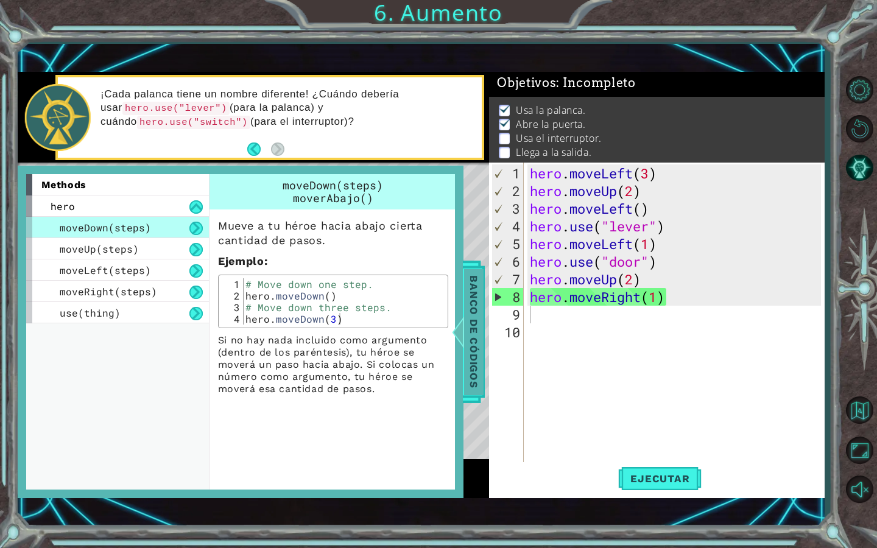
click at [474, 285] on span "Banco de códigos" at bounding box center [473, 332] width 19 height 126
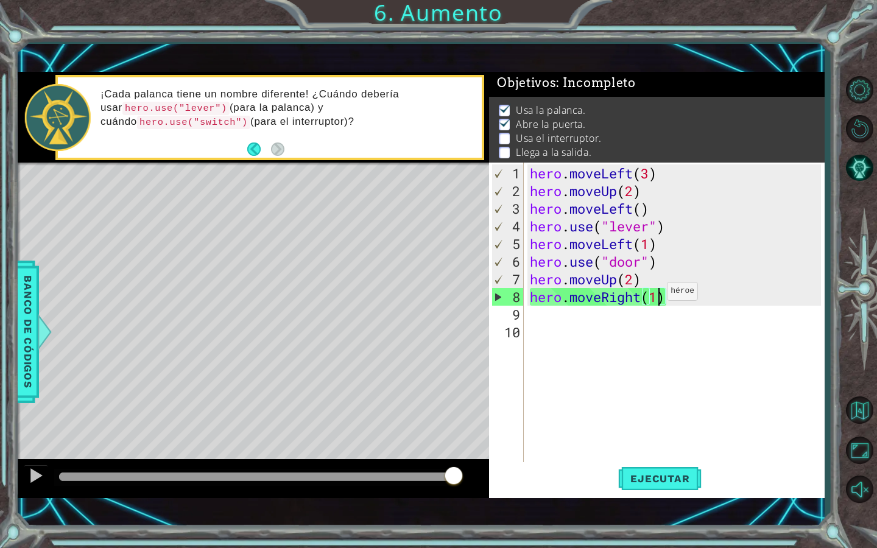
click at [657, 296] on div "hero . moveLeft ( 3 ) hero . moveUp ( 2 ) hero . moveLeft ( ) hero . use ( "lev…" at bounding box center [677, 332] width 300 height 336
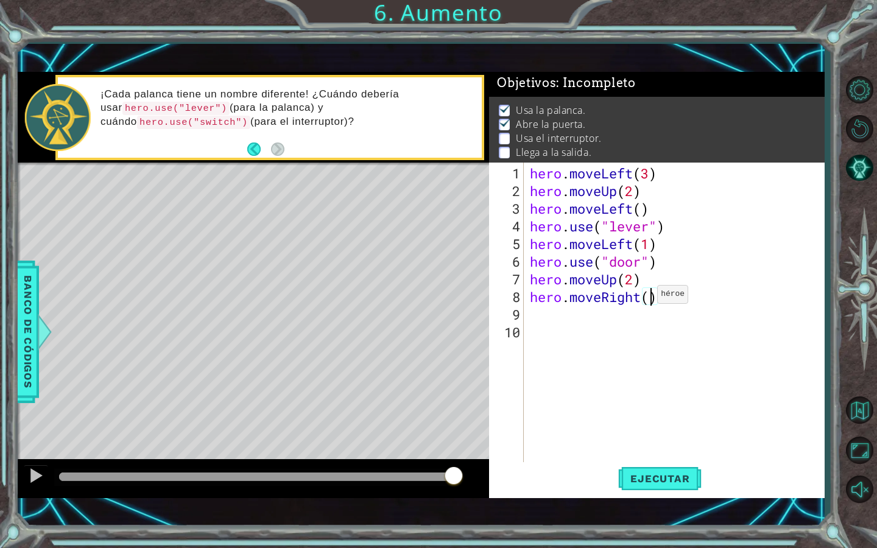
type textarea "hero.moveRight(2)"
click at [595, 316] on div "hero . moveLeft ( 3 ) hero . moveUp ( 2 ) hero . moveLeft ( ) hero . use ( "lev…" at bounding box center [677, 332] width 300 height 336
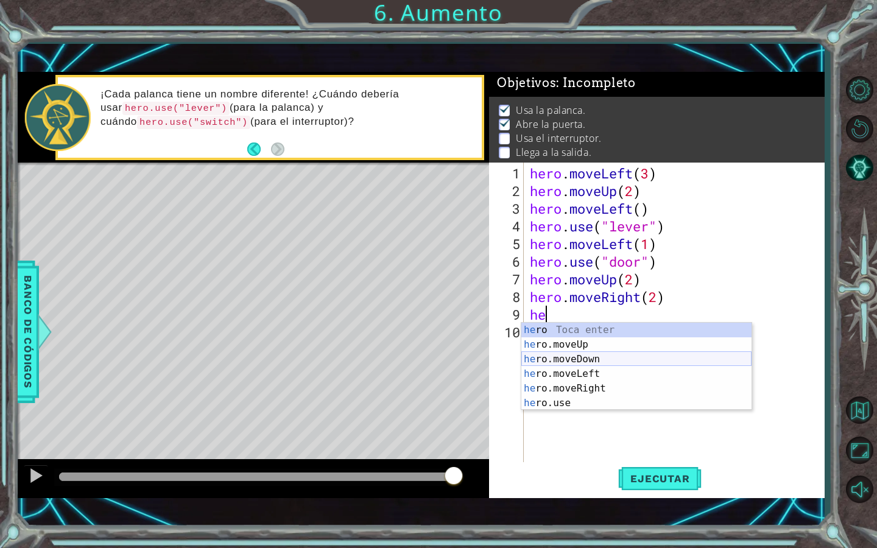
click at [577, 364] on div "he ro Toca enter he ro.moveUp Toca enter he ro.moveDown Toca enter he ro.moveLe…" at bounding box center [636, 381] width 230 height 117
type textarea "hero.moveDown(1)"
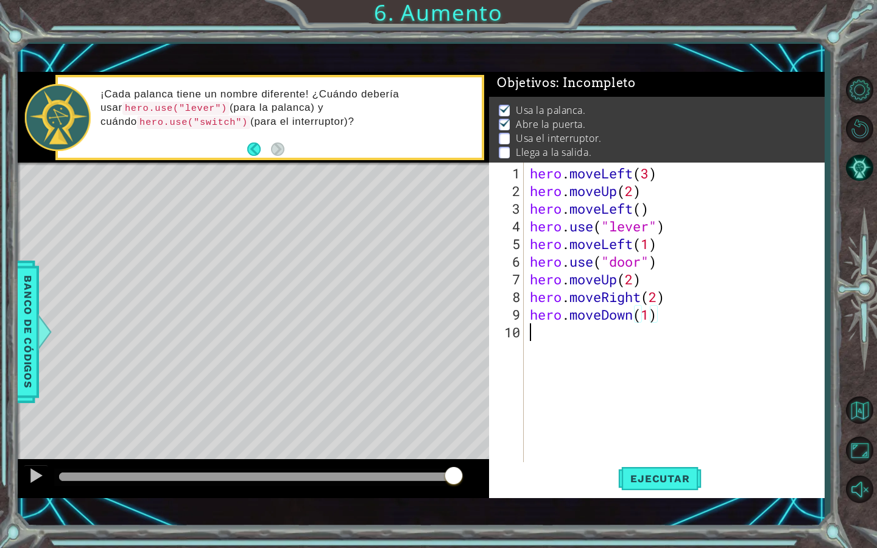
click at [565, 334] on div "hero . moveLeft ( 3 ) hero . moveUp ( 2 ) hero . moveLeft ( ) hero . use ( "lev…" at bounding box center [677, 332] width 300 height 336
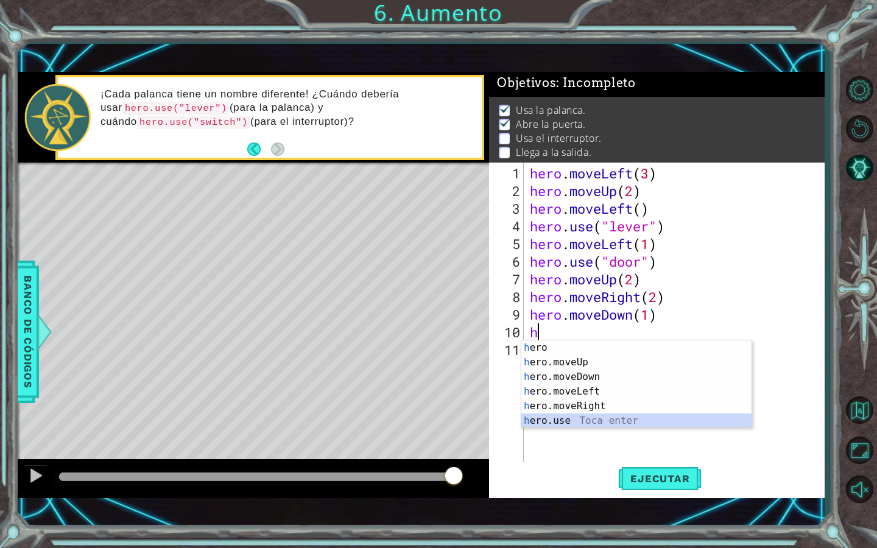
click at [572, 421] on div "h ero Toca enter h ero.moveUp Toca enter h ero.moveDown Toca enter h ero.moveLe…" at bounding box center [636, 398] width 230 height 117
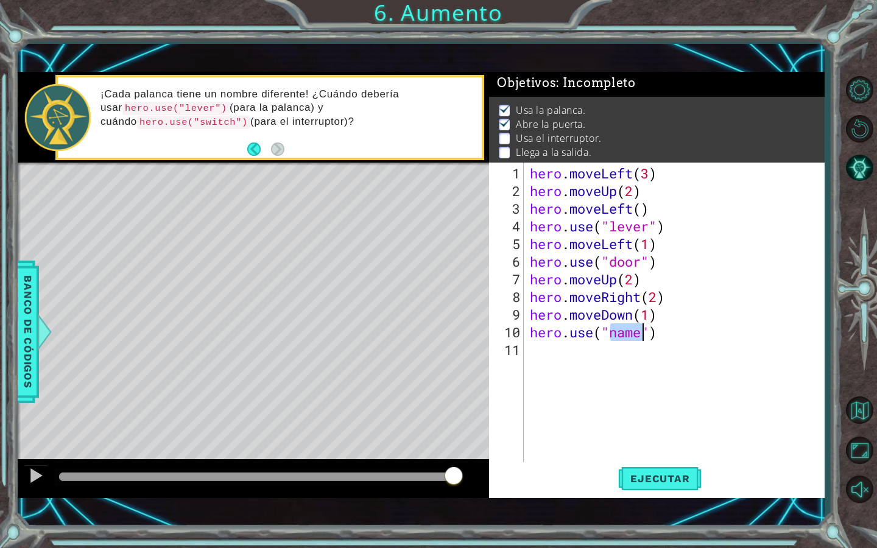
scroll to position [0, 4]
click at [621, 348] on div ""s witch" Toca enter" at bounding box center [708, 362] width 230 height 44
click at [675, 473] on span "Ejecutar" at bounding box center [659, 479] width 83 height 12
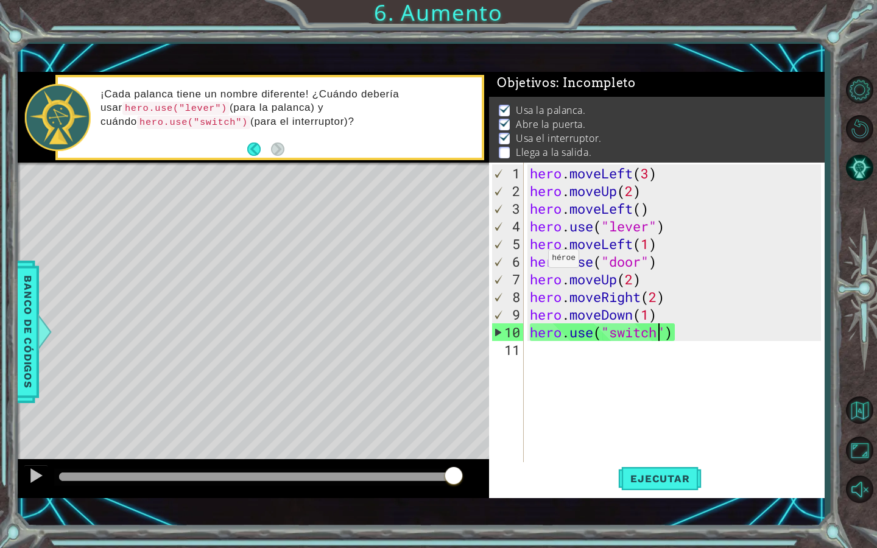
click at [404, 473] on div at bounding box center [256, 477] width 395 height 9
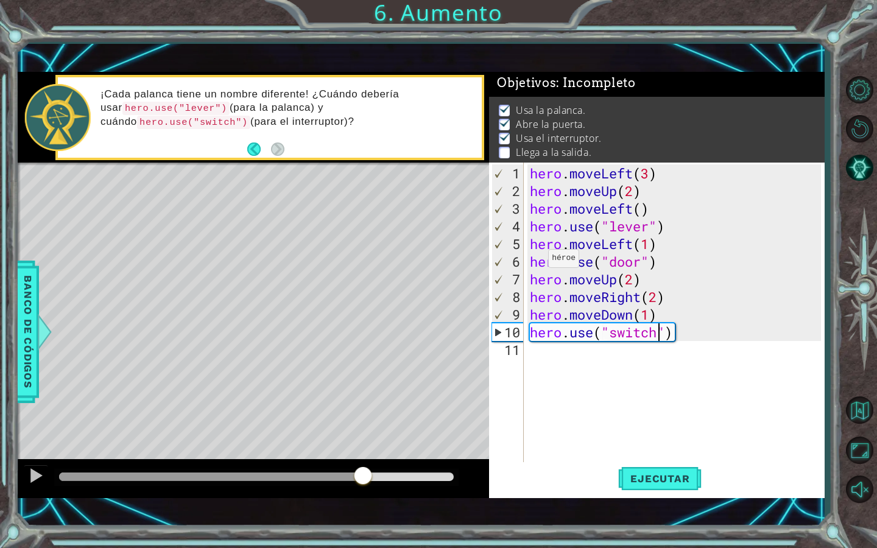
drag, startPoint x: 404, startPoint y: 473, endPoint x: 364, endPoint y: 481, distance: 41.5
click at [507, 316] on div "9" at bounding box center [508, 315] width 32 height 18
click at [665, 481] on span "Ejecutar" at bounding box center [659, 479] width 83 height 12
click at [347, 480] on div at bounding box center [256, 477] width 395 height 9
click at [308, 484] on div at bounding box center [256, 477] width 404 height 17
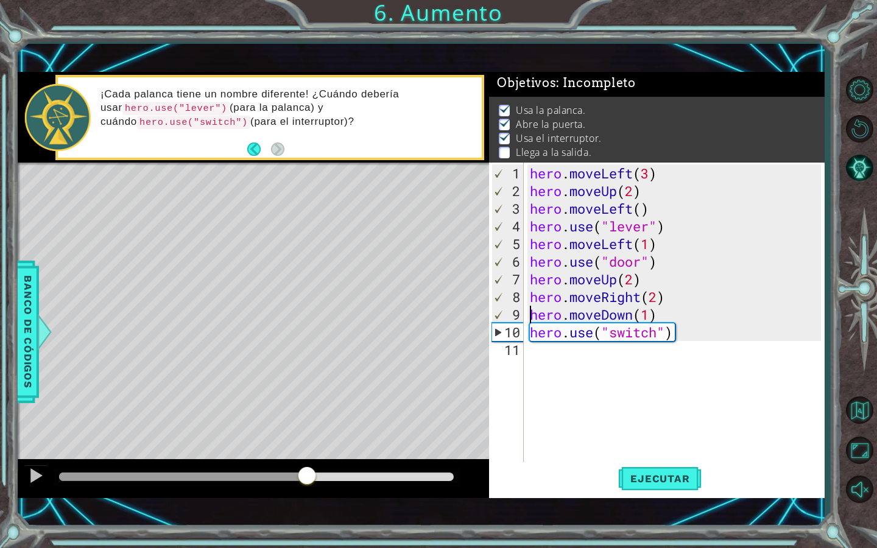
click at [308, 473] on div at bounding box center [183, 477] width 249 height 9
click at [35, 474] on div at bounding box center [36, 476] width 16 height 16
click at [255, 477] on div at bounding box center [157, 477] width 197 height 9
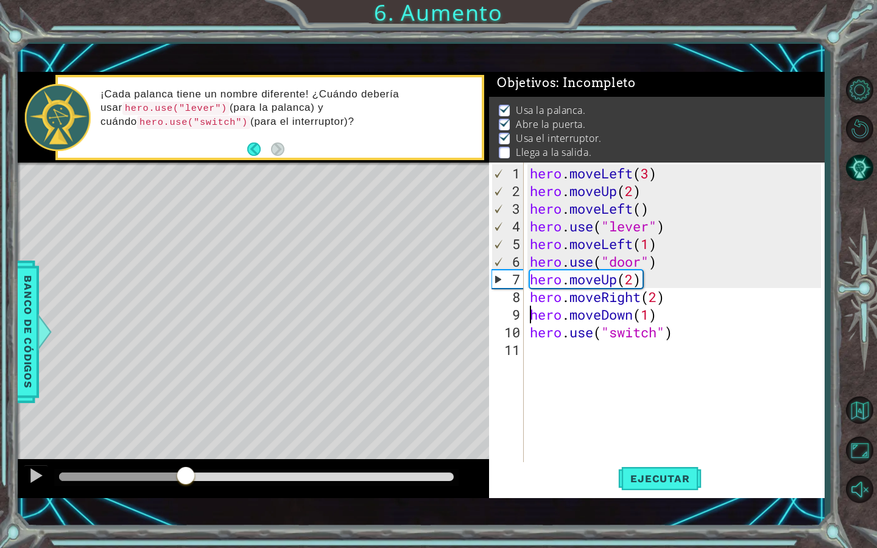
click at [186, 478] on div at bounding box center [122, 477] width 127 height 9
click at [42, 473] on div at bounding box center [36, 476] width 16 height 16
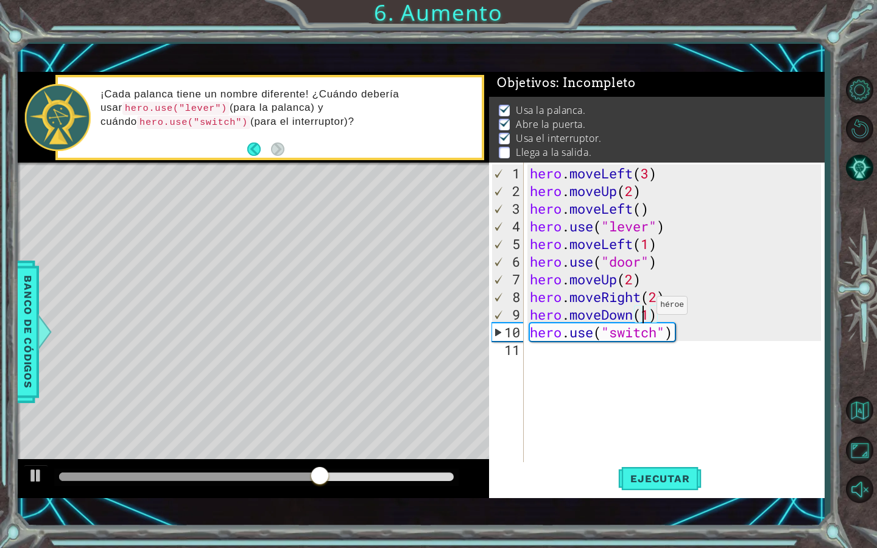
click at [646, 310] on div "hero . moveLeft ( 3 ) hero . moveUp ( 2 ) hero . moveLeft ( ) hero . use ( "lev…" at bounding box center [677, 332] width 300 height 336
click at [657, 311] on div "hero . moveLeft ( 3 ) hero . moveUp ( 2 ) hero . moveLeft ( ) hero . use ( "lev…" at bounding box center [677, 332] width 300 height 336
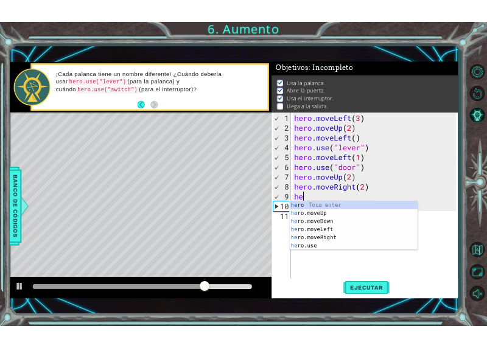
scroll to position [0, 0]
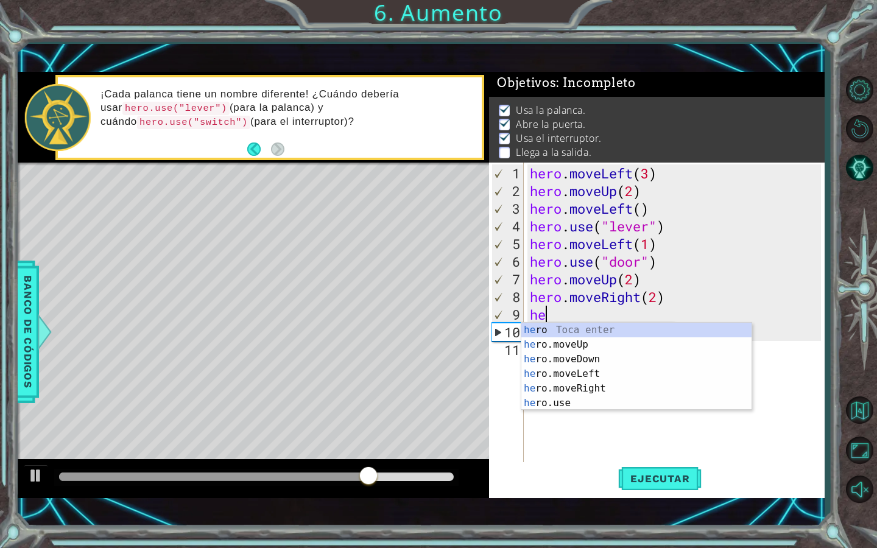
type textarea "h"
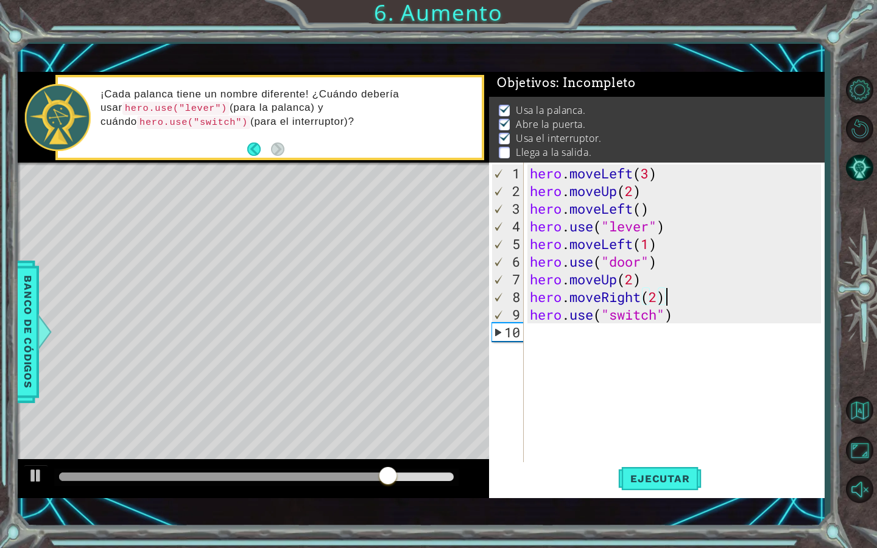
click at [682, 319] on div "hero . moveLeft ( 3 ) hero . moveUp ( 2 ) hero . moveLeft ( ) hero . use ( "lev…" at bounding box center [677, 332] width 300 height 336
type textarea "hero.use("switch")"
click at [602, 331] on div "hero . moveLeft ( 3 ) hero . moveUp ( 2 ) hero . moveLeft ( ) hero . use ( "lev…" at bounding box center [677, 332] width 300 height 336
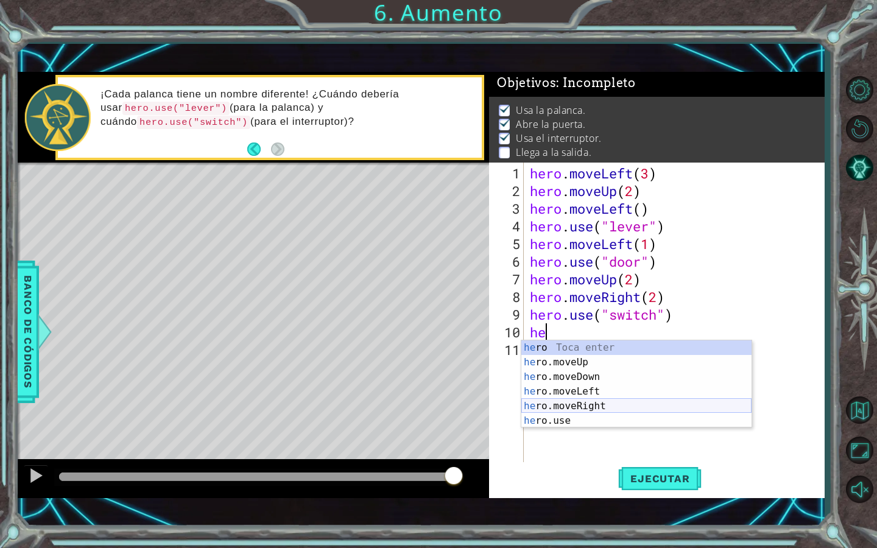
click at [597, 411] on div "he ro Toca enter he ro.moveUp Toca enter he ro.moveDown Toca enter he ro.moveLe…" at bounding box center [636, 398] width 230 height 117
type textarea "hero.moveRight(1)"
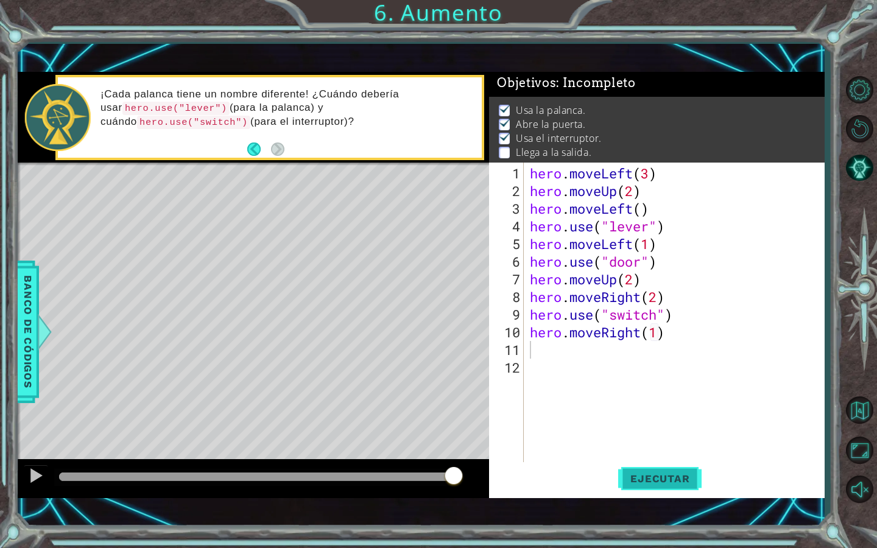
click at [647, 477] on span "Ejecutar" at bounding box center [659, 479] width 83 height 12
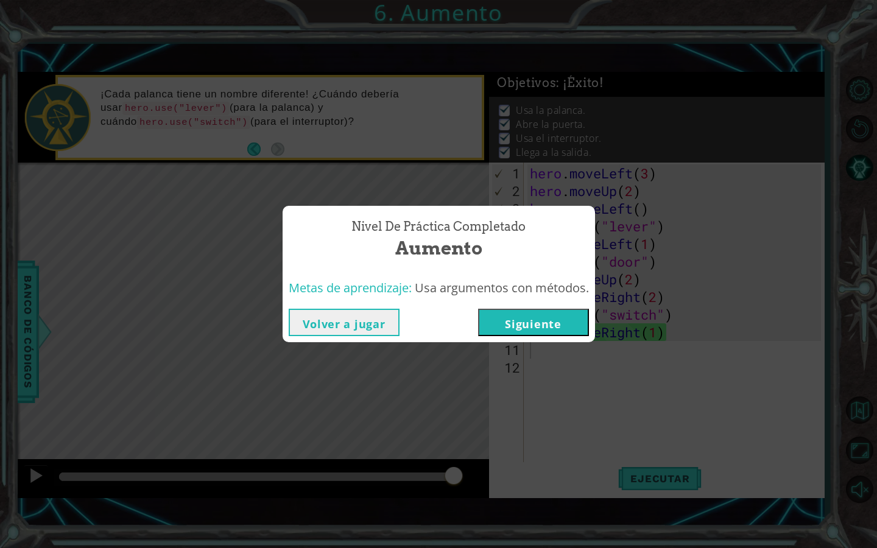
click at [506, 314] on button "Siguiente" at bounding box center [533, 322] width 111 height 27
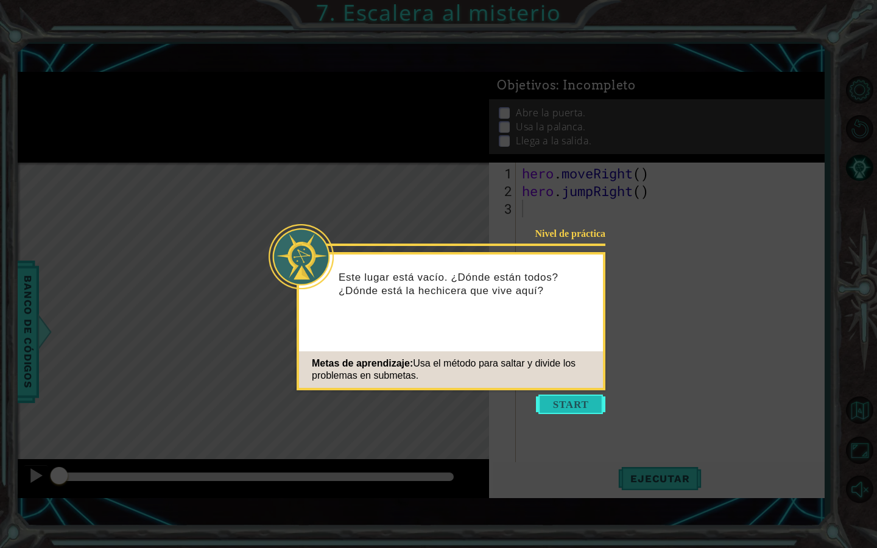
click at [562, 409] on button "Start" at bounding box center [570, 404] width 69 height 19
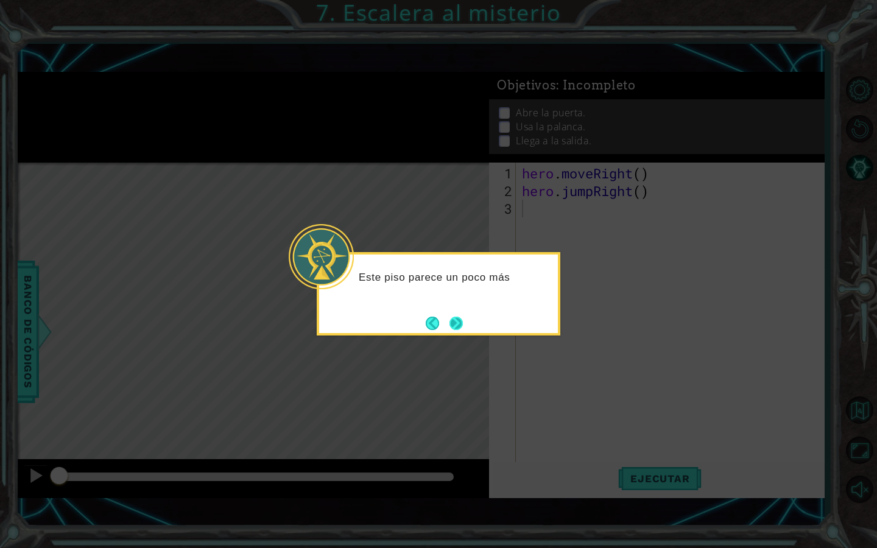
click at [447, 322] on button "Next" at bounding box center [456, 323] width 21 height 21
